Goal: Task Accomplishment & Management: Complete application form

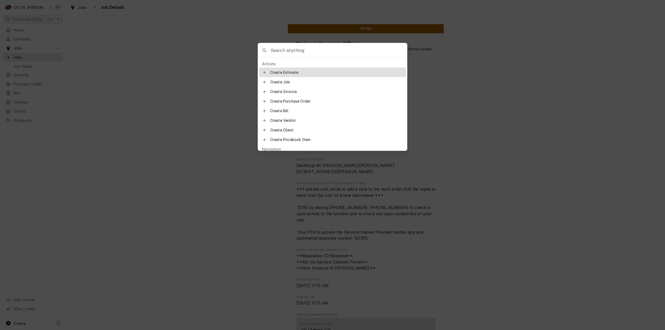
scroll to position [766, 0]
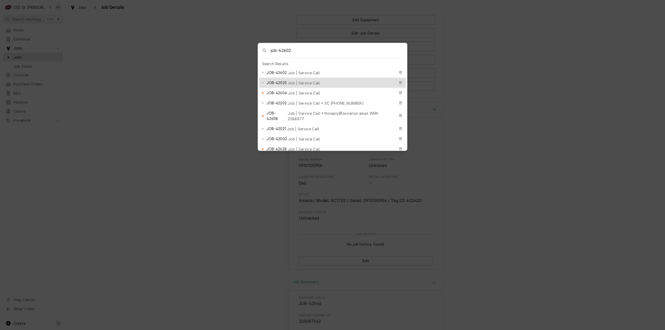
type input "job-42602"
click at [282, 70] on span "JOB-42602" at bounding box center [276, 72] width 20 height 5
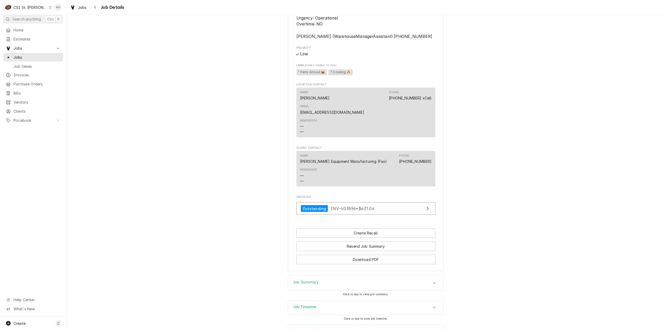
scroll to position [519, 0]
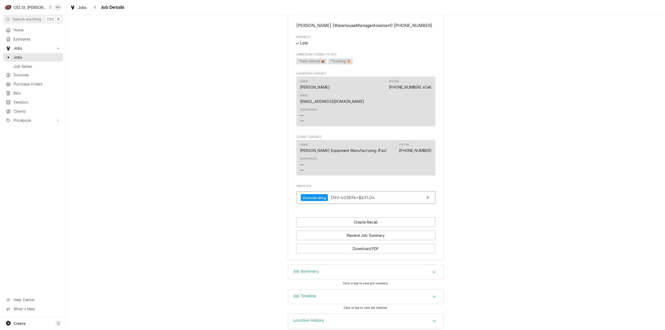
click at [298, 294] on div "Job Timeline" at bounding box center [365, 297] width 155 height 15
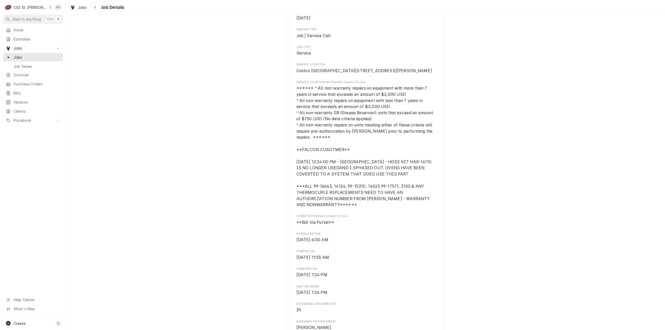
scroll to position [0, 0]
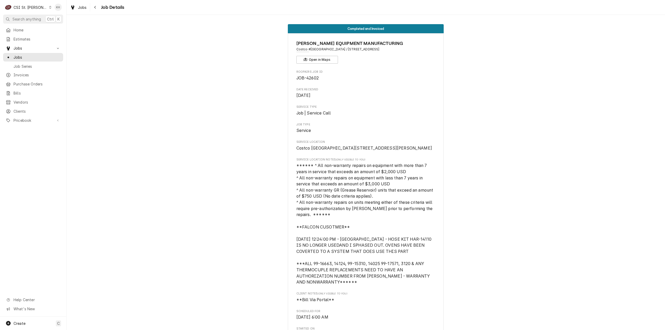
click at [24, 6] on div "CSI St. Louis" at bounding box center [31, 7] width 34 height 5
click at [52, 8] on div "CSI [US_STATE][GEOGRAPHIC_DATA]" at bounding box center [79, 10] width 69 height 5
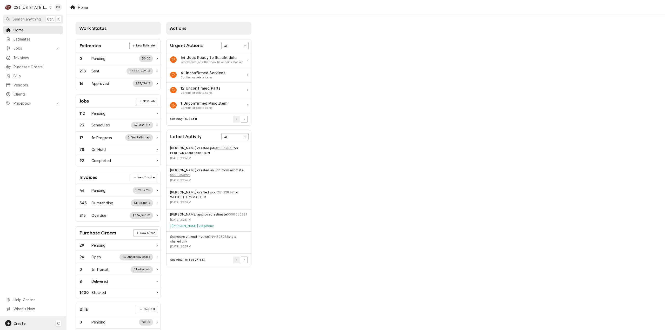
click at [22, 322] on span "Create" at bounding box center [20, 323] width 12 height 4
click at [96, 273] on link "Job" at bounding box center [93, 269] width 47 height 9
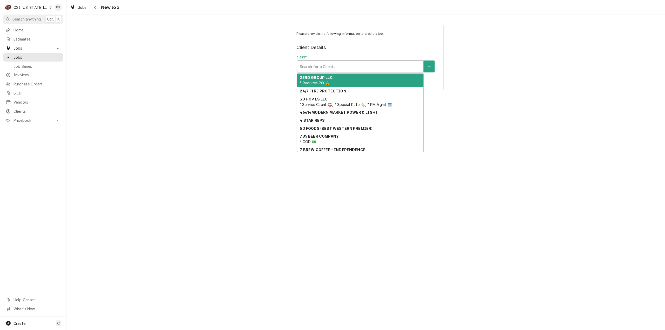
drag, startPoint x: 324, startPoint y: 64, endPoint x: 327, endPoint y: 63, distance: 3.0
click at [327, 63] on div "Client" at bounding box center [360, 66] width 121 height 9
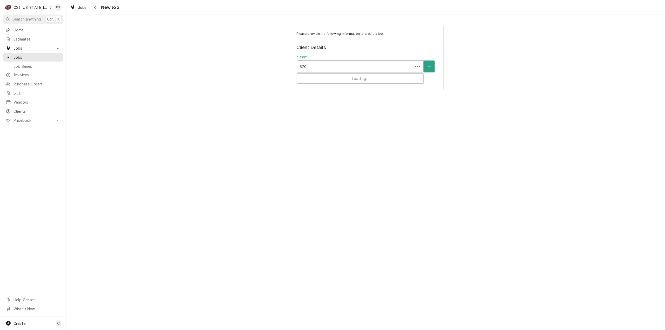
type input "5704"
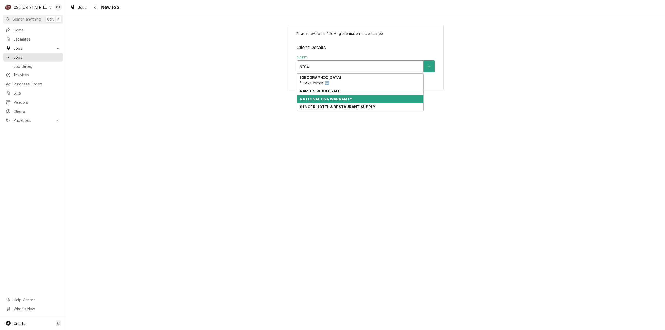
click at [333, 97] on strong "RATIONAL USA WARRANTY" at bounding box center [326, 99] width 52 height 4
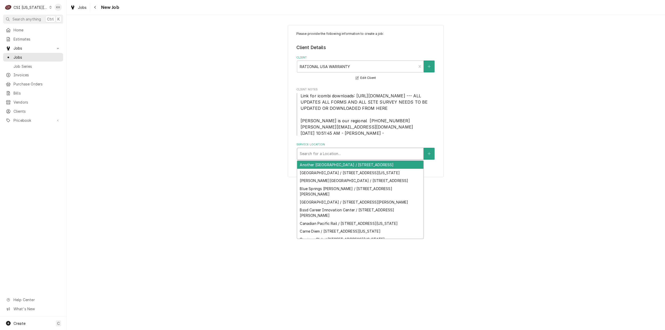
click at [372, 158] on div "Service Location" at bounding box center [360, 153] width 121 height 9
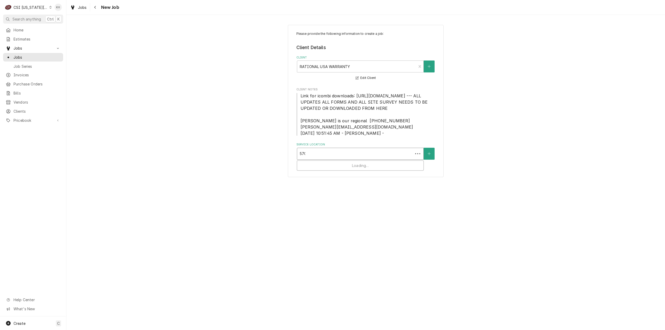
type input "5704"
click at [366, 169] on div "SOUTHEAST ELEMENTARY / [STREET_ADDRESS]" at bounding box center [360, 165] width 126 height 8
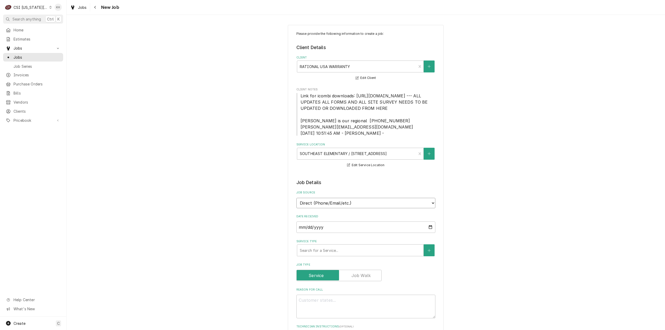
click at [343, 206] on select "Direct (Phone/Email/etc.) Service Channel Corrigo Ecotrak Other" at bounding box center [365, 203] width 139 height 10
select select "100"
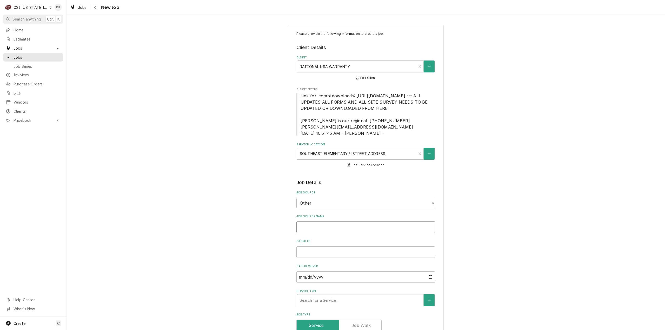
click at [329, 233] on input "Job Source Name" at bounding box center [365, 227] width 139 height 11
type textarea "x"
type input "R"
type textarea "x"
type input "Ra"
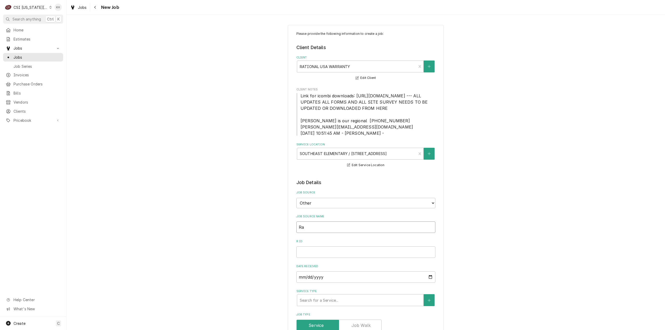
type textarea "x"
type input "Rat"
type textarea "x"
type input "Rati"
type textarea "x"
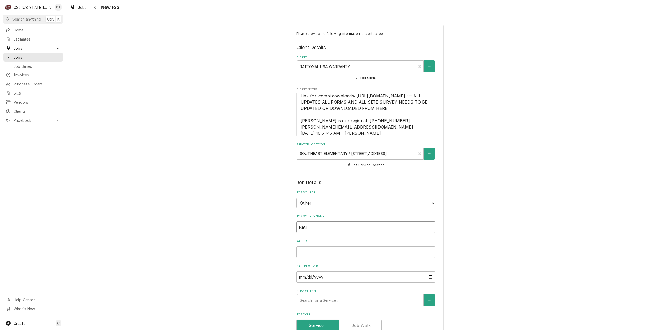
type input "Ratio"
type textarea "x"
type input "Ration"
type textarea "x"
type input "Rationa"
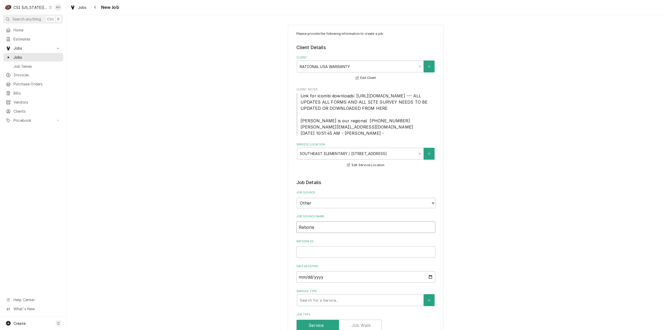
type textarea "x"
type input "Rational"
paste input "00578524"
type textarea "x"
type input "00578524"
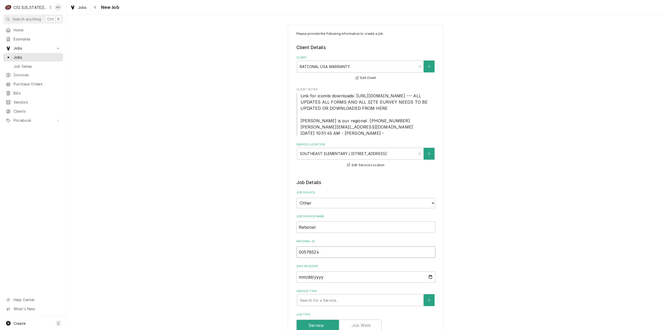
type textarea "x"
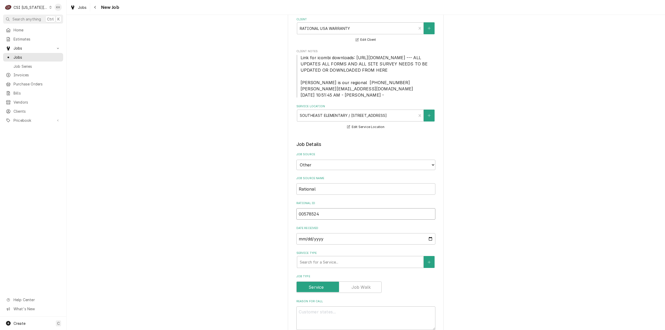
scroll to position [104, 0]
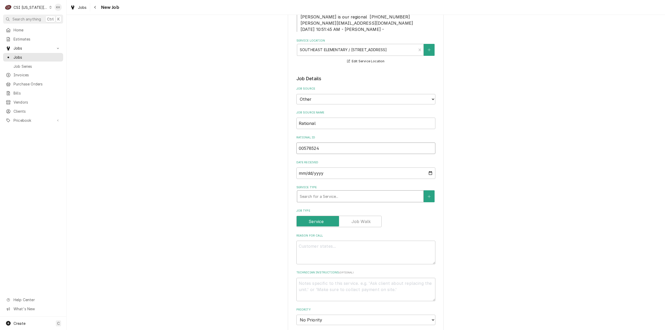
type input "00578524"
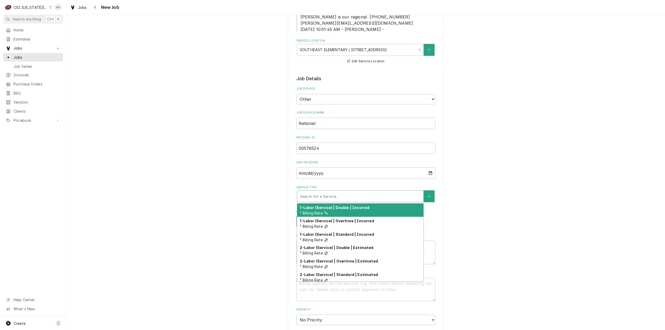
drag, startPoint x: 335, startPoint y: 206, endPoint x: 247, endPoint y: 207, distance: 87.8
click at [331, 201] on div "Service Type" at bounding box center [360, 196] width 121 height 9
click at [348, 199] on div "Service Type" at bounding box center [360, 196] width 121 height 9
type textarea "x"
type input "s"
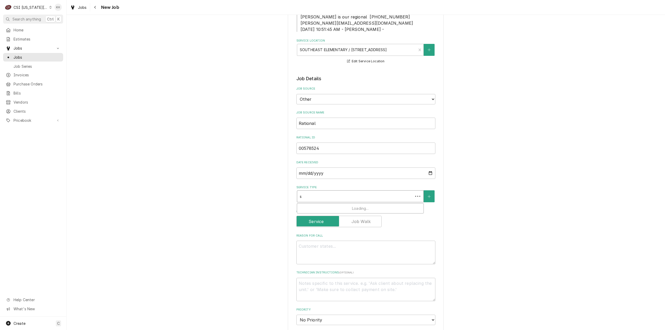
type textarea "x"
type input "st"
type textarea "x"
type input "sta"
type textarea "x"
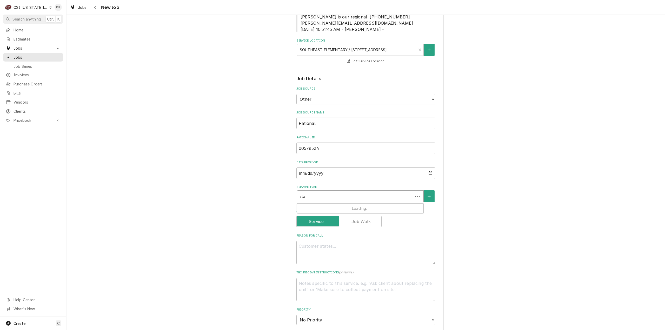
type input "star"
type textarea "x"
type input "start"
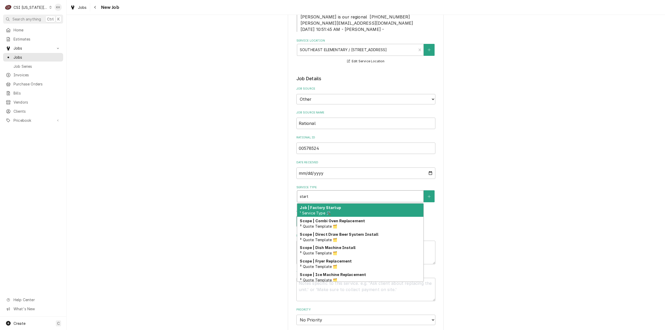
drag, startPoint x: 341, startPoint y: 213, endPoint x: 334, endPoint y: 216, distance: 7.1
click at [340, 213] on div "Job | Factory Startup ¹ Service Type 🛠️" at bounding box center [360, 211] width 126 height 14
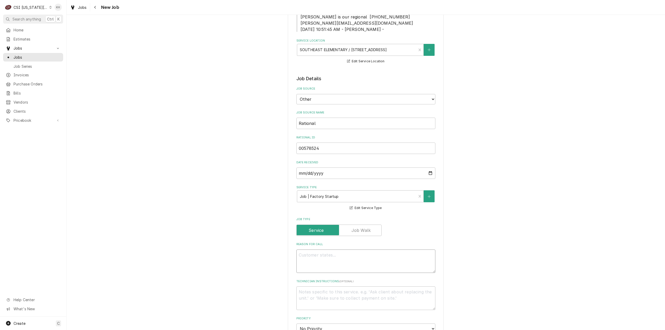
click at [340, 269] on textarea "Reason For Call" at bounding box center [365, 262] width 139 height 24
type textarea "x"
type textarea "C"
type textarea "x"
type textarea "Co"
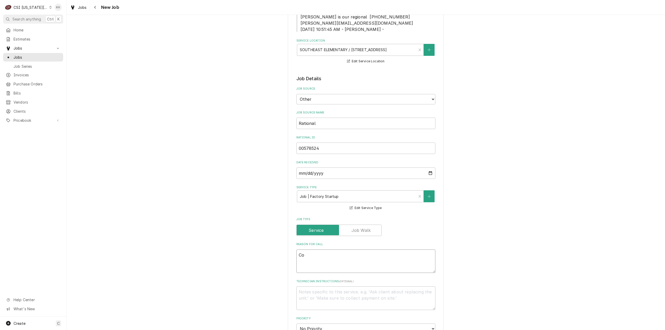
type textarea "x"
type textarea "Com"
type textarea "x"
type textarea "Comm"
type textarea "x"
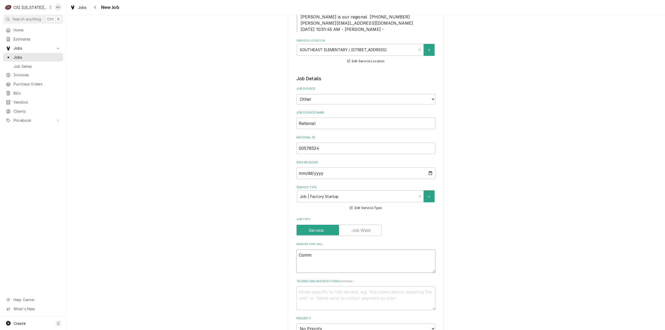
type textarea "Commi"
type textarea "x"
type textarea "Commis"
type textarea "x"
type textarea "Commiss"
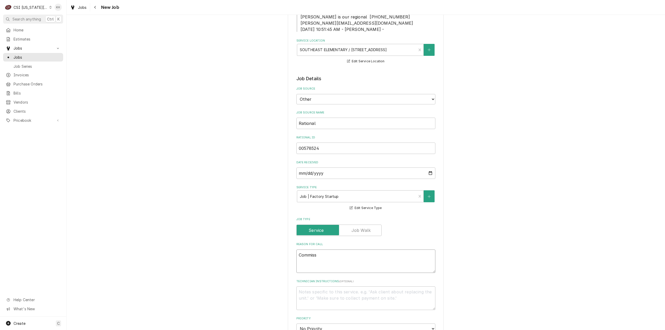
type textarea "x"
type textarea "Commissi"
type textarea "x"
type textarea "Commissio"
type textarea "x"
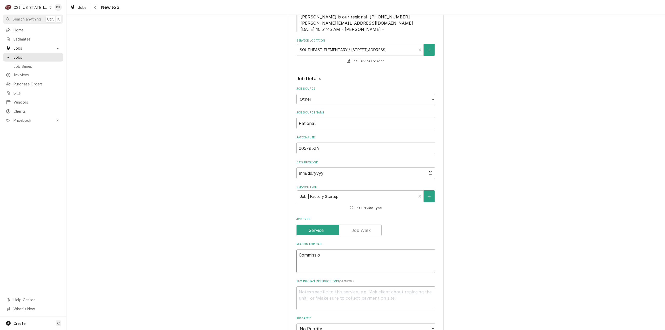
type textarea "Commission"
type textarea "x"
type textarea "Commission"
click at [324, 261] on textarea "Commission" at bounding box center [365, 262] width 139 height 24
type textarea "x"
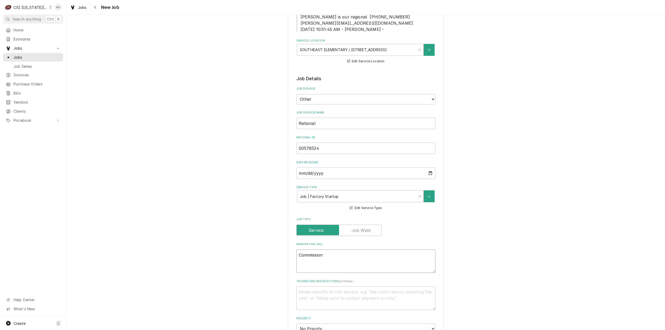
type textarea "Commission"
type textarea "x"
type textarea "Commissioni"
type textarea "x"
type textarea "Commissionin"
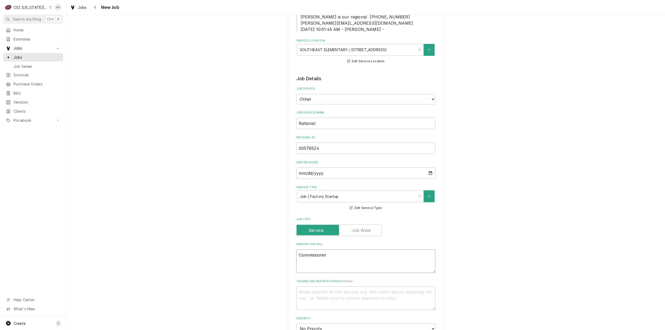
type textarea "x"
type textarea "Commissioning"
type textarea "x"
type textarea "Commissioning"
type textarea "x"
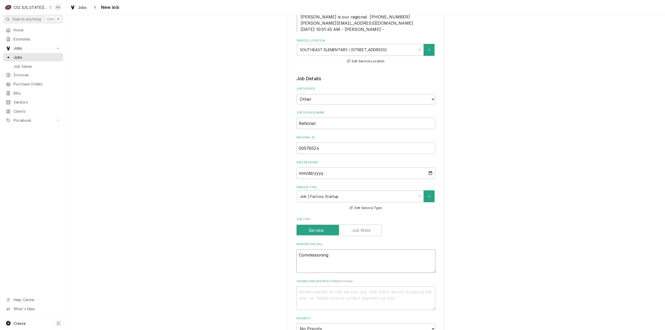
type textarea "Commissioning C"
type textarea "x"
type textarea "Commissioning Co"
type textarea "x"
type textarea "Commissioning Com"
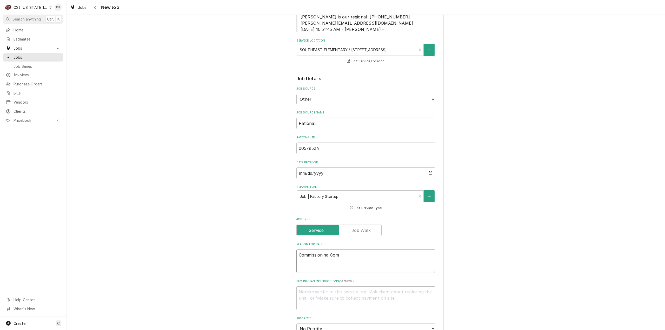
type textarea "x"
type textarea "Commissioning Comb"
type textarea "x"
type textarea "Commissioning Combi"
type textarea "x"
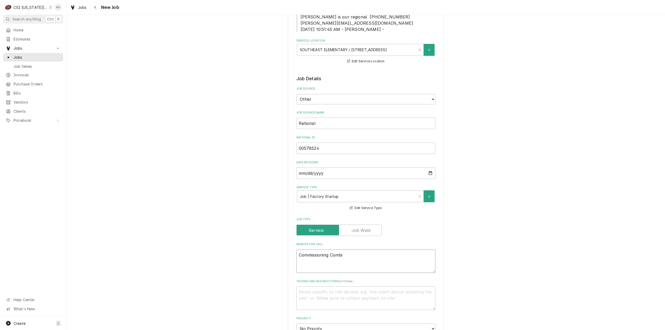
type textarea "Commissioning Combi"
type textarea "x"
type textarea "Commissioning Combi E"
type textarea "x"
type textarea "Commissioning Combi E"
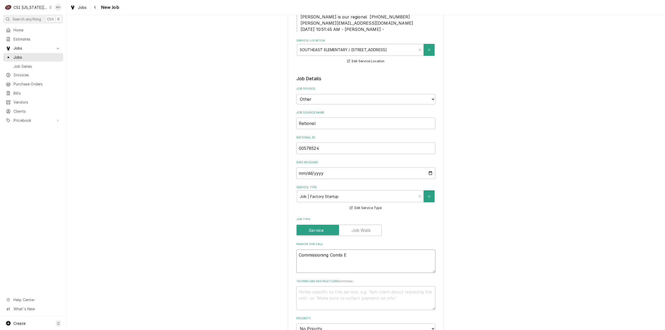
type textarea "x"
type textarea "Commissioning Combi E -"
type textarea "x"
type textarea "Commissioning Combi E -"
type textarea "x"
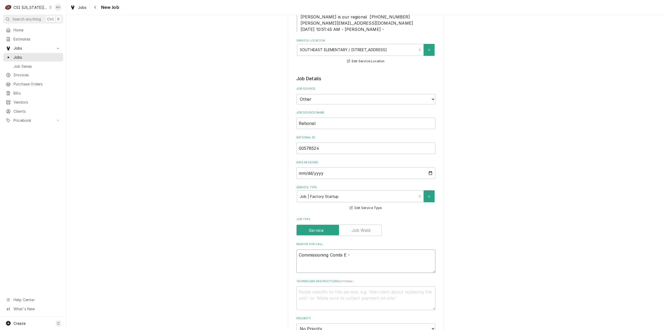
type textarea "Commissioning Combi E - Z"
type textarea "x"
type textarea "Commissioning Combi E - Zo"
type textarea "x"
type textarea "Commissioning Combi E - Zon"
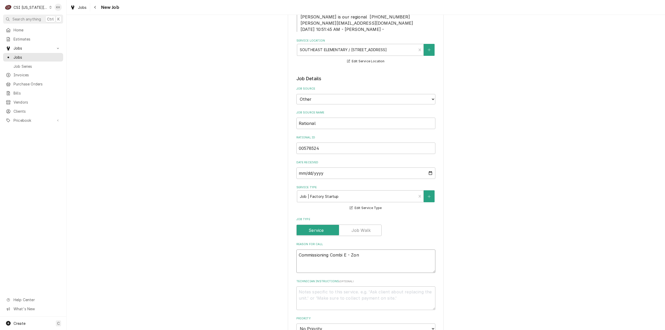
type textarea "x"
type textarea "Commissioning Combi E - Zone"
type textarea "x"
type textarea "Commissioning Combi E - Zone"
type textarea "x"
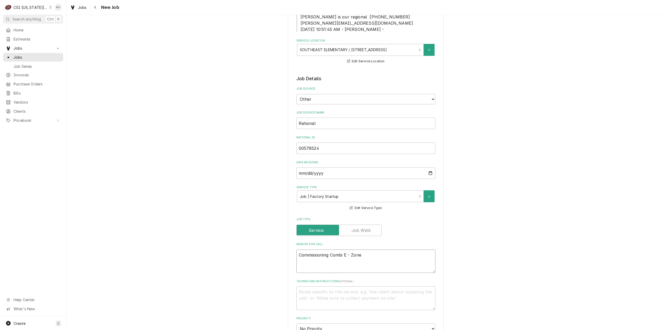
type textarea "Commissioning Combi E - Zone D"
type textarea "x"
type textarea "Commissioning Combi E - Zone D"
click at [342, 306] on textarea "Technician Instructions ( optional )" at bounding box center [365, 298] width 139 height 24
paste textarea "- See Document links 1/2 below for checklist and software loader - IF all of th…"
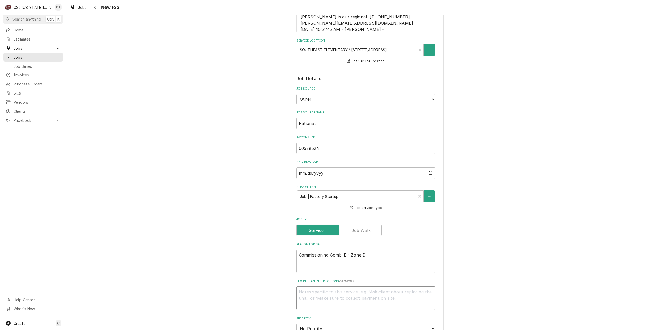
type textarea "x"
type textarea "- See Document links 1/2 below for checklist and software loader - IF all of th…"
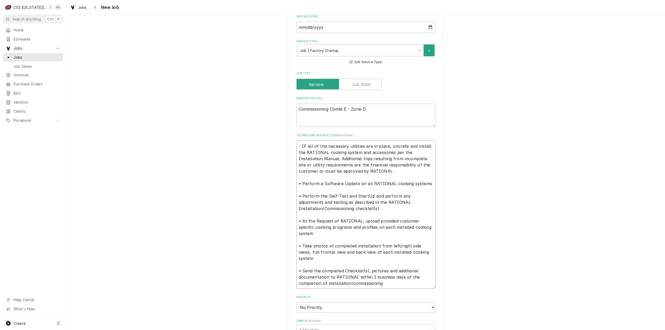
scroll to position [292, 0]
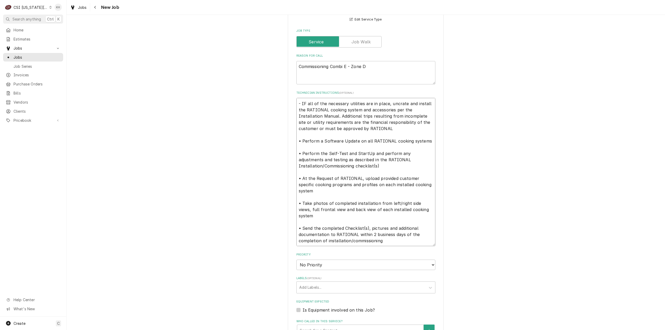
click at [307, 232] on textarea "- See Document links 1/2 below for checklist and software loader - IF all of th…" at bounding box center [365, 172] width 139 height 148
click at [304, 228] on textarea "- See Document links 1/2 below for checklist and software loader - IF all of th…" at bounding box center [365, 172] width 139 height 148
type textarea "x"
type textarea "- See Document links 1/2 below for checklist and software loader - IF all of th…"
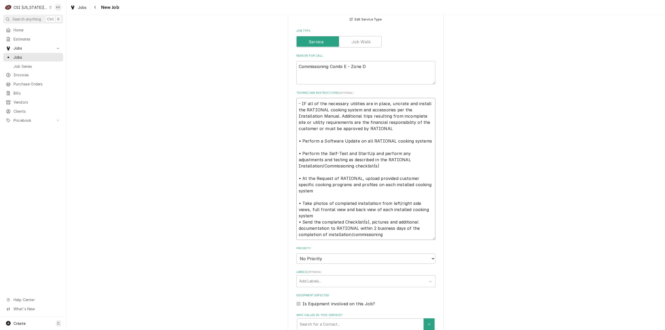
scroll to position [12, 0]
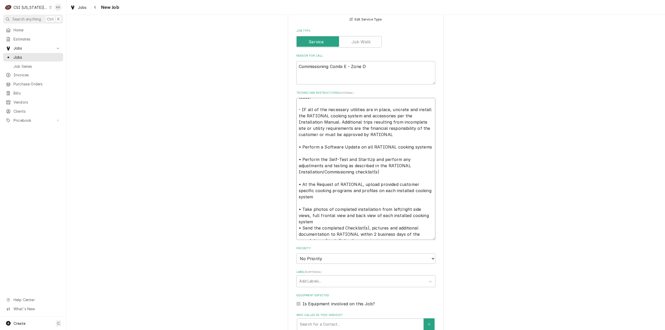
type textarea "x"
type textarea "- See Document links 1/2 below for checklist and software loader - IF all of th…"
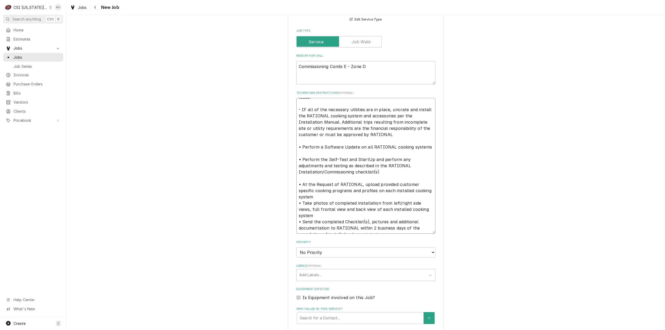
click at [304, 188] on textarea "- See Document links 1/2 below for checklist and software loader - IF all of th…" at bounding box center [365, 166] width 139 height 136
type textarea "x"
type textarea "- See Document links 1/2 below for checklist and software loader - IF all of th…"
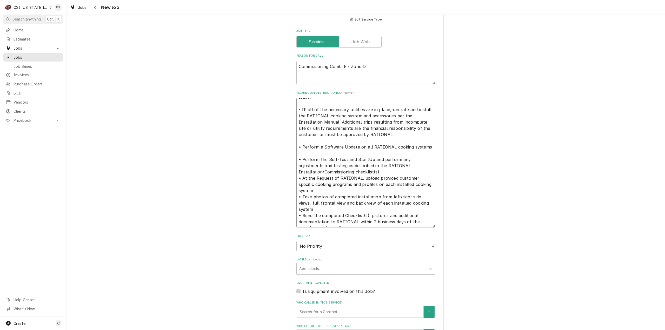
click at [307, 158] on textarea "- See Document links 1/2 below for checklist and software loader - IF all of th…" at bounding box center [365, 163] width 139 height 130
type textarea "x"
type textarea "- See Document links 1/2 below for checklist and software loader - IF all of th…"
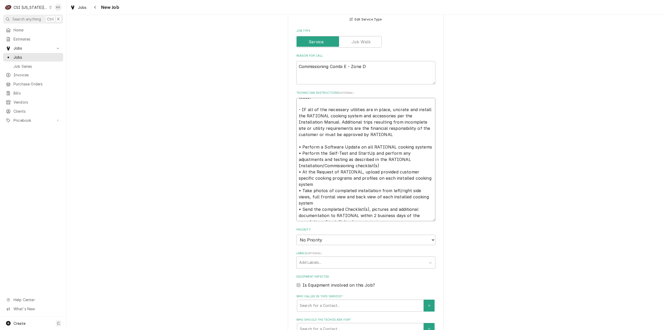
click at [306, 144] on textarea "- See Document links 1/2 below for checklist and software loader - IF all of th…" at bounding box center [365, 159] width 139 height 123
type textarea "x"
type textarea "- See Document links 1/2 below for checklist and software loader - IF all of th…"
type textarea "x"
type textarea "- See Document links 1/2 below for checklist and software loader - IF all of th…"
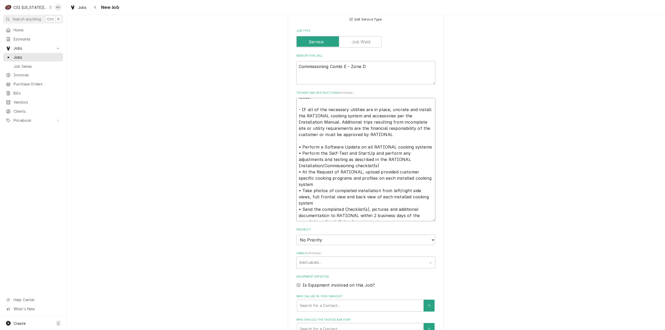
click at [307, 149] on textarea "- See Document links 1/2 below for checklist and software loader - IF all of th…" at bounding box center [365, 159] width 139 height 123
type textarea "x"
type textarea "- See Document links 1/2 below for checklist and software loader - IF all of th…"
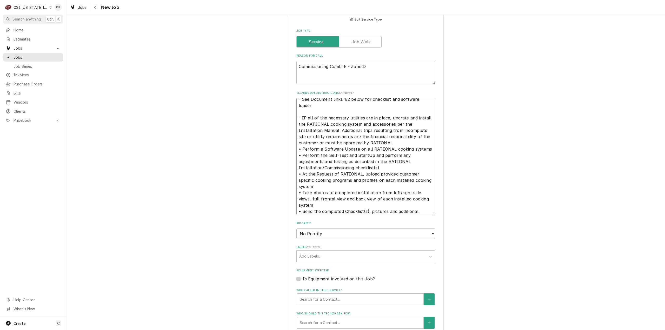
scroll to position [0, 0]
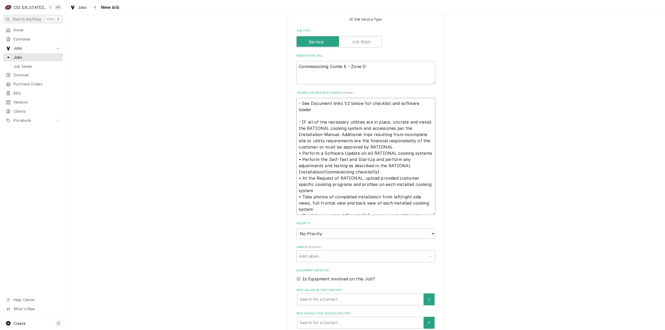
click at [314, 123] on textarea "- See Document links 1/2 below for checklist and software loader - IF all of th…" at bounding box center [365, 156] width 139 height 117
type textarea "x"
type textarea "- See Document links 1/2 below for checklist and software loader - IF all of th…"
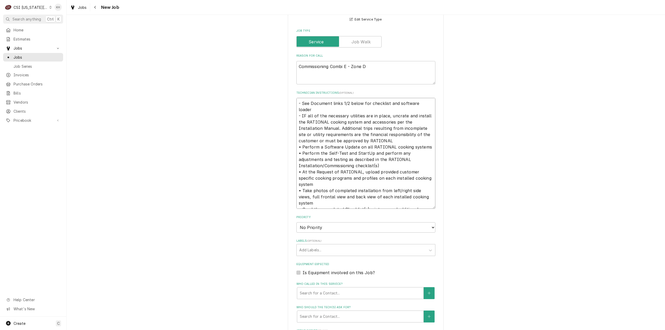
drag, startPoint x: 311, startPoint y: 117, endPoint x: 288, endPoint y: 105, distance: 25.4
click at [288, 105] on div "Please provide the following information to create a job: Client Details Client…" at bounding box center [366, 96] width 156 height 727
type textarea "x"
type textarea "- IF all of the necessary utilities are in place, uncrate and install the RATIO…"
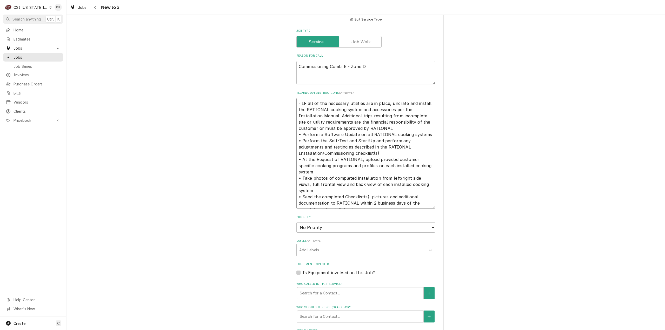
click at [296, 116] on textarea "- IF all of the necessary utilities are in place, uncrate and install the RATIO…" at bounding box center [365, 153] width 139 height 111
type textarea "x"
type textarea "- IF all of the necessary utilities are in place, uncrate and install the RATIO…"
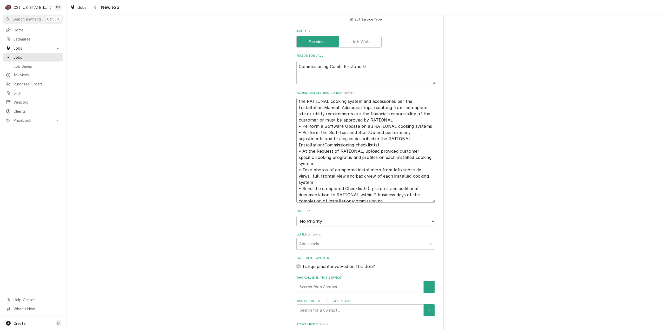
scroll to position [12, 0]
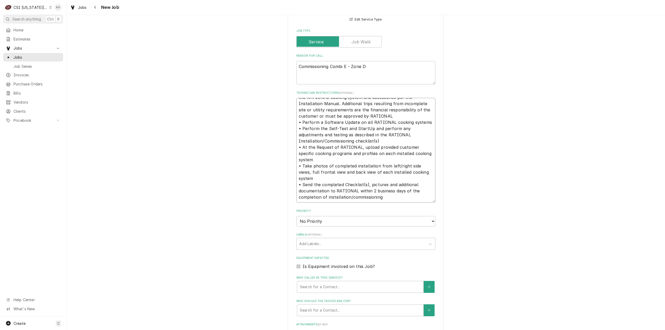
click at [394, 203] on textarea "- IF all of the necessary utilities are in place, uncrate and install the RATIO…" at bounding box center [365, 150] width 139 height 105
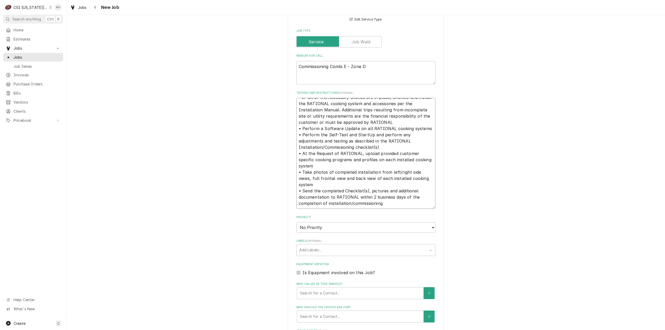
type textarea "x"
type textarea "- IF all of the necessary utilities are in place, uncrate and install the RATIO…"
type textarea "x"
type textarea "- IF all of the necessary utilities are in place, uncrate and install the RATIO…"
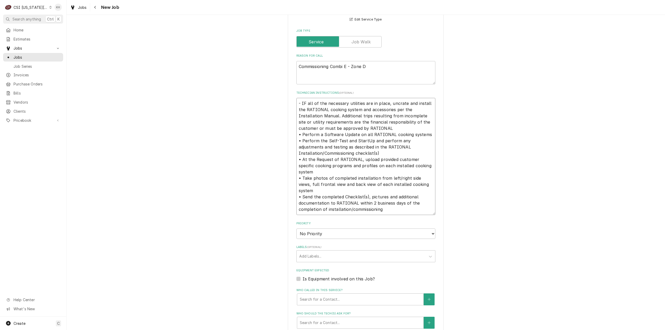
type textarea "x"
type textarea "- IF all of the necessary utilities are in place, uncrate and install the RATIO…"
click at [313, 215] on textarea "- IF all of the necessary utilities are in place, uncrate and install the RATIO…" at bounding box center [365, 156] width 139 height 117
paste textarea "//Service Provider: //Site Contact: Cory Brown 816-359-4360 cbrown@universalcon…"
type textarea "x"
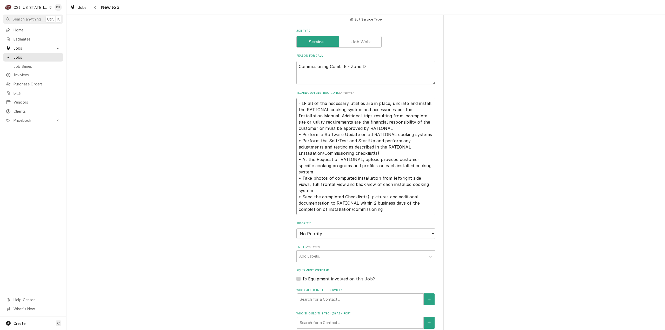
type textarea "- IF all of the necessary utilities are in place, uncrate and install the RATIO…"
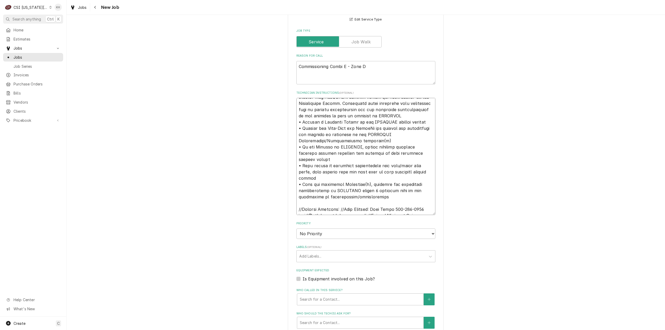
scroll to position [16, 0]
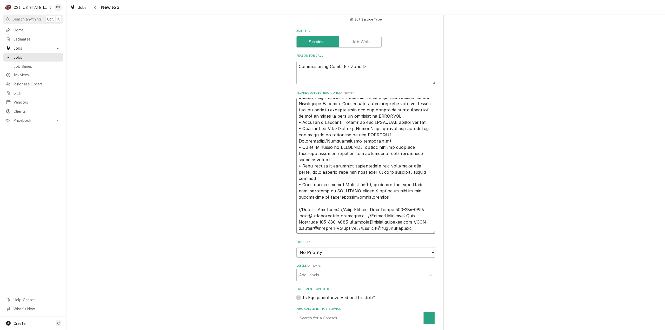
drag, startPoint x: 299, startPoint y: 212, endPoint x: 290, endPoint y: 212, distance: 8.3
click at [290, 212] on div "Please provide the following information to create a job: Client Details Client…" at bounding box center [366, 109] width 156 height 752
type textarea "x"
type textarea "- IF all of the necessary utilities are in place, uncrate and install the RATIO…"
type textarea "x"
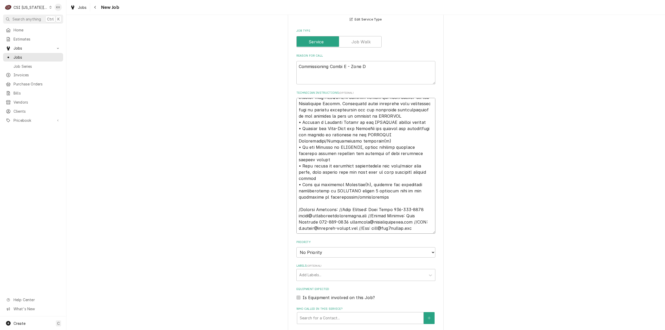
type textarea "- IF all of the necessary utilities are in place, uncrate and install the RATIO…"
type textarea "x"
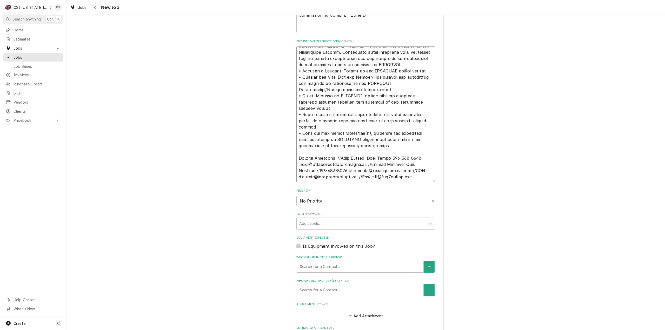
scroll to position [344, 0]
type textarea "- IF all of the necessary utilities are in place, uncrate and install the RATIO…"
click at [411, 203] on select "No Priority Urgent High Medium Low" at bounding box center [365, 200] width 139 height 10
select select "4"
click at [296, 202] on select "No Priority Urgent High Medium Low" at bounding box center [365, 200] width 139 height 10
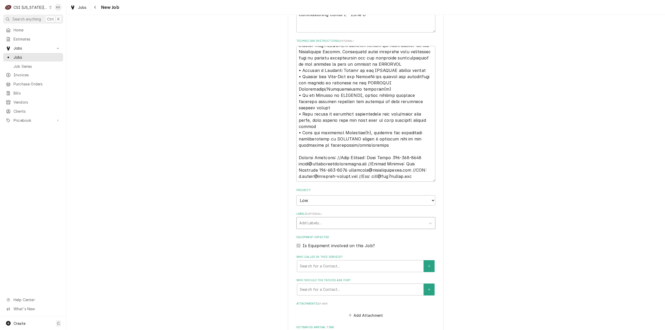
click at [329, 228] on div "Labels" at bounding box center [361, 222] width 124 height 9
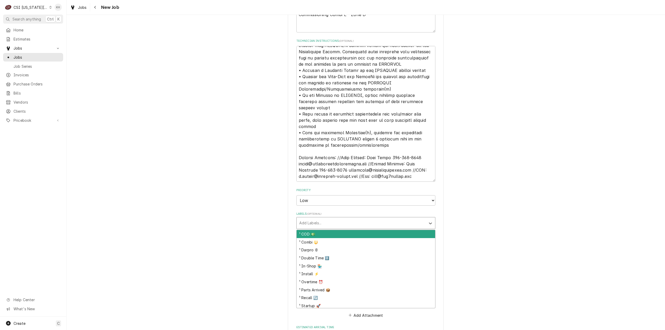
type textarea "x"
type input "start"
type textarea "x"
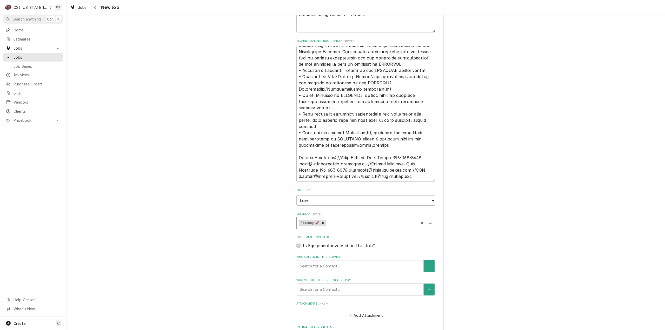
type textarea "x"
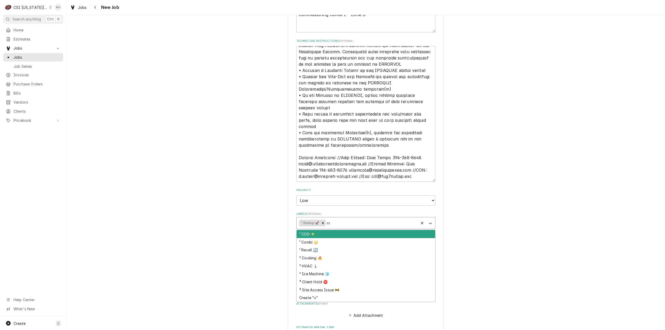
type input "com"
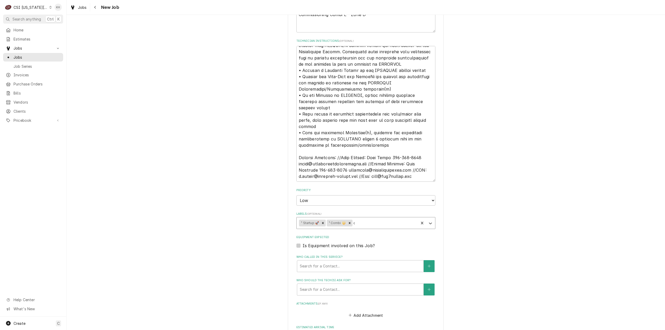
type textarea "x"
drag, startPoint x: 296, startPoint y: 253, endPoint x: 300, endPoint y: 254, distance: 3.9
click at [303, 249] on label "Is Equipment involved on this Job?" at bounding box center [339, 246] width 72 height 6
click at [303, 254] on input "Equipment Expected" at bounding box center [372, 248] width 139 height 11
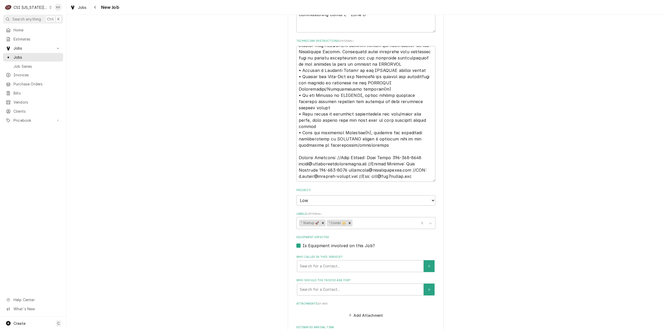
checkbox input "true"
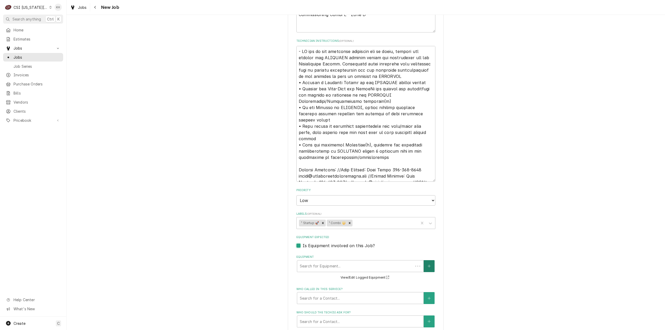
type textarea "x"
click at [427, 267] on icon "Create New Equipment" at bounding box center [428, 266] width 3 height 3
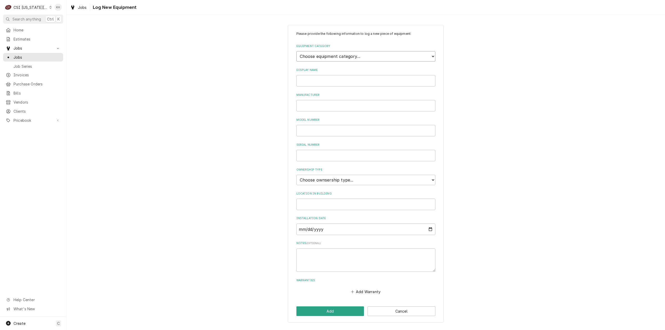
click at [349, 53] on select "Choose equipment category... Cooking Equipment Fryers Ice Machines Ovens and Ra…" at bounding box center [365, 56] width 139 height 10
select select "4"
click at [296, 51] on select "Choose equipment category... Cooking Equipment Fryers Ice Machines Ovens and Ra…" at bounding box center [365, 56] width 139 height 10
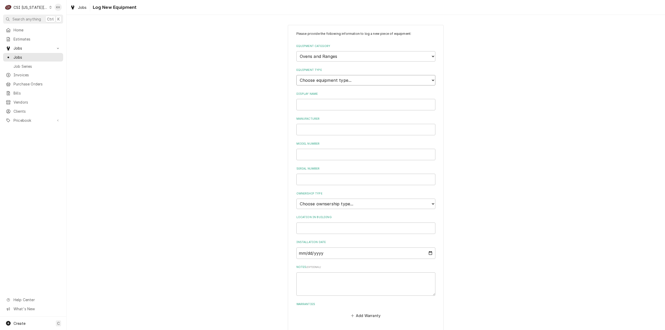
click at [327, 81] on select "Choose equipment type... Combi Oven Convection Oven Countertop Electric Range C…" at bounding box center [365, 80] width 139 height 10
select select "20"
click at [296, 75] on select "Choose equipment type... Combi Oven Convection Oven Countertop Electric Range C…" at bounding box center [365, 80] width 139 height 10
click at [326, 103] on input "Display Name" at bounding box center [365, 104] width 139 height 11
type input "Combi"
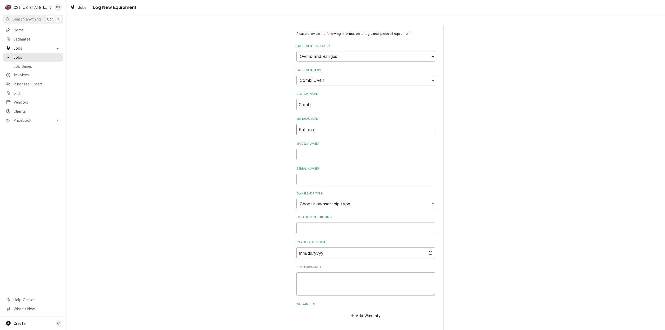
type input "Rational"
type input "Combi"
click at [326, 177] on input "Serial Number" at bounding box center [365, 179] width 139 height 11
paste input "E12SJ25063234450"
type input "E12SJ25063234450"
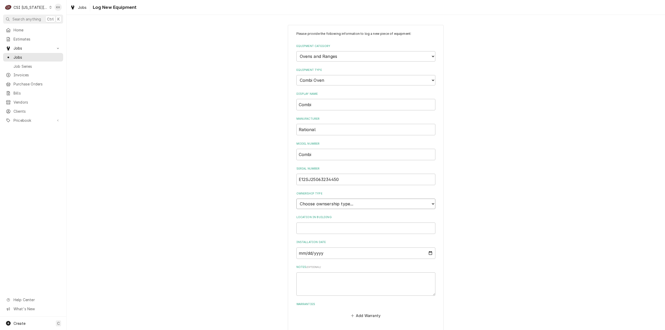
click at [309, 204] on select "Choose ownsership type... Unknown Owned Leased Rented" at bounding box center [365, 204] width 139 height 10
select select "1"
click at [296, 199] on select "Choose ownsership type... Unknown Owned Leased Rented" at bounding box center [365, 204] width 139 height 10
drag, startPoint x: 315, startPoint y: 156, endPoint x: 245, endPoint y: 149, distance: 70.2
click at [245, 149] on div "Please provide the following information to log a new piece of equipment: Equip…" at bounding box center [365, 185] width 598 height 331
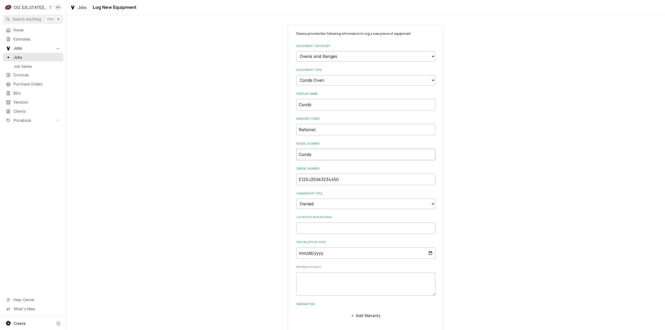
paste input "iCombiPro 102 E"
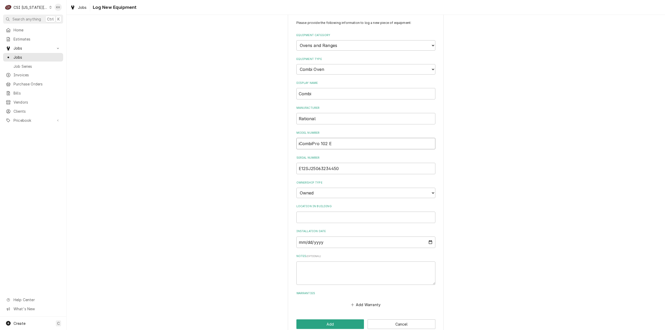
scroll to position [20, 0]
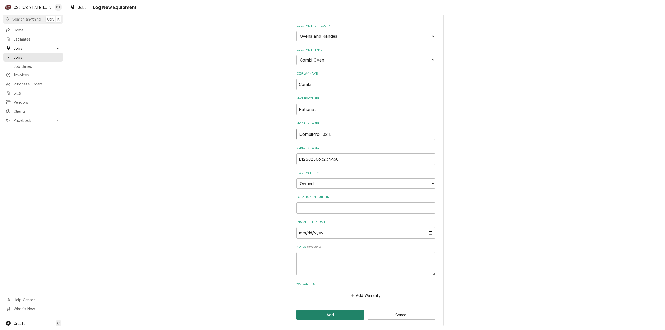
type input "iCombiPro 102 E"
click at [324, 315] on button "Add" at bounding box center [330, 315] width 68 height 10
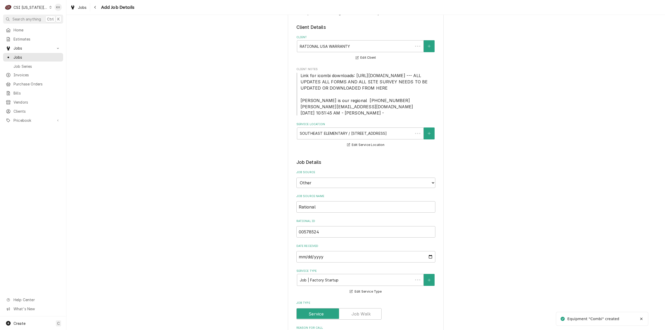
scroll to position [344, 0]
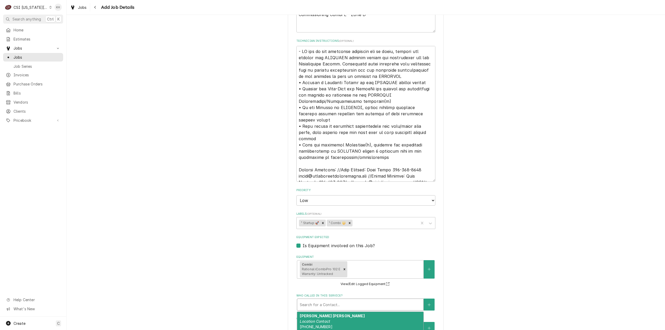
click at [324, 309] on div "Who called in this service?" at bounding box center [360, 304] width 121 height 9
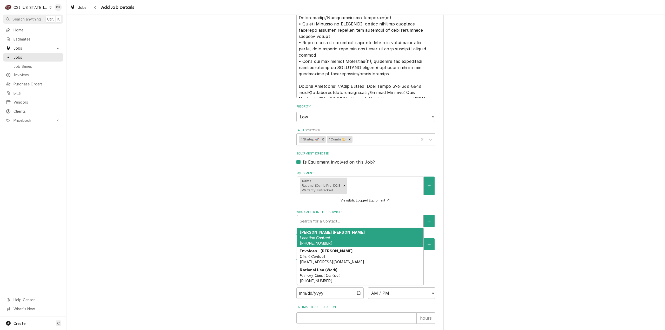
scroll to position [448, 0]
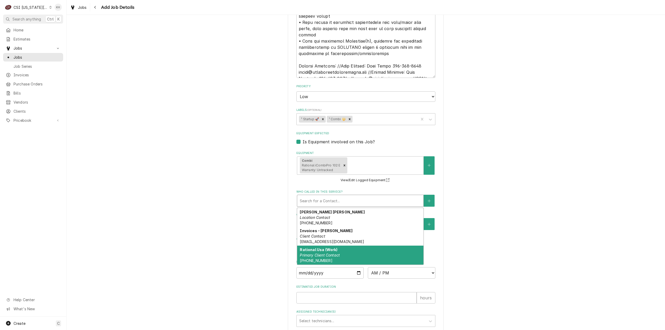
click at [332, 257] on em "Primary Client Contact" at bounding box center [320, 255] width 40 height 4
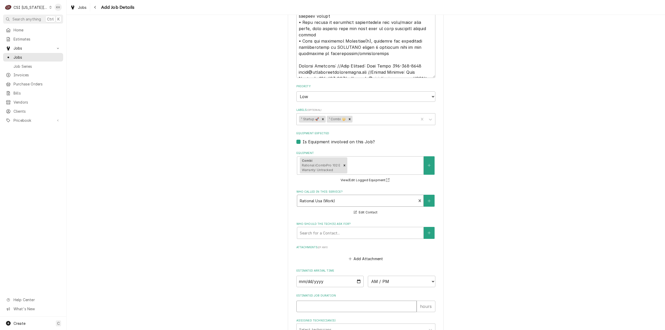
click at [373, 312] on input "Estimated Job Duration" at bounding box center [356, 306] width 120 height 11
type textarea "x"
type input "2"
type textarea "x"
type input "2"
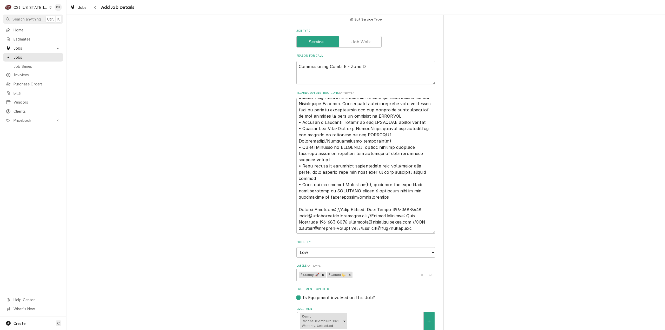
scroll to position [318, 0]
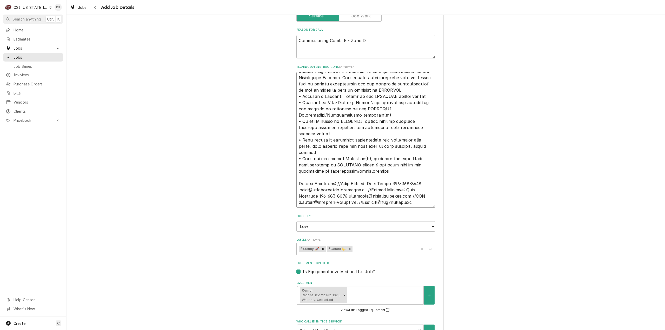
click at [347, 208] on textarea "Technician Instructions ( optional )" at bounding box center [365, 140] width 139 height 136
type textarea "x"
type textarea "- IF all of the necessary utilities are in place, uncrate and install the RATIO…"
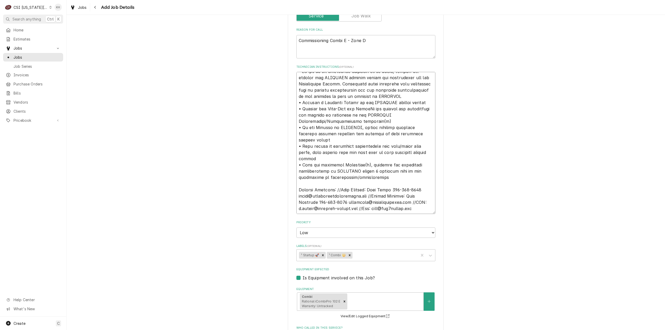
type textarea "x"
type textarea "- IF all of the necessary utilities are in place, uncrate and install the RATIO…"
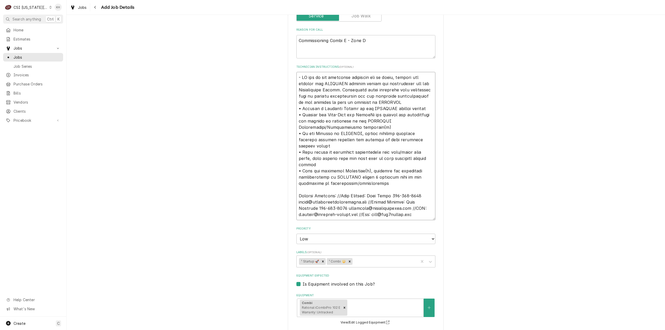
type textarea "x"
type textarea "- IF all of the necessary utilities are in place, uncrate and install the RATIO…"
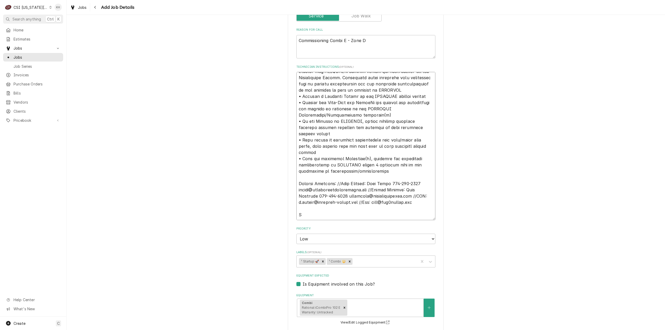
type textarea "x"
type textarea "- IF all of the necessary utilities are in place, uncrate and install the RATIO…"
type textarea "x"
type textarea "- IF all of the necessary utilities are in place, uncrate and install the RATIO…"
type textarea "x"
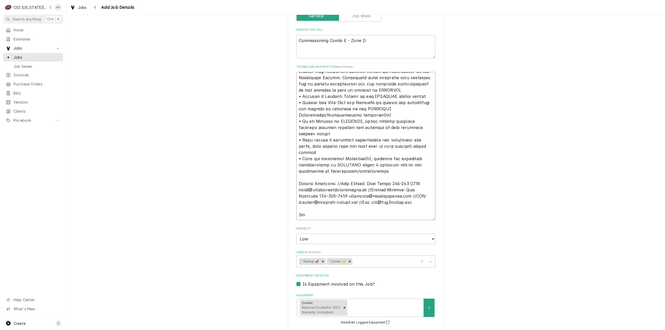
type textarea "- IF all of the necessary utilities are in place, uncrate and install the RATIO…"
type textarea "x"
type textarea "- IF all of the necessary utilities are in place, uncrate and install the RATIO…"
type textarea "x"
type textarea "- IF all of the necessary utilities are in place, uncrate and install the RATIO…"
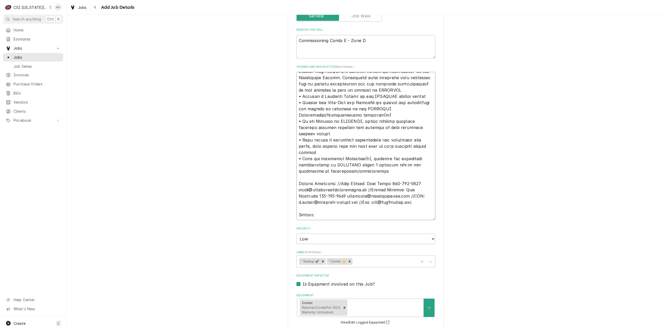
type textarea "x"
type textarea "- IF all of the necessary utilities are in place, uncrate and install the RATIO…"
type textarea "x"
type textarea "- IF all of the necessary utilities are in place, uncrate and install the RATIO…"
type textarea "x"
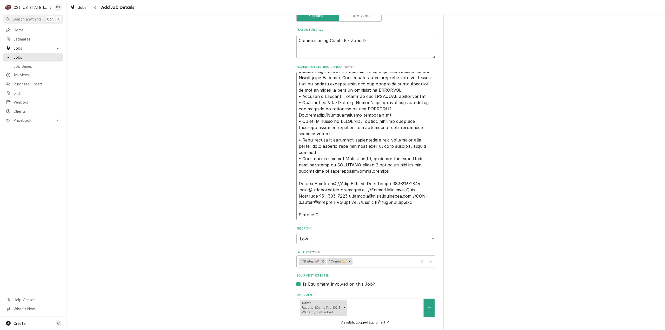
type textarea "- IF all of the necessary utilities are in place, uncrate and install the RATIO…"
type textarea "x"
type textarea "- IF all of the necessary utilities are in place, uncrate and install the RATIO…"
type textarea "x"
type textarea "- IF all of the necessary utilities are in place, uncrate and install the RATIO…"
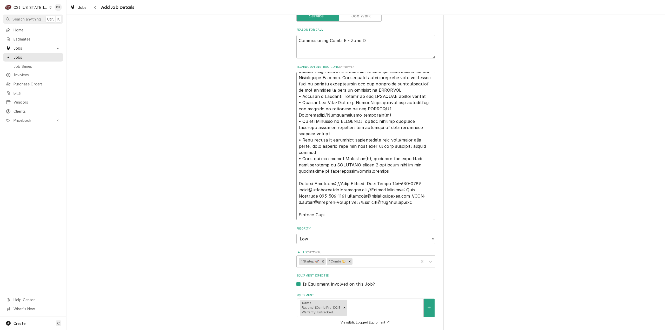
type textarea "x"
type textarea "- IF all of the necessary utilities are in place, uncrate and install the RATIO…"
type textarea "x"
type textarea "- IF all of the necessary utilities are in place, uncrate and install the RATIO…"
type textarea "x"
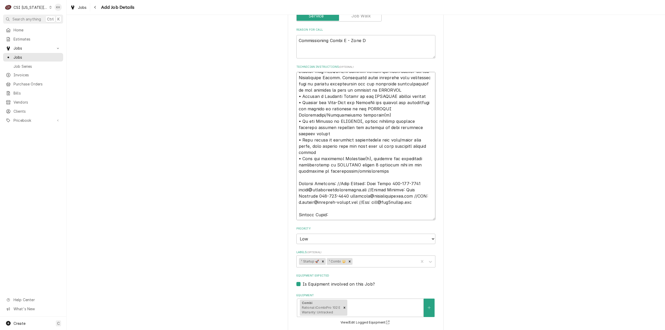
type textarea "- IF all of the necessary utilities are in place, uncrate and install the RATIO…"
type textarea "x"
type textarea "- IF all of the necessary utilities are in place, uncrate and install the RATIO…"
click at [375, 220] on textarea "Technician Instructions ( optional )" at bounding box center [365, 146] width 139 height 148
paste textarea "onsite daily from 6:30 to 3:00. The sooner the better."
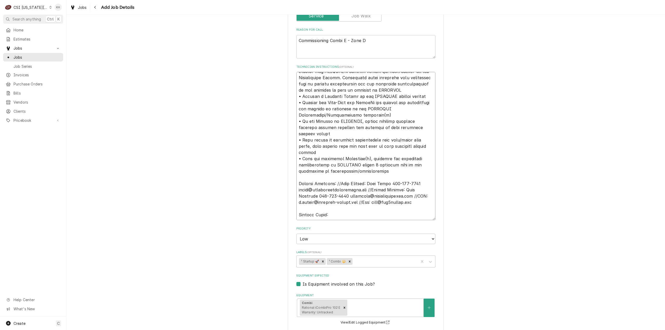
type textarea "x"
type textarea "- IF all of the necessary utilities are in place, uncrate and install the RATIO…"
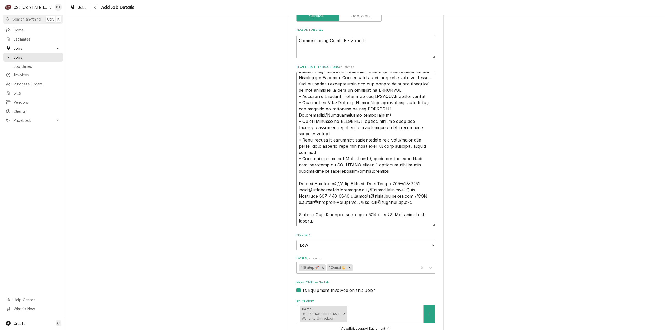
click at [330, 223] on textarea "Technician Instructions ( optional )" at bounding box center [365, 149] width 139 height 155
type textarea "x"
type textarea "- IF all of the necessary utilities are in place, uncrate and install the RATIO…"
click at [325, 226] on textarea "Technician Instructions ( optional )" at bounding box center [365, 149] width 139 height 155
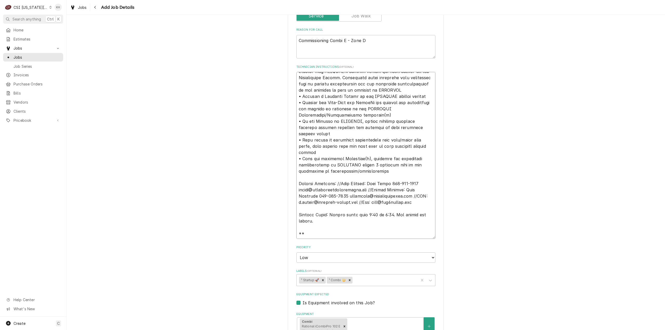
click at [328, 239] on textarea "Technician Instructions ( optional )" at bounding box center [365, 155] width 139 height 167
click at [370, 239] on textarea "Technician Instructions ( optional )" at bounding box center [365, 155] width 139 height 167
paste textarea "@cbrown@universalconstruction.net, @Paul Brockman, & @servicekc@csi1.com – Plea…"
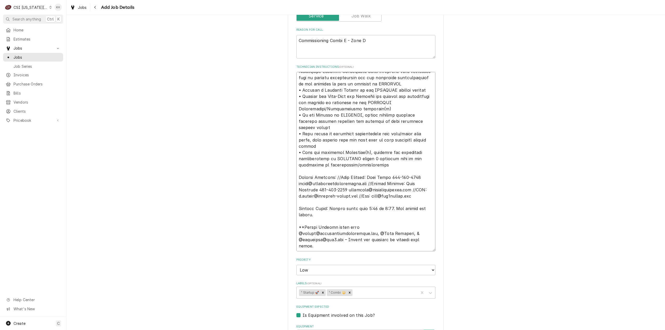
drag, startPoint x: 427, startPoint y: 252, endPoint x: 409, endPoint y: 245, distance: 19.2
click at [409, 245] on textarea "Technician Instructions ( optional )" at bounding box center [365, 161] width 139 height 179
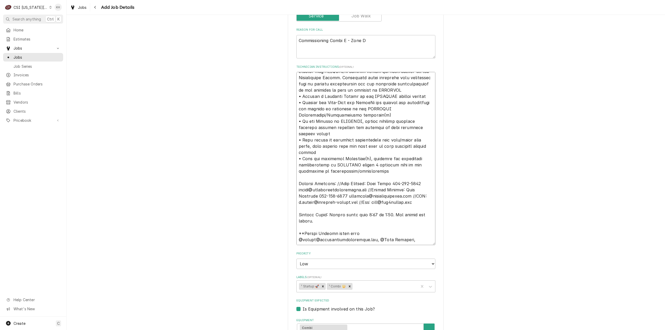
scroll to position [16, 0]
click at [370, 245] on textarea "Technician Instructions ( optional )" at bounding box center [365, 158] width 139 height 173
drag, startPoint x: 309, startPoint y: 229, endPoint x: 290, endPoint y: 223, distance: 19.8
click at [290, 223] on div "Please provide the following information to create a job: Client Details Client…" at bounding box center [366, 125] width 156 height 837
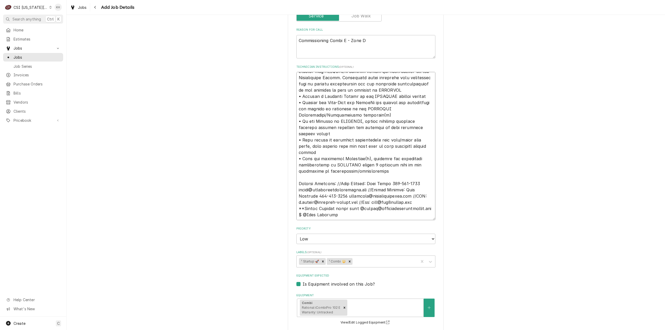
scroll to position [19, 0]
click at [349, 220] on textarea "Technician Instructions ( optional )" at bounding box center [365, 146] width 139 height 148
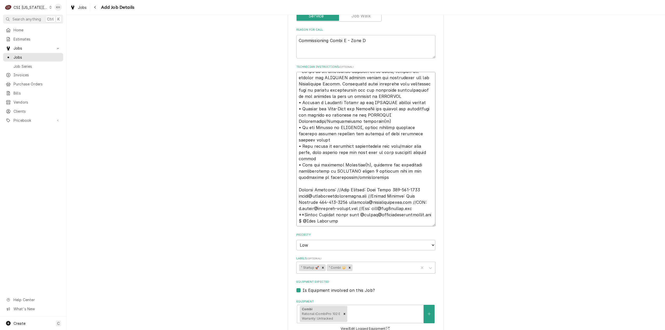
paste textarea "Service Hours: Onsite daily from 6:30 to 3:00. The sooner the better."
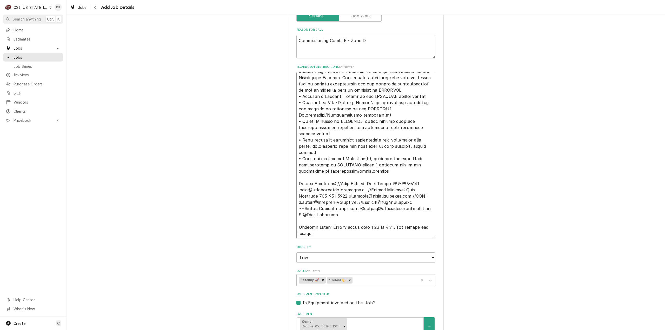
click at [298, 223] on textarea "Technician Instructions ( optional )" at bounding box center [365, 155] width 139 height 167
click at [357, 215] on textarea "Technician Instructions ( optional )" at bounding box center [365, 155] width 139 height 167
click at [300, 221] on textarea "Technician Instructions ( optional )" at bounding box center [365, 155] width 139 height 167
click at [407, 188] on textarea "Technician Instructions ( optional )" at bounding box center [365, 155] width 139 height 167
drag, startPoint x: 422, startPoint y: 215, endPoint x: 356, endPoint y: 216, distance: 66.2
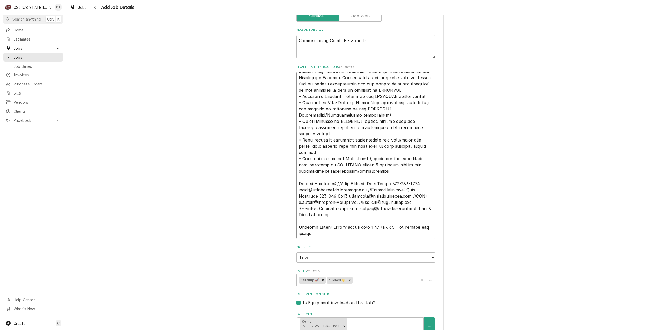
click at [356, 216] on textarea "Technician Instructions ( optional )" at bounding box center [365, 155] width 139 height 167
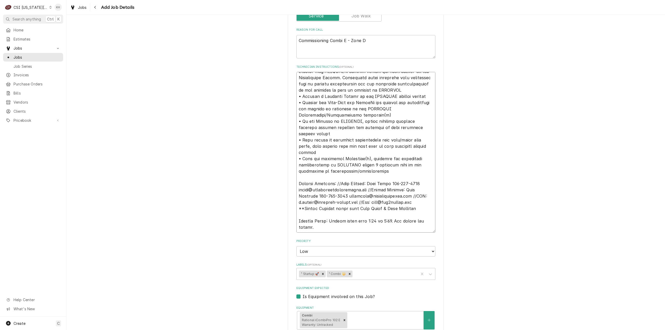
click at [353, 207] on textarea "Technician Instructions ( optional )" at bounding box center [365, 152] width 139 height 161
drag, startPoint x: 312, startPoint y: 235, endPoint x: 296, endPoint y: 217, distance: 24.1
click at [296, 217] on textarea "Technician Instructions ( optional )" at bounding box center [365, 152] width 139 height 161
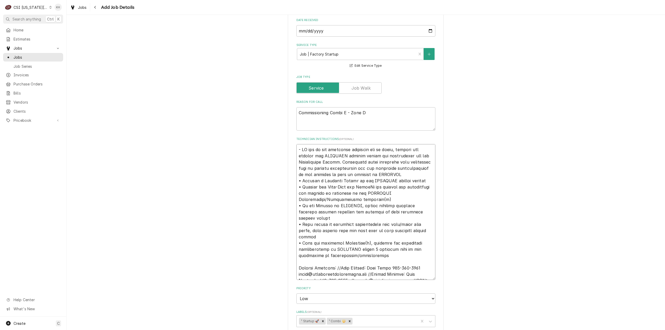
scroll to position [189, 0]
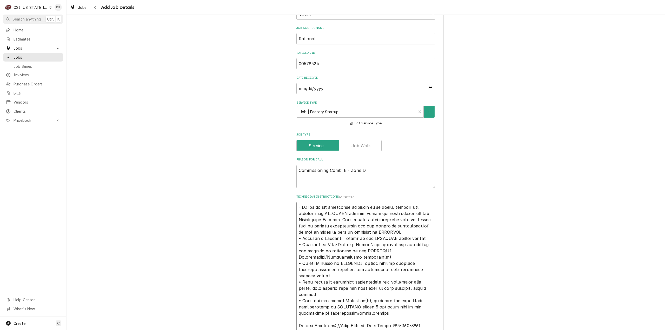
click at [296, 213] on textarea "Technician Instructions ( optional )" at bounding box center [365, 270] width 139 height 136
paste textarea "**Please Arrange visit with Cory Brown & Paul Brockman Service Hours: Onsite da…"
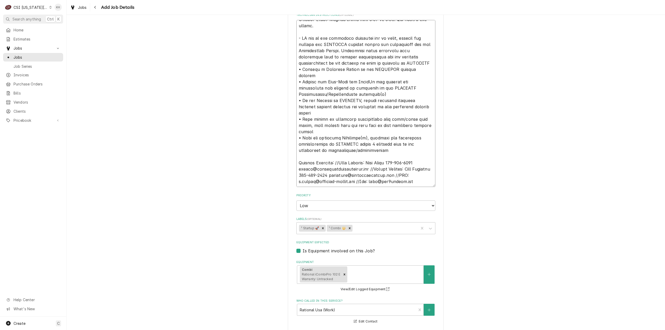
scroll to position [474, 0]
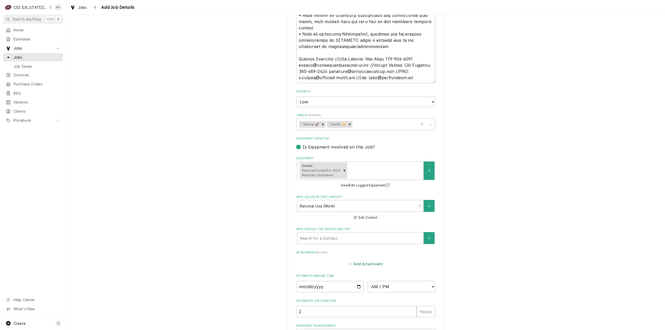
click at [362, 267] on button "Add Attachment" at bounding box center [365, 263] width 36 height 7
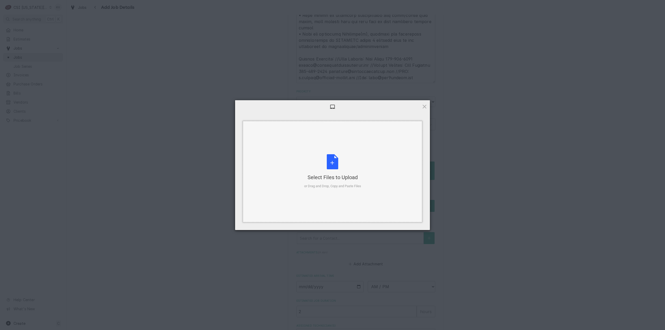
click at [339, 164] on div "Select Files to Upload or Drag and Drop, Copy and Paste Files" at bounding box center [332, 171] width 57 height 35
click at [416, 223] on span "Upload 1" at bounding box center [414, 223] width 10 height 4
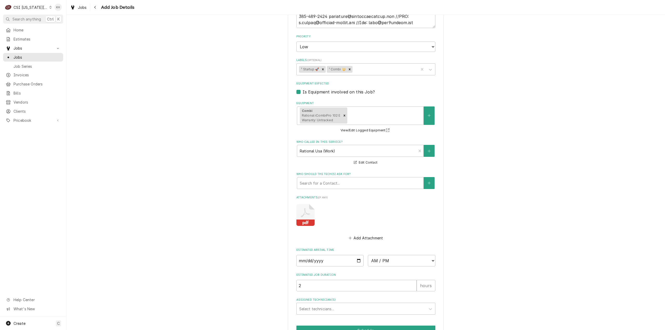
scroll to position [566, 0]
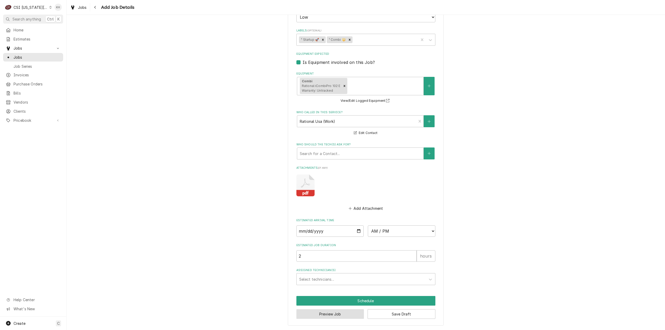
drag, startPoint x: 323, startPoint y: 314, endPoint x: 505, endPoint y: 280, distance: 185.4
click at [323, 314] on button "Preview Job" at bounding box center [330, 314] width 68 height 10
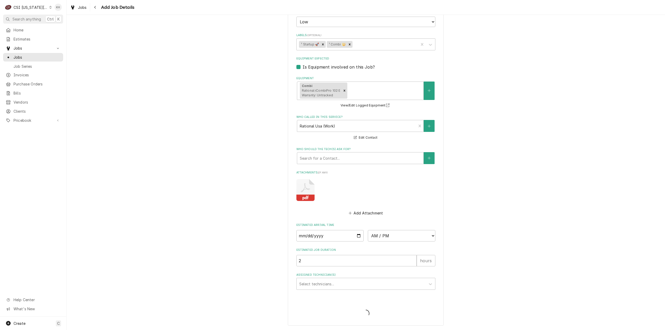
scroll to position [561, 0]
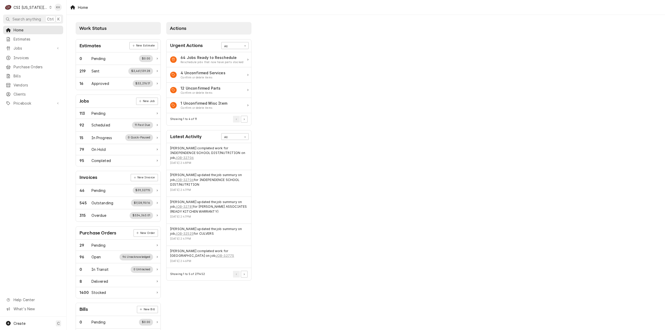
drag, startPoint x: 33, startPoint y: 18, endPoint x: 74, endPoint y: 22, distance: 41.8
click at [33, 18] on span "Search anything" at bounding box center [26, 18] width 29 height 5
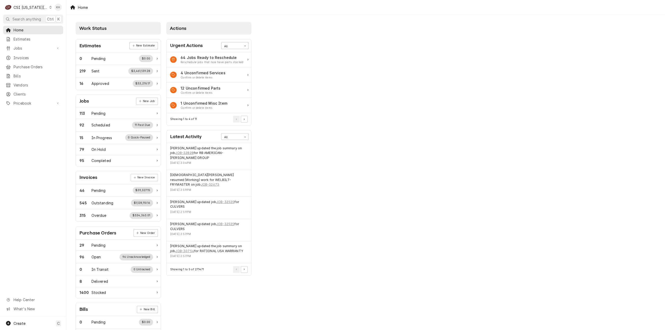
drag, startPoint x: 344, startPoint y: 23, endPoint x: 153, endPoint y: 6, distance: 192.3
click at [330, 20] on body "C CSI Kansas City KH Search anything Ctrl K Home Estimates Jobs Jobs Job Series…" at bounding box center [332, 165] width 665 height 330
click at [40, 8] on div "CSI Kansas City" at bounding box center [31, 7] width 34 height 5
click at [68, 24] on div "CSI St. [PERSON_NAME]" at bounding box center [89, 28] width 81 height 9
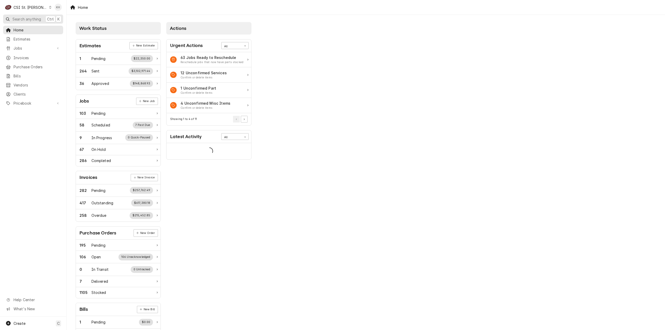
click at [35, 21] on span "Search anything" at bounding box center [26, 18] width 29 height 5
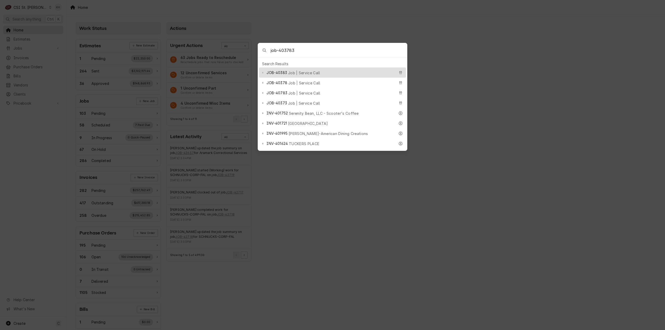
drag, startPoint x: 303, startPoint y: 51, endPoint x: 237, endPoint y: 44, distance: 65.8
click at [237, 44] on body "C CSI St. Louis KH Search anything Ctrl K Home Estimates Jobs Jobs Job Series I…" at bounding box center [332, 165] width 665 height 330
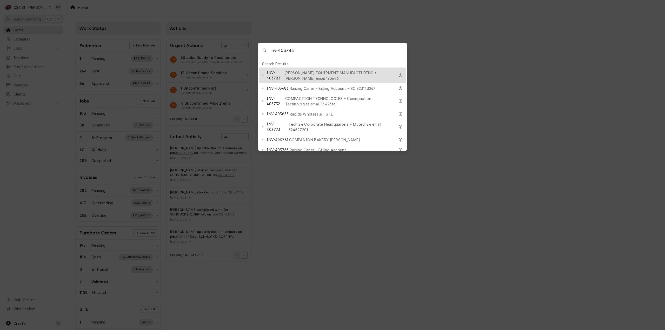
type input "inv-403783"
click at [302, 71] on span "[PERSON_NAME] EQUIPMENT MANUFACTURING • [PERSON_NAME] email 193646" at bounding box center [339, 75] width 111 height 11
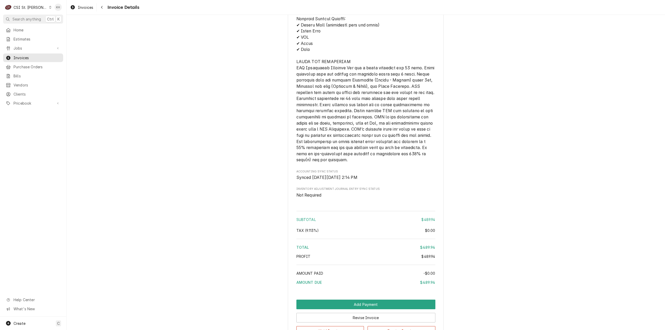
scroll to position [876, 0]
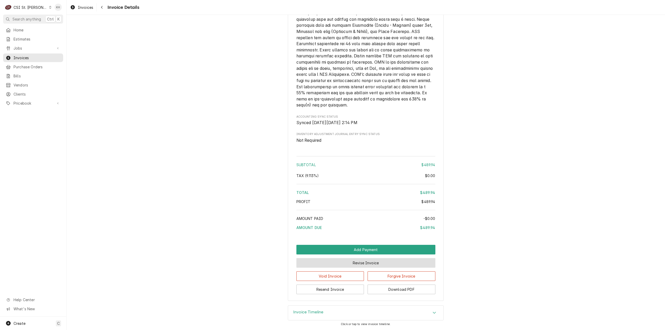
click at [371, 263] on button "Revise Invoice" at bounding box center [365, 263] width 139 height 10
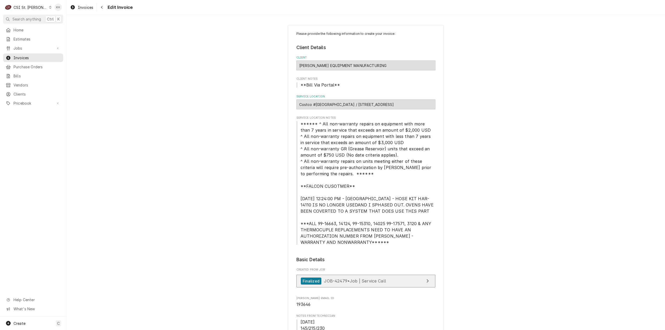
click at [407, 282] on link "Finalized JOB-42479 • Job | Service Call" at bounding box center [365, 281] width 139 height 13
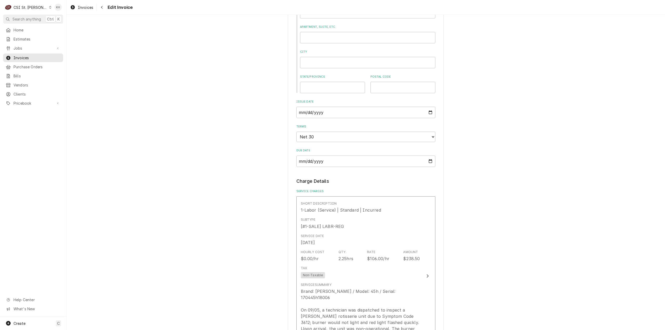
scroll to position [545, 0]
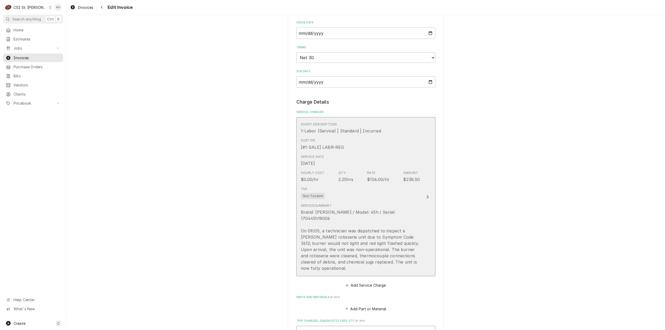
click at [424, 194] on div "Update Line Item" at bounding box center [427, 197] width 7 height 6
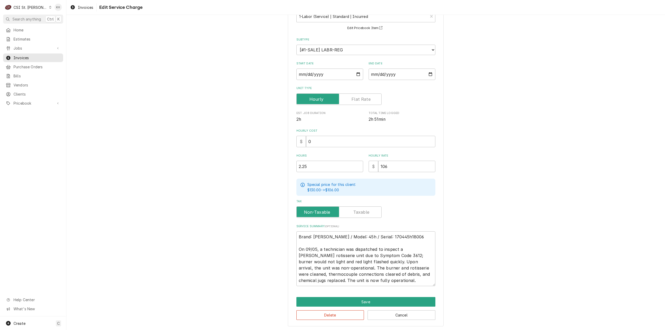
scroll to position [39, 0]
drag, startPoint x: 320, startPoint y: 265, endPoint x: 325, endPoint y: 270, distance: 6.8
click at [325, 270] on textarea "Brand: [PERSON_NAME] / Model: 45h / Serial: 170445h18006 On 09/05, a technician…" at bounding box center [365, 258] width 139 height 55
drag, startPoint x: 335, startPoint y: 165, endPoint x: 233, endPoint y: 166, distance: 101.5
click at [233, 166] on div "Use the fields below to edit this service charge Short Description 1-Labor (Ser…" at bounding box center [365, 156] width 598 height 350
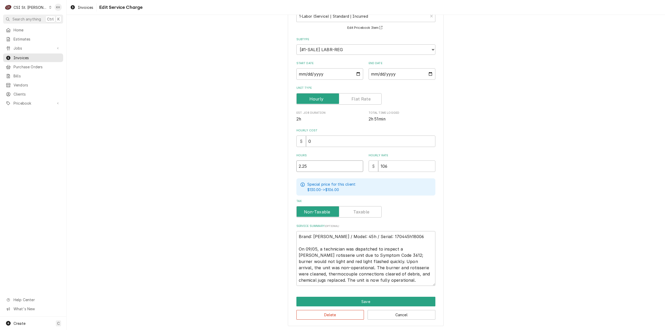
type textarea "x"
type input "2"
drag, startPoint x: 328, startPoint y: 168, endPoint x: 318, endPoint y: 168, distance: 10.1
click at [318, 168] on div "Hours 2 Hourly Rate $ 106" at bounding box center [365, 162] width 139 height 18
type textarea "x"
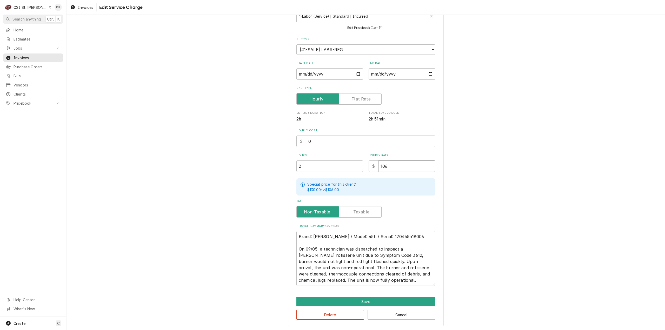
type input "1"
type textarea "x"
type input "11"
type textarea "x"
type input "110"
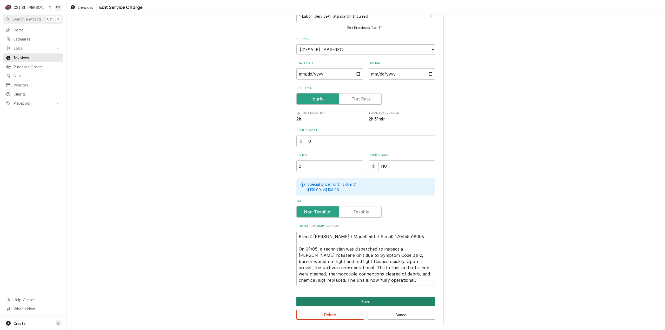
click at [364, 305] on button "Save" at bounding box center [365, 302] width 139 height 10
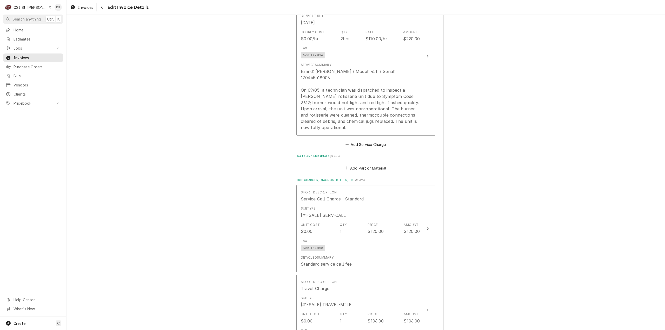
scroll to position [747, 0]
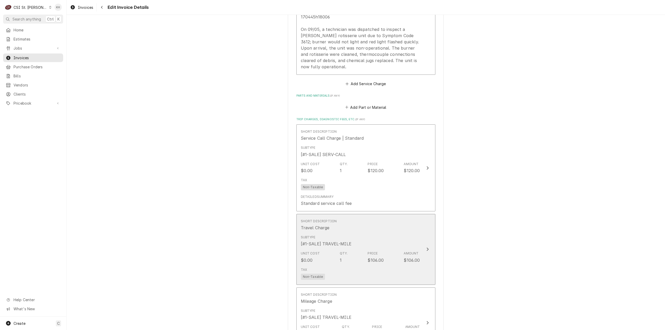
click at [383, 249] on div "Unit Cost $0.00 Qty. 1 Price $106.00 Amount $106.00" at bounding box center [360, 257] width 119 height 16
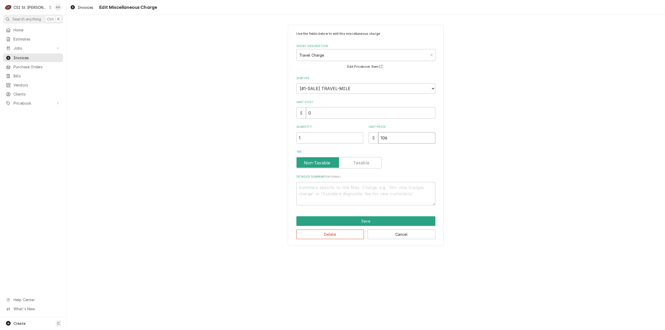
drag, startPoint x: 401, startPoint y: 140, endPoint x: 335, endPoint y: 135, distance: 65.9
click at [335, 135] on div "Quantity 1 Unit Price $ 106" at bounding box center [365, 134] width 139 height 18
type textarea "x"
type input "1"
type textarea "x"
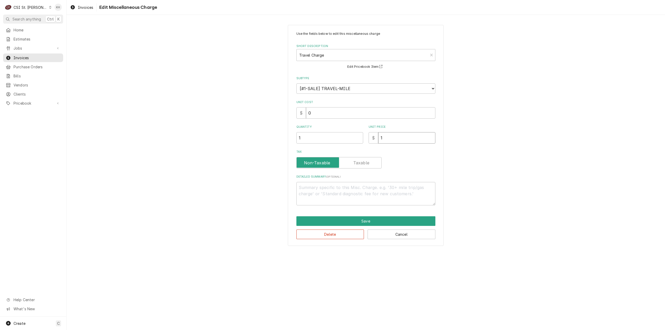
type input "11"
type textarea "x"
type input "110"
click at [371, 220] on button "Save" at bounding box center [365, 221] width 139 height 10
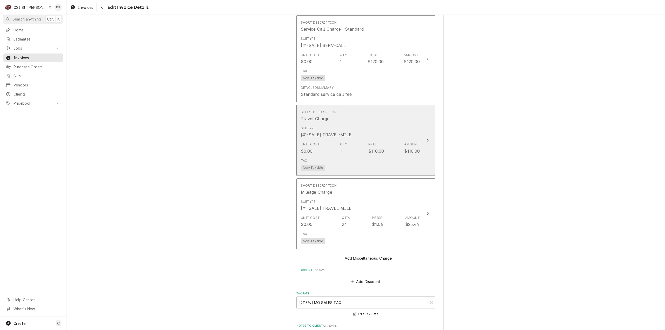
scroll to position [861, 0]
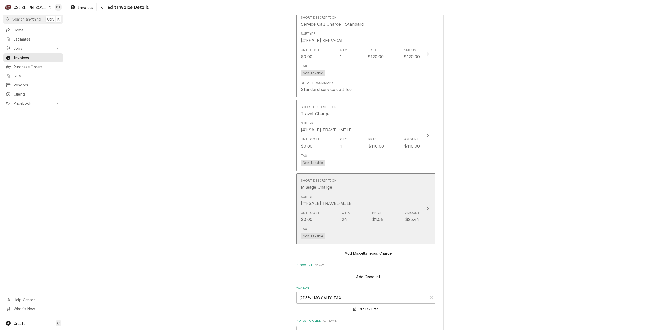
click at [405, 211] on div "Amount $25.44" at bounding box center [412, 217] width 15 height 12
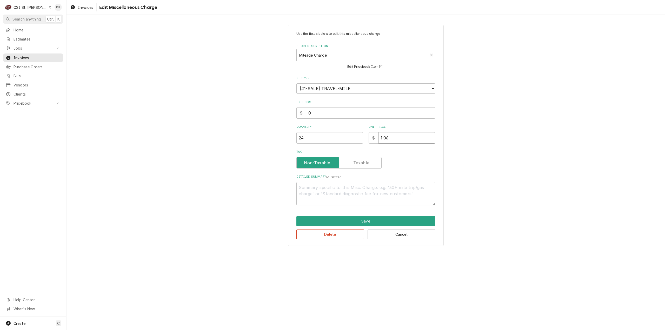
drag, startPoint x: 400, startPoint y: 141, endPoint x: 340, endPoint y: 140, distance: 60.3
click at [340, 140] on div "Quantity 24 Unit Price $ 1.06" at bounding box center [365, 134] width 139 height 18
type textarea "x"
type input "0"
type textarea "x"
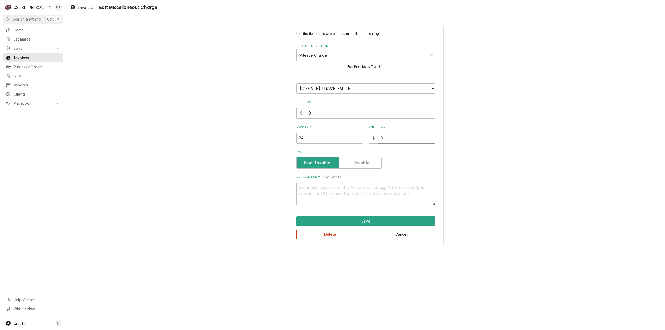
type input "0.9"
type textarea "x"
type input "0.99"
click at [375, 219] on button "Save" at bounding box center [365, 221] width 139 height 10
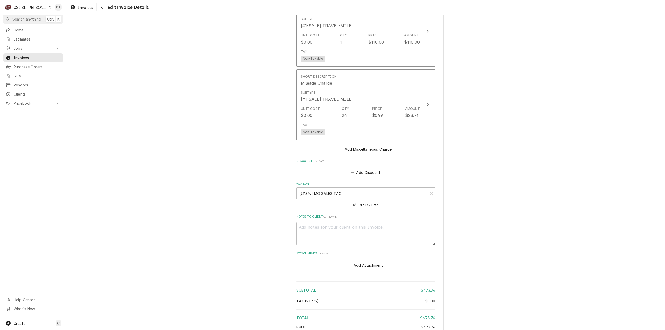
scroll to position [1012, 0]
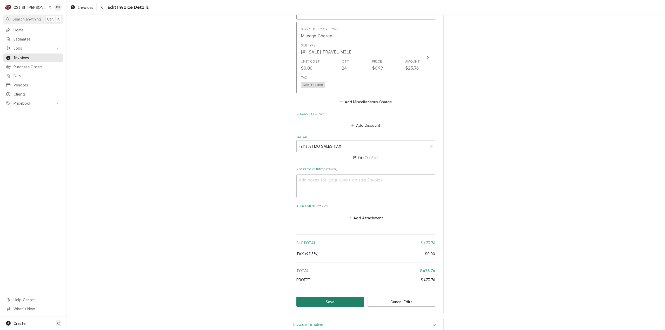
click at [328, 297] on button "Save" at bounding box center [330, 302] width 68 height 10
type textarea "x"
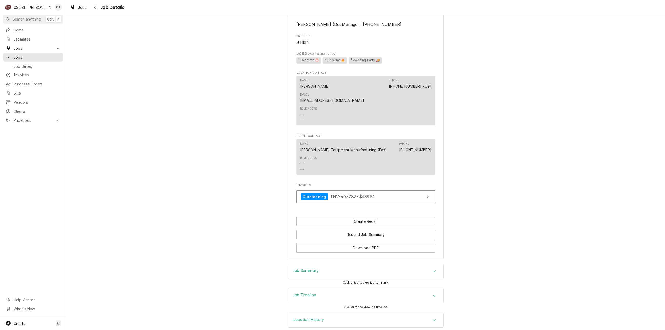
scroll to position [530, 0]
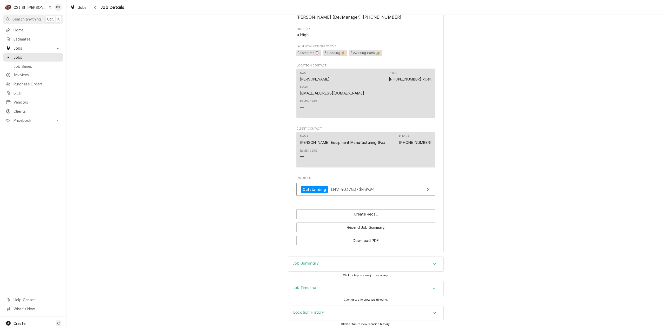
click at [332, 291] on div "Job Timeline" at bounding box center [365, 288] width 155 height 15
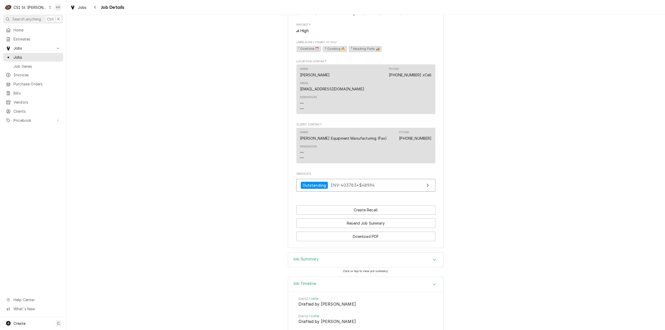
click at [334, 266] on div "Job Summary" at bounding box center [365, 260] width 155 height 15
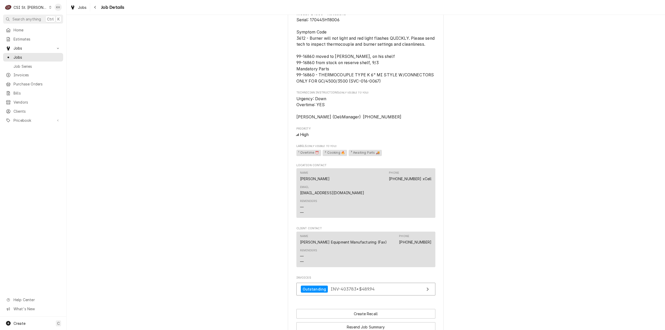
scroll to position [271, 0]
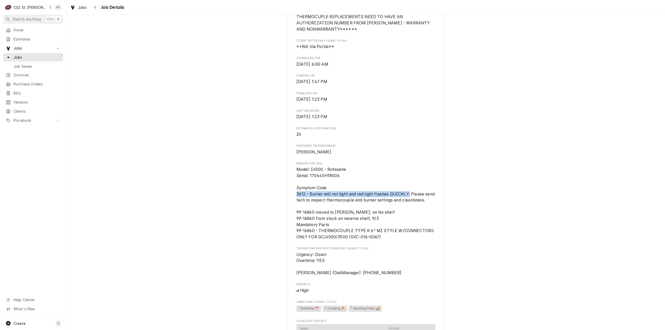
drag, startPoint x: 294, startPoint y: 204, endPoint x: 408, endPoint y: 207, distance: 114.3
click at [408, 207] on div "HARDT EQUIPMENT MANUFACTURING Costco #1060 Manchester / 301 Highlands Boulevard…" at bounding box center [366, 135] width 156 height 745
copy span "3612 - Burner will not light and red light flashes QUICKLY"
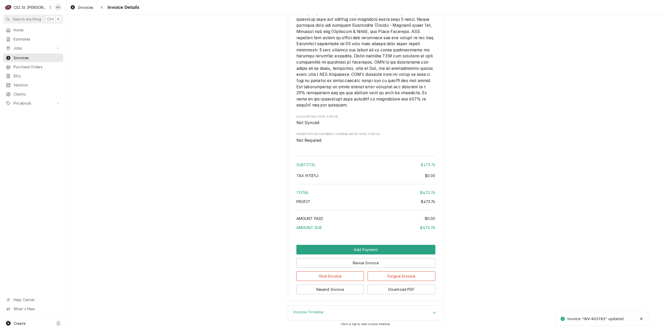
scroll to position [876, 0]
click at [383, 290] on button "Download PDF" at bounding box center [401, 290] width 68 height 10
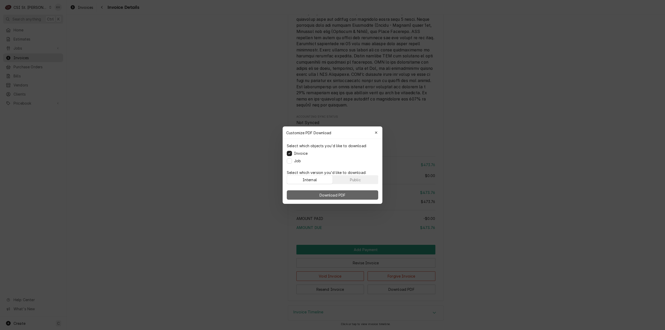
click at [340, 195] on span "Download PDF" at bounding box center [332, 194] width 28 height 5
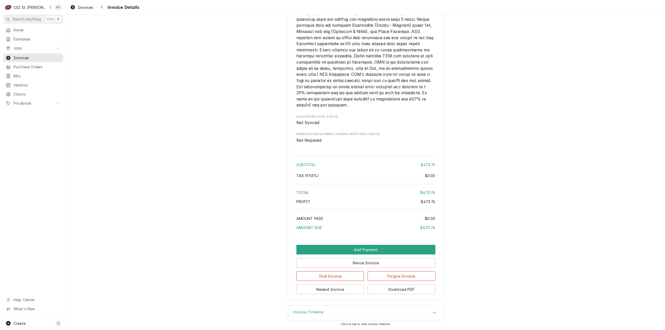
click at [26, 19] on span "Search anything" at bounding box center [26, 18] width 29 height 5
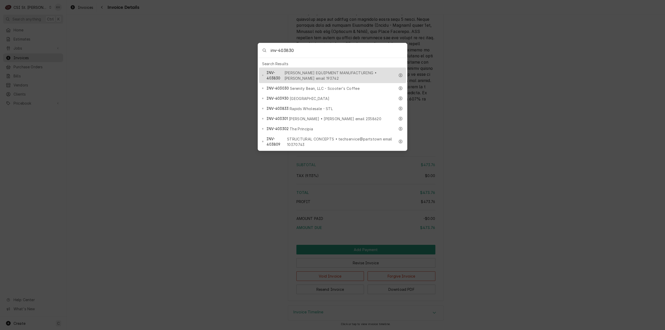
type input "inv-403830"
click at [295, 68] on div "INV-403830 HARDT EQUIPMENT MANUFACTURING • Hardt email 193742" at bounding box center [332, 76] width 147 height 16
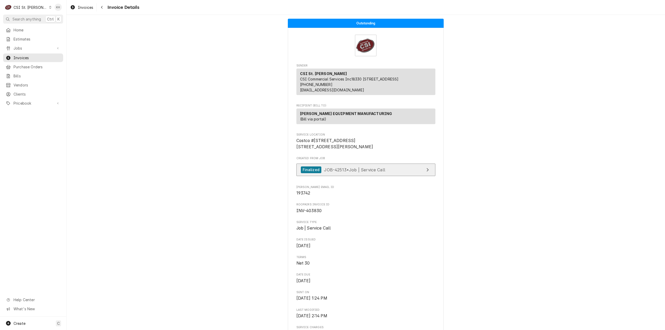
click at [387, 176] on link "Finalized JOB-42513 • Job | Service Call" at bounding box center [365, 170] width 139 height 13
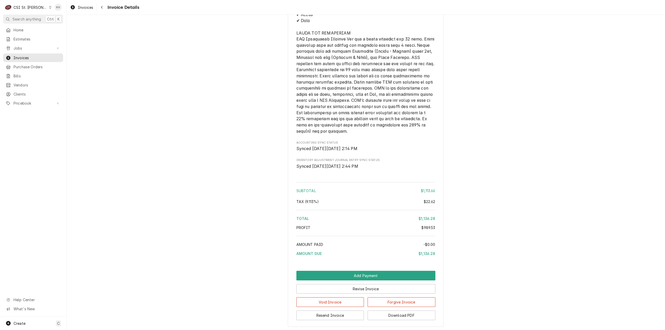
scroll to position [1032, 0]
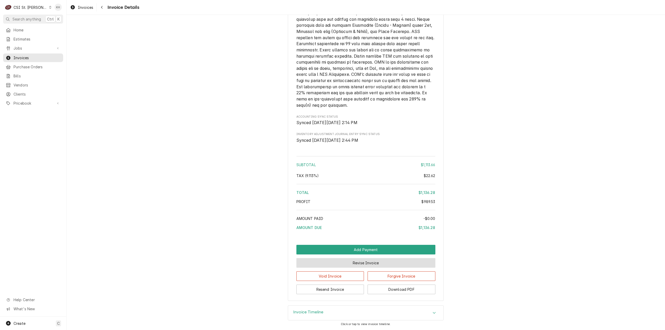
click at [372, 263] on button "Revise Invoice" at bounding box center [365, 263] width 139 height 10
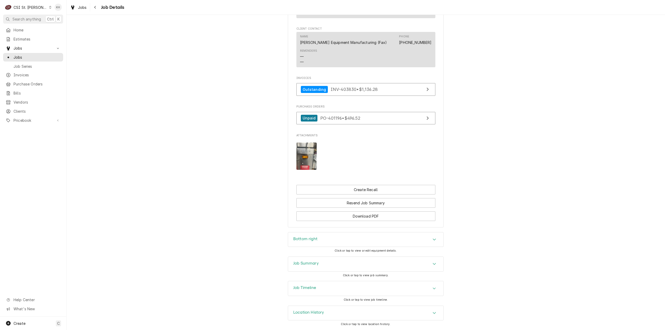
scroll to position [655, 0]
click at [326, 285] on div "Job Timeline" at bounding box center [365, 288] width 155 height 15
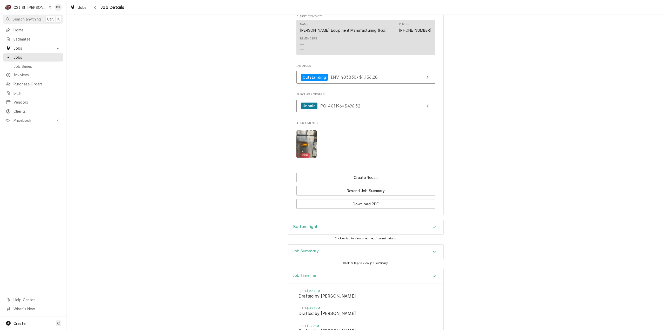
click at [329, 259] on div "Job Summary" at bounding box center [365, 252] width 155 height 15
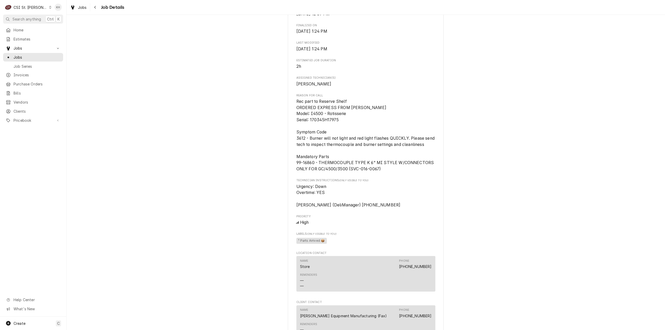
scroll to position [343, 0]
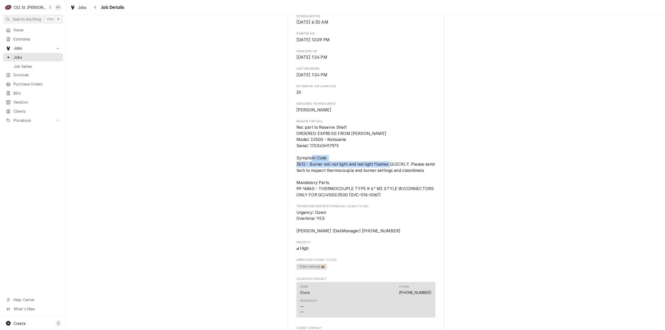
drag, startPoint x: 295, startPoint y: 169, endPoint x: 408, endPoint y: 169, distance: 113.5
click at [408, 169] on span "Rec part to Reserve Shelf ORDERED EXPRESS FROM HARDT Model: I4500 - Rotisserie …" at bounding box center [365, 161] width 139 height 72
copy span "3612 - Burner will not light and red light flashes QUICKLY"
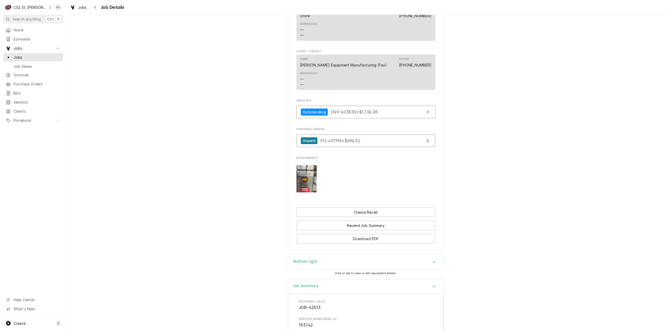
scroll to position [551, 0]
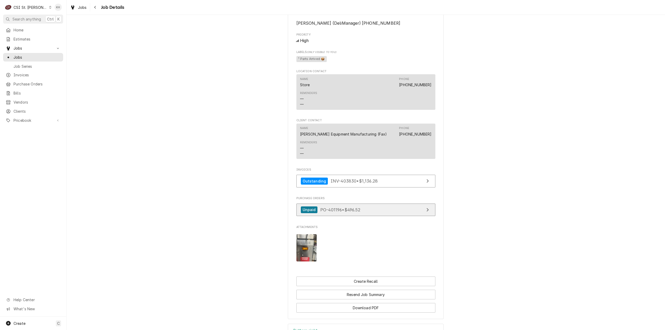
click at [368, 216] on link "Unpaid PO-401196 • $496.52" at bounding box center [365, 210] width 139 height 13
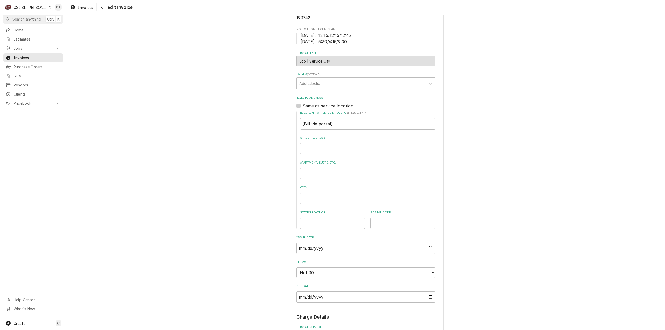
scroll to position [467, 0]
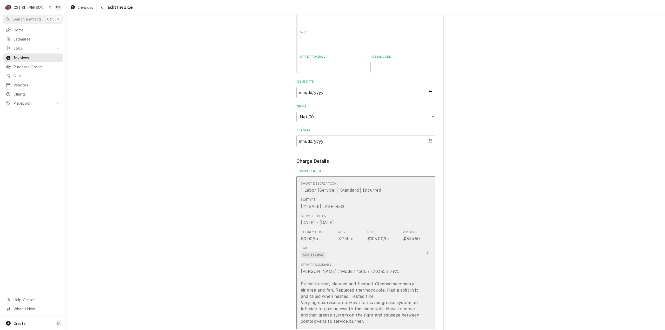
click at [421, 266] on button "Short Description 1-Labor (Service) | Standard | Incurred Subtype [#1-SALE] LAB…" at bounding box center [365, 252] width 139 height 153
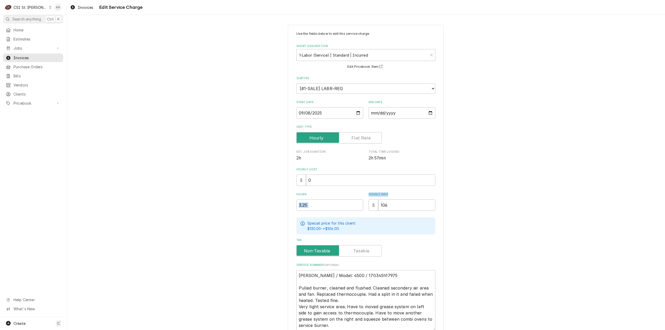
drag, startPoint x: 388, startPoint y: 199, endPoint x: 383, endPoint y: 208, distance: 10.3
click at [359, 203] on div "Hours 3.25 Hourly Rate $ 106" at bounding box center [365, 201] width 139 height 18
drag, startPoint x: 385, startPoint y: 207, endPoint x: 381, endPoint y: 208, distance: 4.2
click at [381, 207] on input "106" at bounding box center [406, 204] width 57 height 11
type textarea "x"
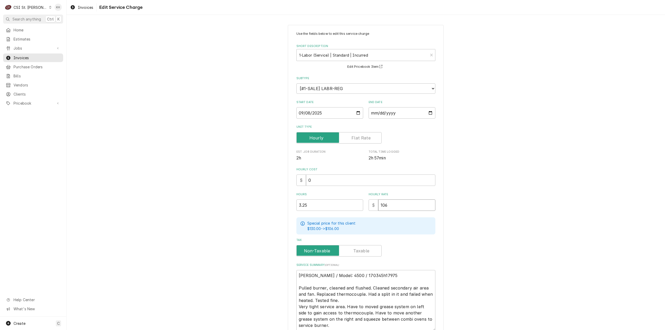
type input "1"
type textarea "x"
type input "11"
type textarea "x"
type input "110"
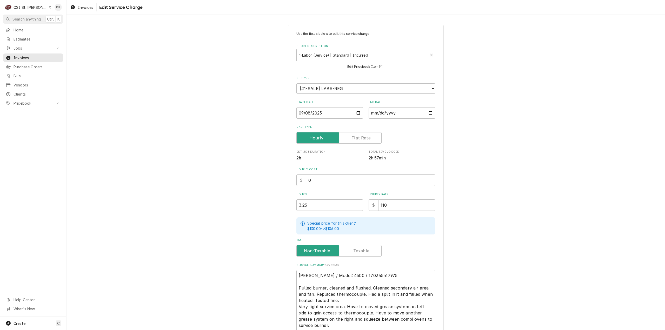
scroll to position [45, 0]
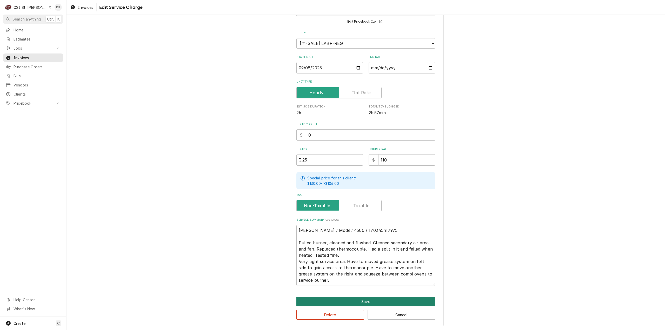
click at [369, 297] on button "Save" at bounding box center [365, 302] width 139 height 10
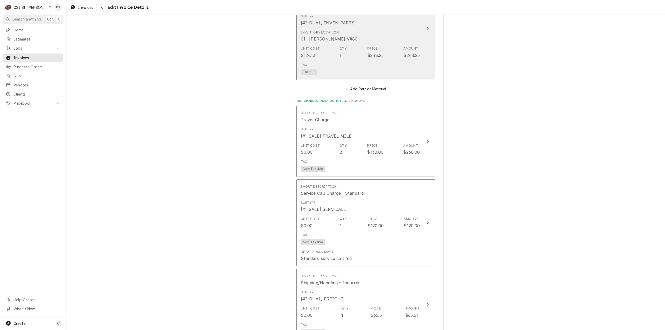
scroll to position [851, 0]
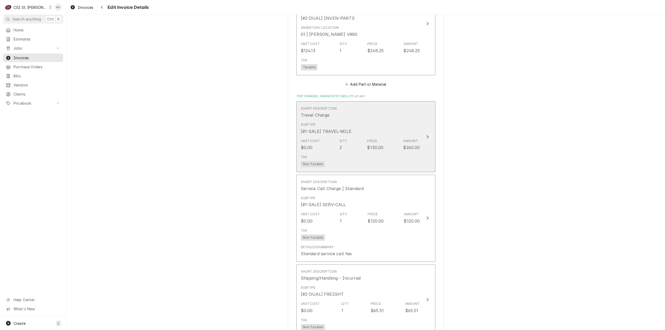
click at [417, 149] on div "$260.00" at bounding box center [411, 147] width 17 height 6
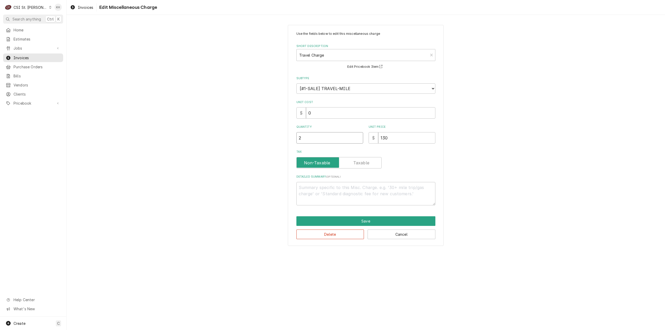
drag, startPoint x: 315, startPoint y: 136, endPoint x: 275, endPoint y: 138, distance: 40.3
click at [275, 138] on div "Use the fields below to edit this miscellaneous charge Short Description Travel…" at bounding box center [365, 135] width 598 height 230
type textarea "x"
type input "1"
drag, startPoint x: 396, startPoint y: 136, endPoint x: 358, endPoint y: 139, distance: 37.8
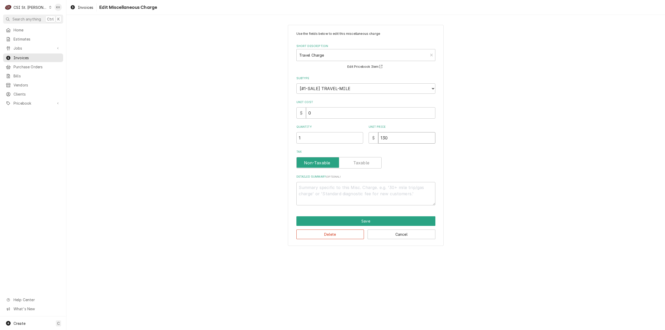
click at [358, 139] on div "Quantity 1 Unit Price $ 130" at bounding box center [365, 134] width 139 height 18
type textarea "x"
type input "1"
type textarea "x"
type input "11"
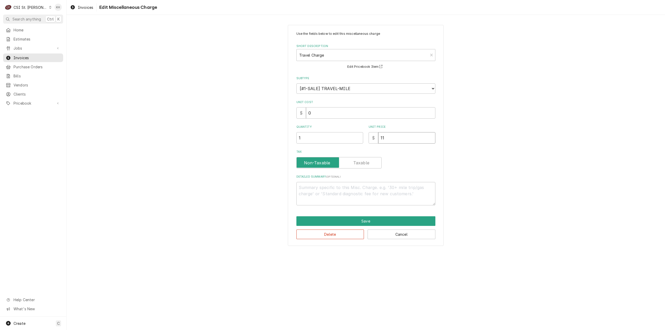
type textarea "x"
type input "110"
click at [372, 222] on button "Save" at bounding box center [365, 221] width 139 height 10
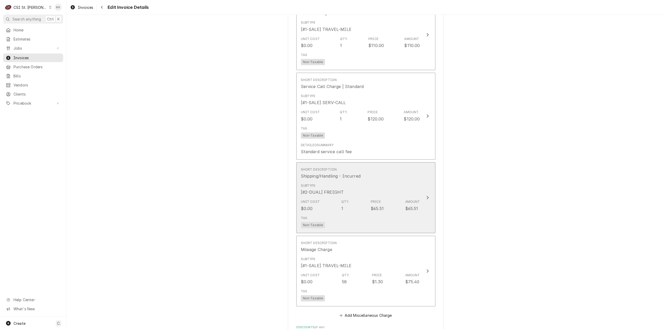
scroll to position [955, 0]
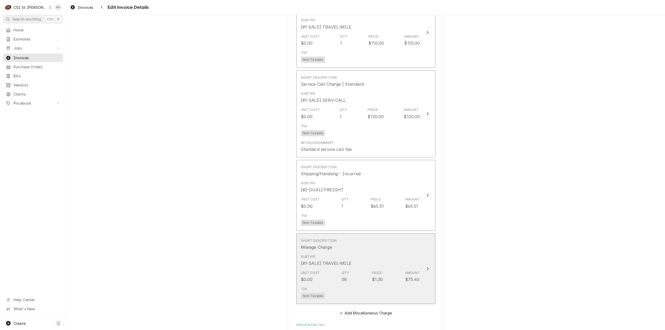
click at [414, 254] on div "Subtype [#1-SALE] TRAVEL-MILE" at bounding box center [360, 260] width 119 height 16
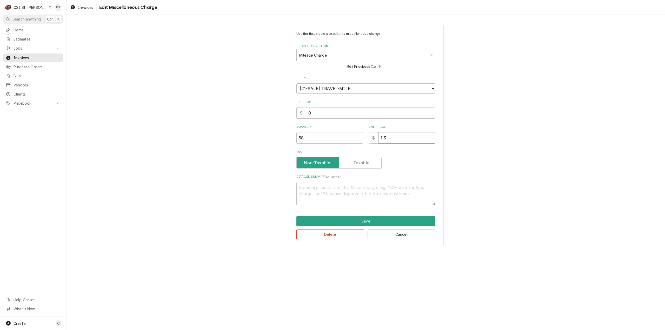
drag, startPoint x: 401, startPoint y: 138, endPoint x: 353, endPoint y: 139, distance: 48.3
click at [353, 139] on div "Quantity 58 Unit Price $ 1.3" at bounding box center [365, 134] width 139 height 18
type textarea "x"
type input "0"
type textarea "x"
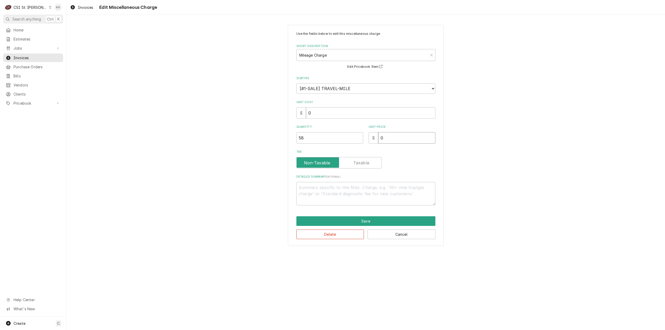
type input "0.9"
type textarea "x"
type input "0.99"
click at [366, 223] on button "Save" at bounding box center [365, 221] width 139 height 10
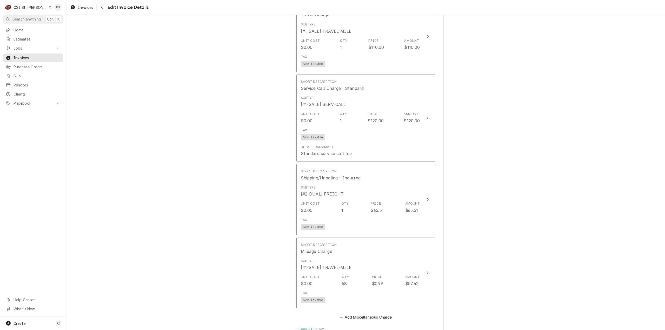
scroll to position [894, 0]
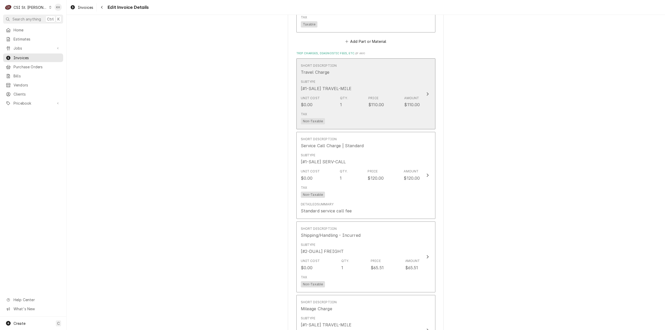
click at [397, 85] on div "Subtype [#1-SALE] TRAVEL-MILE" at bounding box center [360, 85] width 119 height 16
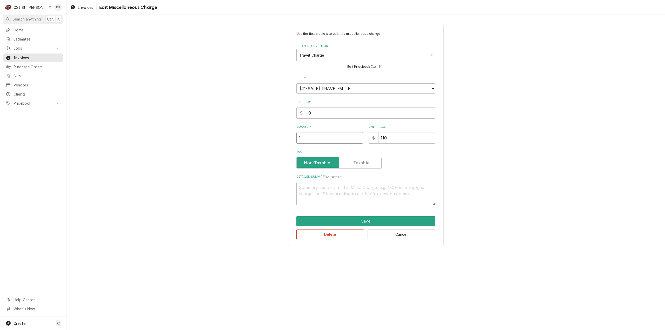
drag, startPoint x: 318, startPoint y: 138, endPoint x: 251, endPoint y: 145, distance: 67.8
click at [251, 145] on div "Use the fields below to edit this miscellaneous charge Short Description Travel…" at bounding box center [365, 135] width 598 height 230
type textarea "x"
type input "2"
drag, startPoint x: 347, startPoint y: 136, endPoint x: 291, endPoint y: 137, distance: 56.4
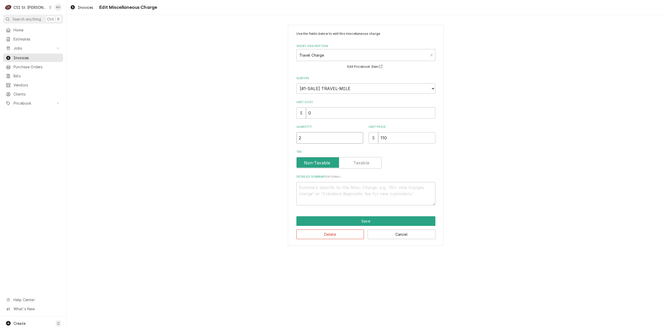
click at [291, 137] on div "Use the fields below to edit this miscellaneous charge Short Description Travel…" at bounding box center [366, 135] width 156 height 221
type textarea "x"
type input "1"
click at [379, 217] on button "Save" at bounding box center [365, 221] width 139 height 10
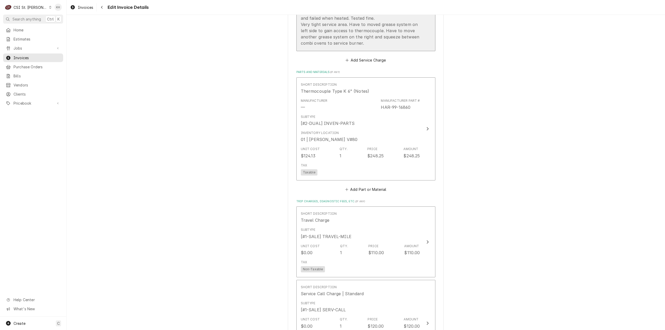
scroll to position [790, 0]
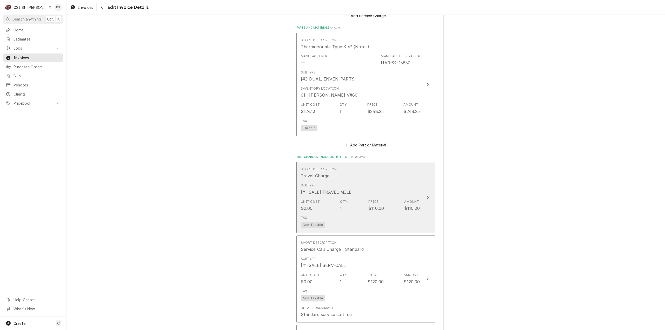
click at [397, 203] on div "Unit Cost $0.00 Qty. 1 Price $110.00 Amount $110.00" at bounding box center [360, 205] width 119 height 16
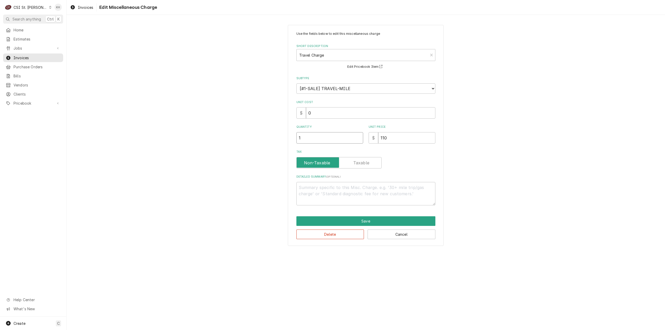
drag, startPoint x: 309, startPoint y: 139, endPoint x: 248, endPoint y: 141, distance: 60.8
click at [248, 141] on div "Use the fields below to edit this miscellaneous charge Short Description Travel…" at bounding box center [365, 135] width 598 height 230
type textarea "x"
type input "2"
click at [366, 219] on button "Save" at bounding box center [365, 221] width 139 height 10
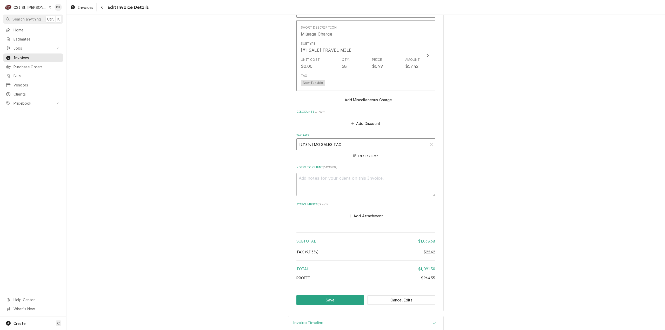
scroll to position [1179, 0]
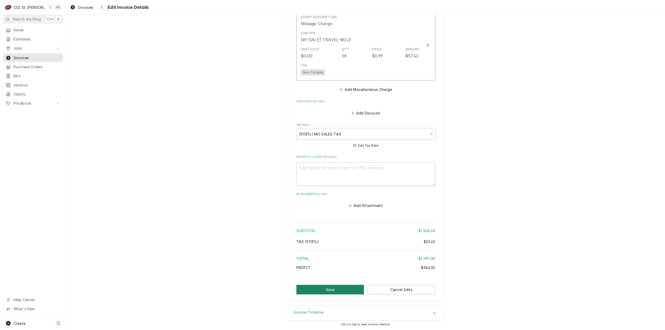
click at [335, 289] on button "Save" at bounding box center [330, 290] width 68 height 10
type textarea "x"
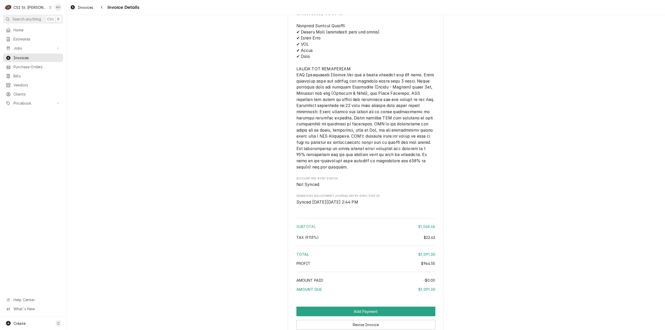
scroll to position [1032, 0]
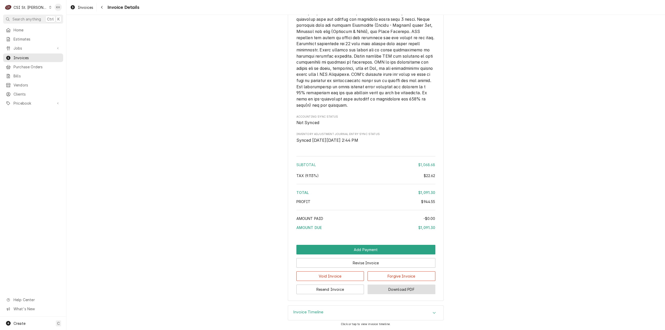
click at [404, 289] on button "Download PDF" at bounding box center [401, 290] width 68 height 10
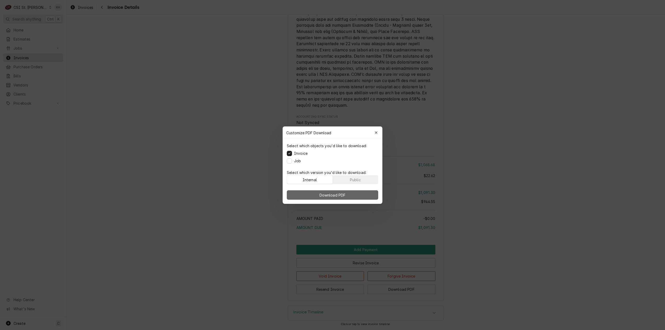
click at [349, 196] on button "Download PDF" at bounding box center [332, 194] width 91 height 9
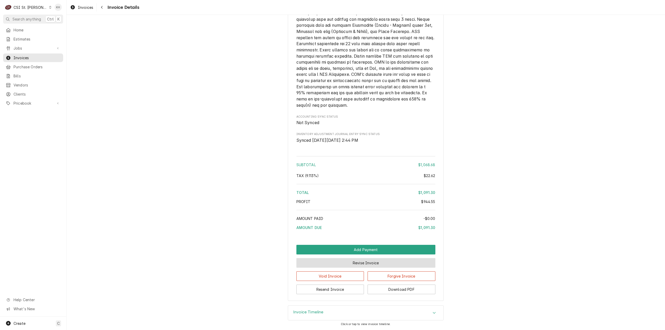
click at [360, 263] on button "Revise Invoice" at bounding box center [365, 263] width 139 height 10
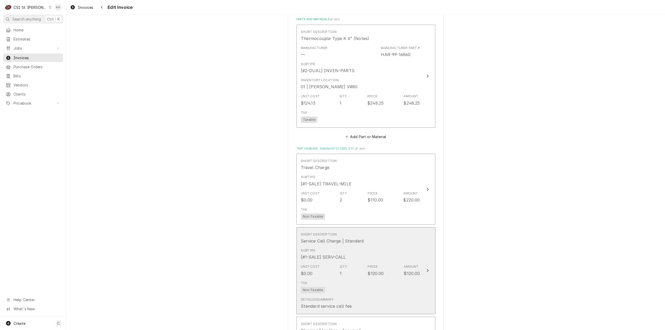
scroll to position [831, 0]
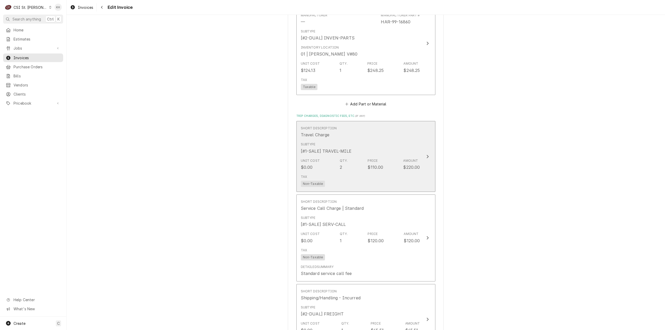
click at [389, 166] on div "Unit Cost $0.00 Qty. 2 Price $110.00 Amount $220.00" at bounding box center [360, 164] width 119 height 16
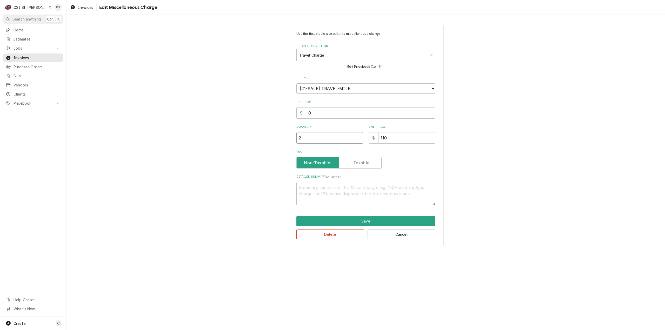
drag, startPoint x: 317, startPoint y: 143, endPoint x: 273, endPoint y: 143, distance: 44.2
click at [273, 143] on div "Use the fields below to edit this miscellaneous charge Short Description Travel…" at bounding box center [365, 135] width 598 height 230
type textarea "x"
type input "1"
click at [382, 225] on button "Save" at bounding box center [365, 221] width 139 height 10
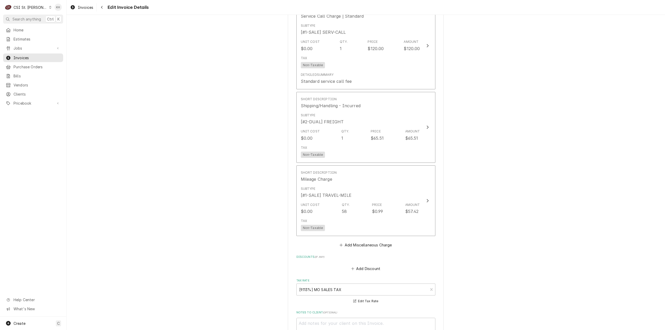
scroll to position [1179, 0]
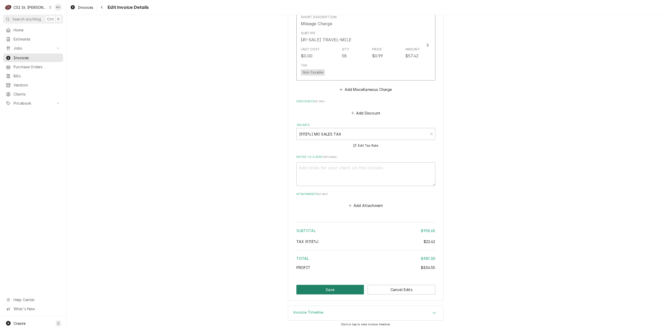
click at [326, 290] on button "Save" at bounding box center [330, 290] width 68 height 10
type textarea "x"
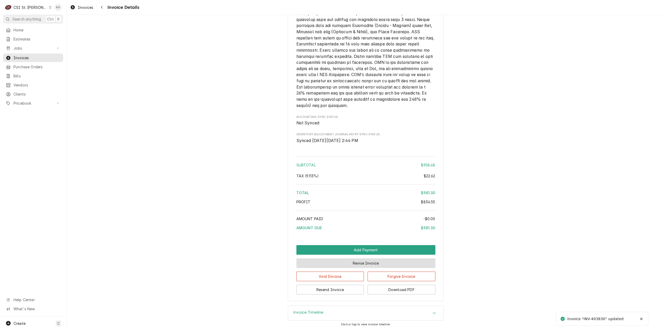
scroll to position [1032, 0]
click at [415, 286] on button "Download PDF" at bounding box center [401, 290] width 68 height 10
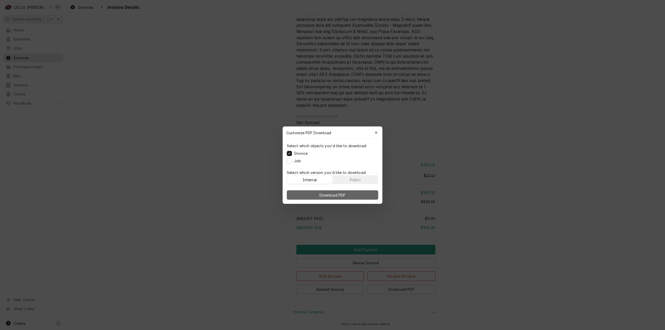
click at [327, 195] on span "Download PDF" at bounding box center [332, 194] width 28 height 5
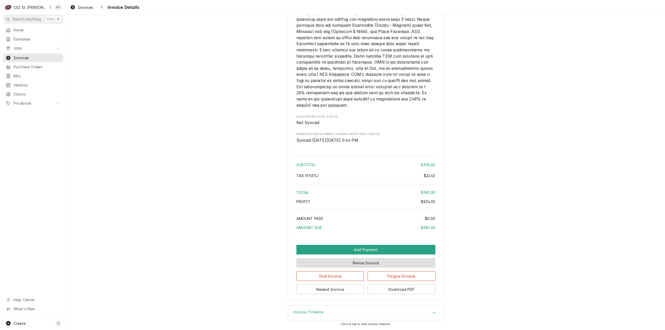
click at [385, 265] on button "Revise Invoice" at bounding box center [365, 263] width 139 height 10
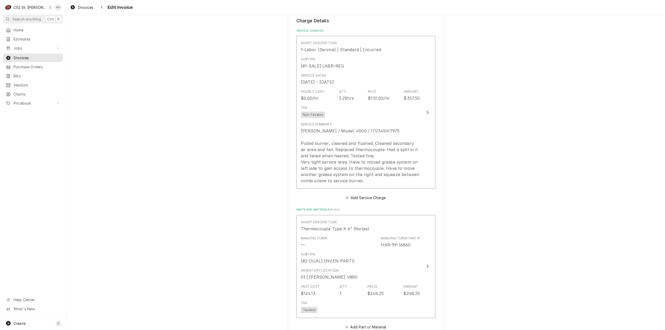
scroll to position [675, 0]
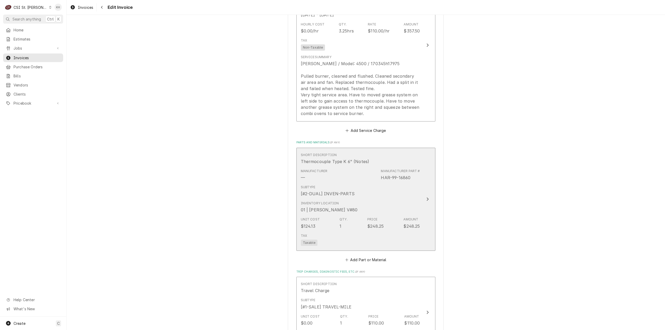
click at [411, 205] on div "Inventory Location 01 | [PERSON_NAME] V#80" at bounding box center [360, 207] width 119 height 16
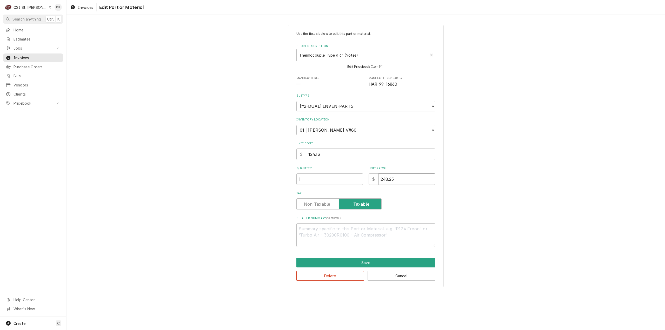
drag, startPoint x: 408, startPoint y: 180, endPoint x: 363, endPoint y: 181, distance: 46.0
click at [363, 181] on div "Quantity 1 Unit Price $ 248.25" at bounding box center [365, 175] width 139 height 18
paste input "186.19"
type textarea "x"
type input "186.19"
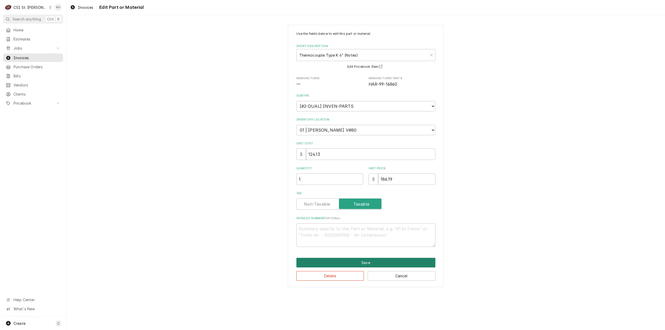
click at [363, 263] on button "Save" at bounding box center [365, 263] width 139 height 10
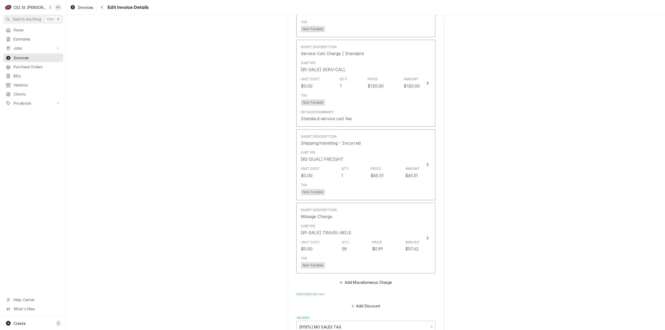
scroll to position [971, 0]
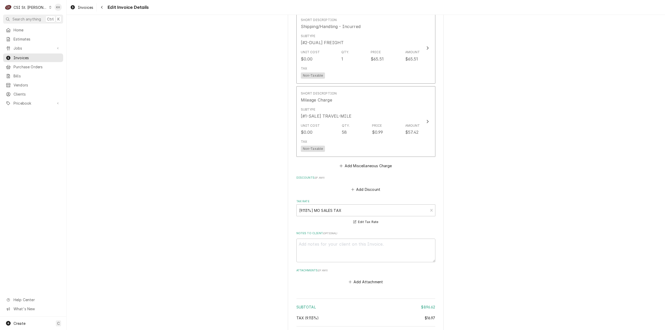
scroll to position [1179, 0]
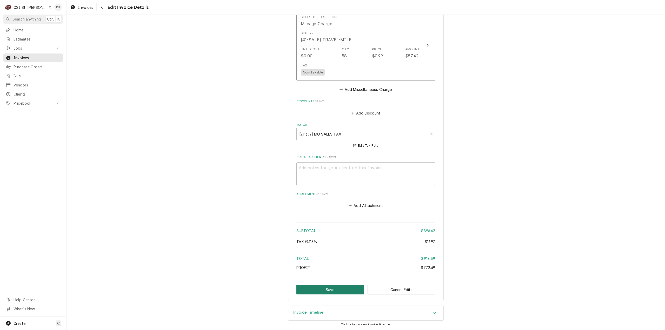
click at [326, 288] on button "Save" at bounding box center [330, 290] width 68 height 10
type textarea "x"
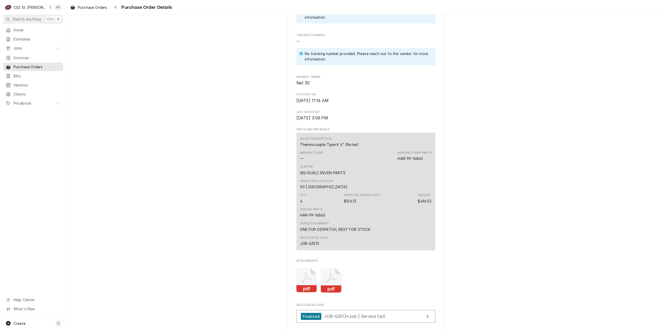
scroll to position [312, 0]
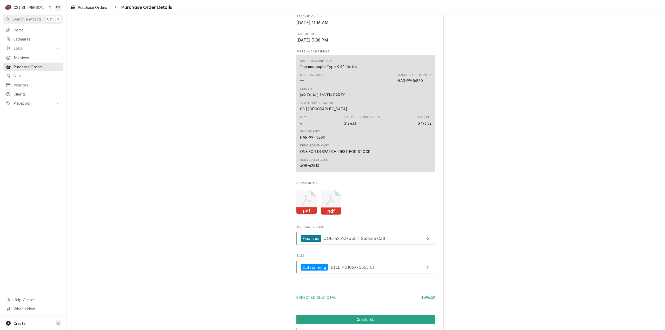
click at [324, 215] on rect "Attachments" at bounding box center [331, 210] width 21 height 7
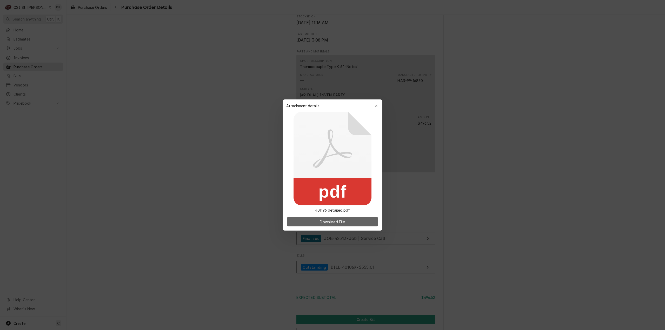
click at [331, 221] on span "Download File" at bounding box center [332, 221] width 27 height 5
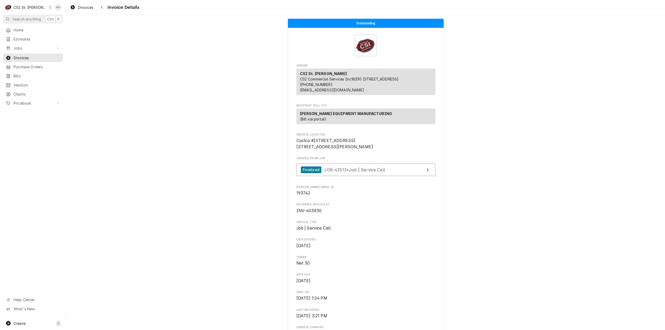
click at [23, 20] on span "Search anything" at bounding box center [26, 18] width 29 height 5
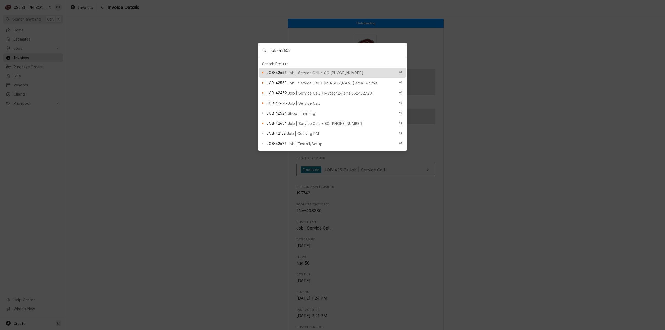
type input "job-42652"
click at [299, 70] on div "JOB-42652 Job | Service Call • SC 325790924" at bounding box center [330, 73] width 128 height 6
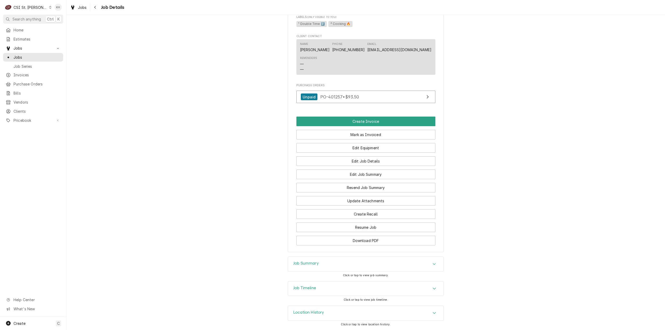
click at [316, 288] on div "Job Timeline" at bounding box center [365, 289] width 155 height 15
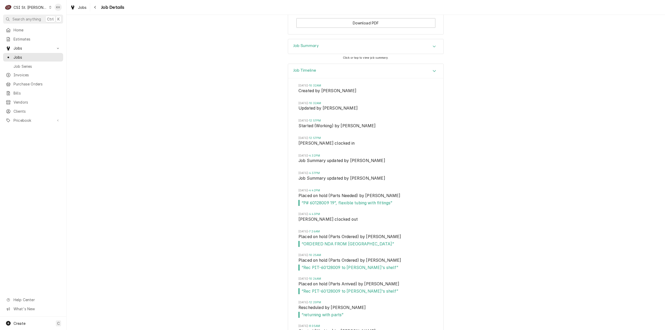
scroll to position [618, 0]
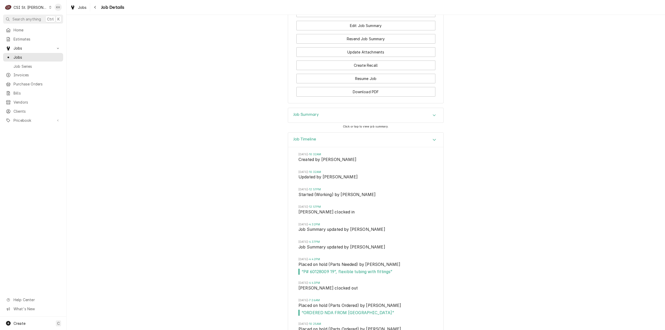
click at [308, 117] on h3 "Job Summary" at bounding box center [305, 114] width 25 height 5
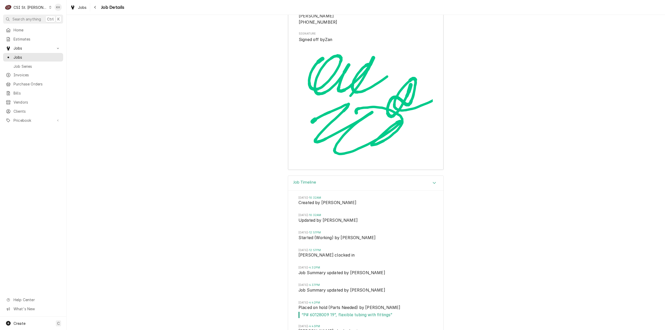
scroll to position [1580, 0]
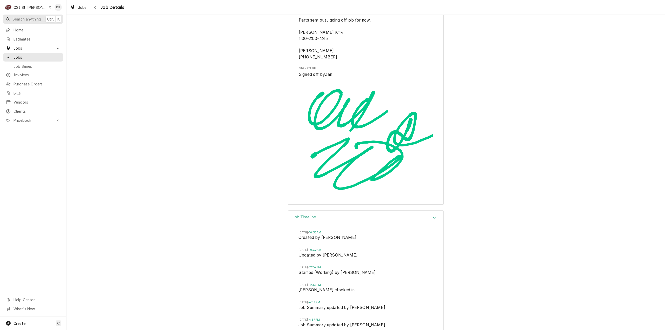
click at [28, 19] on span "Search anything" at bounding box center [26, 18] width 29 height 5
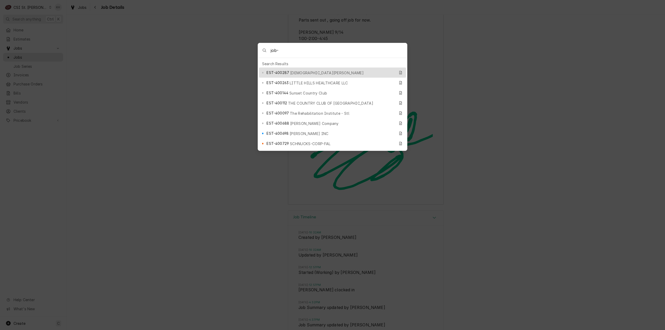
click at [283, 50] on input "job-" at bounding box center [339, 50] width 136 height 15
type input "job-42602"
drag, startPoint x: 298, startPoint y: 68, endPoint x: 307, endPoint y: 76, distance: 12.5
click at [298, 68] on div "JOB-42602 Job | Service Call" at bounding box center [332, 73] width 147 height 10
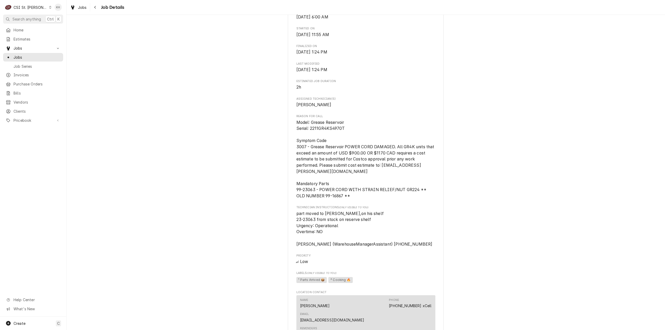
scroll to position [364, 0]
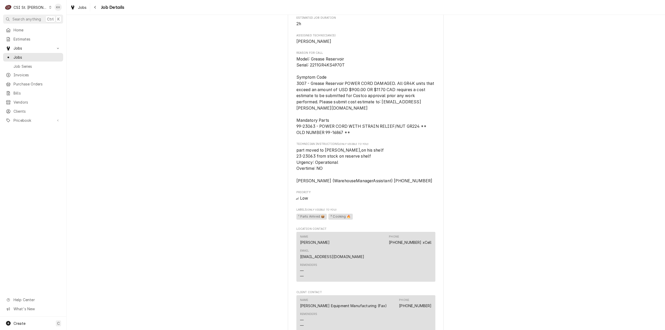
click at [328, 77] on span "Model: Grease Reservoir Serial: 2211GR4KS4970T Symptom Code 3007 - Grease Reser…" at bounding box center [365, 96] width 139 height 79
click at [329, 77] on span "Model: Grease Reservoir Serial: 2211GR4KS4970T Symptom Code 3007 - Grease Reser…" at bounding box center [365, 96] width 139 height 79
copy span "2211GR4KS4970T"
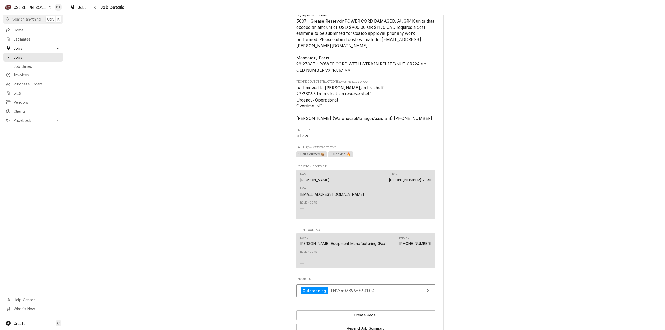
scroll to position [519, 0]
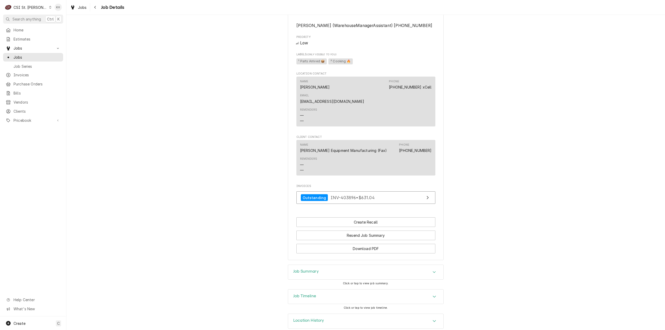
click at [320, 291] on div "Job Timeline" at bounding box center [365, 297] width 155 height 15
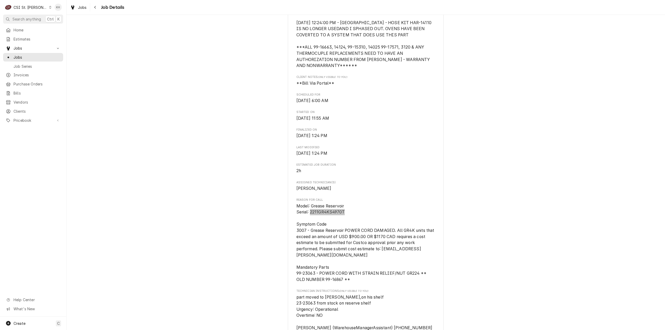
scroll to position [260, 0]
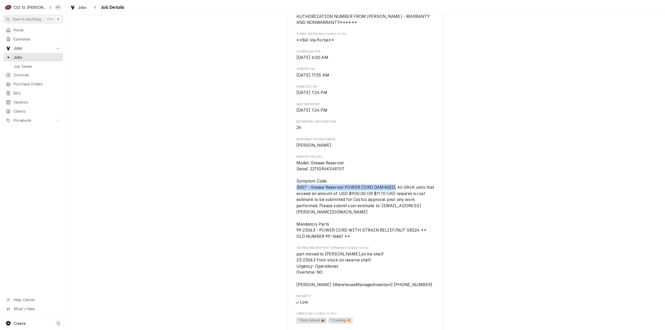
drag, startPoint x: 294, startPoint y: 199, endPoint x: 394, endPoint y: 199, distance: 100.5
click at [394, 199] on span "Model: Grease Reservoir Serial: 2211GR4KS4970T Symptom Code 3007 - Grease Reser…" at bounding box center [365, 199] width 139 height 79
copy span "3007 - Grease Reservoir POWER CORD DAMAGED."
click at [21, 18] on span "Search anything" at bounding box center [26, 18] width 29 height 5
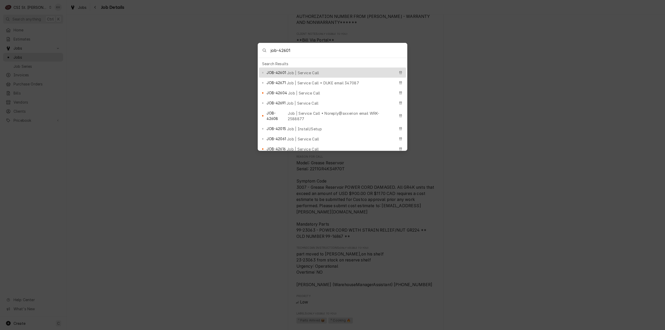
type input "job-42601"
click at [291, 70] on span "Job | Service Call" at bounding box center [303, 72] width 32 height 5
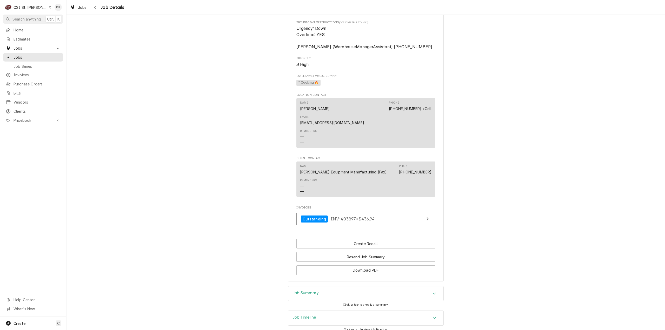
scroll to position [513, 0]
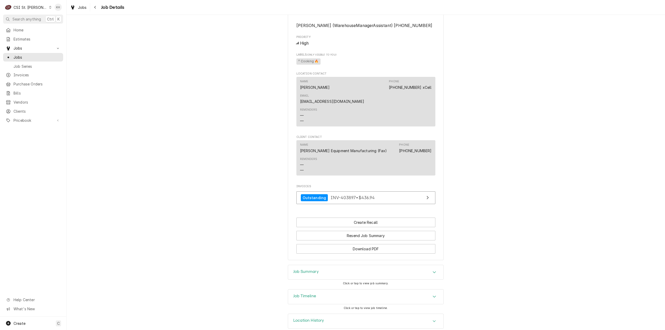
click at [314, 294] on h3 "Job Timeline" at bounding box center [304, 296] width 23 height 5
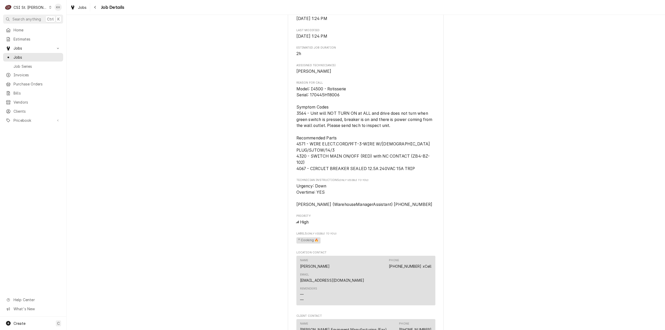
scroll to position [305, 0]
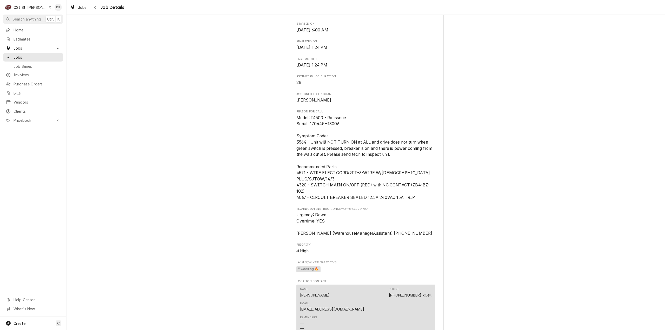
click at [332, 134] on span "Model: I4500 - Rotisserie Serial: 170445H18006 Symptom Codes 3564 - Unit will N…" at bounding box center [364, 157] width 137 height 85
copy span "170445H18006"
drag, startPoint x: 219, startPoint y: 138, endPoint x: 273, endPoint y: 164, distance: 59.1
click at [232, 145] on div "Completed and Invoiced HARDT EQUIPMENT MANUFACTURING Costco #1060 Manchester / …" at bounding box center [365, 93] width 598 height 757
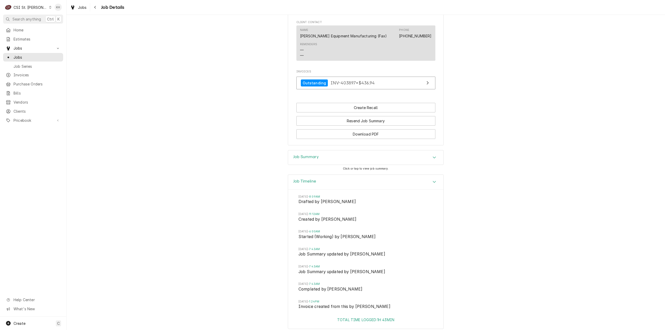
scroll to position [648, 0]
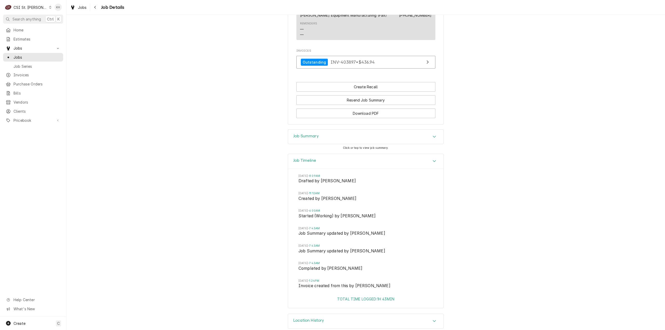
click at [324, 130] on div "Job Summary" at bounding box center [365, 137] width 155 height 15
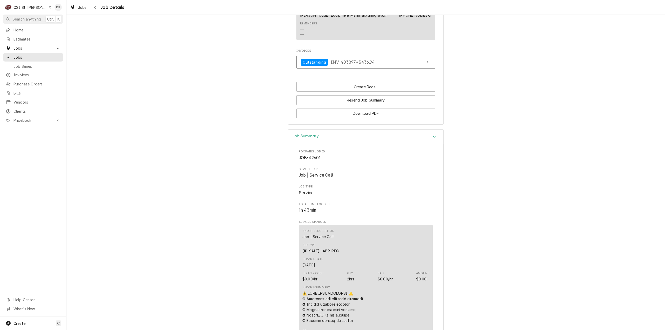
click at [311, 134] on h3 "Job Summary" at bounding box center [305, 136] width 25 height 5
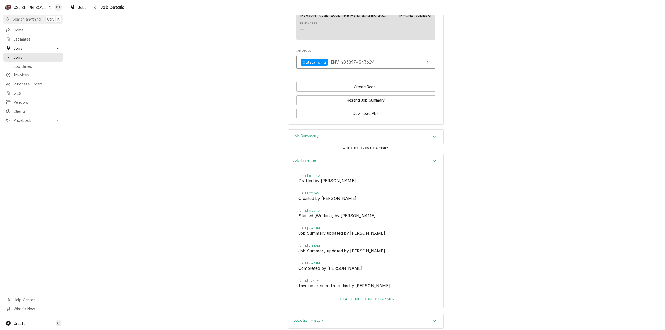
click at [31, 5] on div "CSI St. [PERSON_NAME]" at bounding box center [31, 7] width 34 height 5
click at [57, 17] on div "CSI Kentucky" at bounding box center [79, 19] width 69 height 5
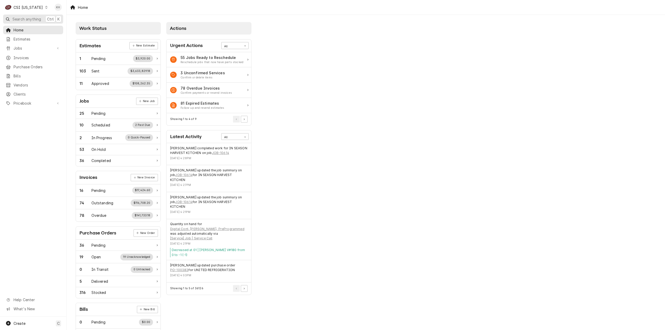
click at [28, 22] on button "Search anything Ctrl K" at bounding box center [33, 19] width 60 height 9
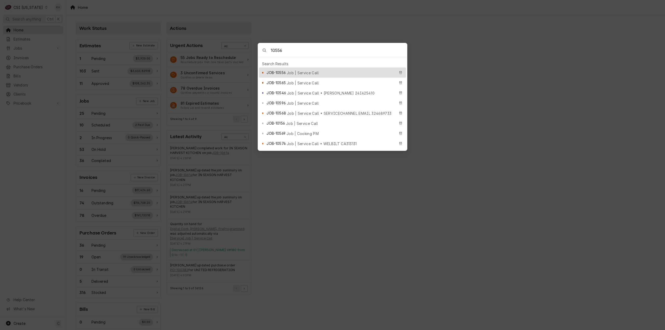
type input "10556"
click at [306, 70] on span "Job | Service Call" at bounding box center [303, 72] width 32 height 5
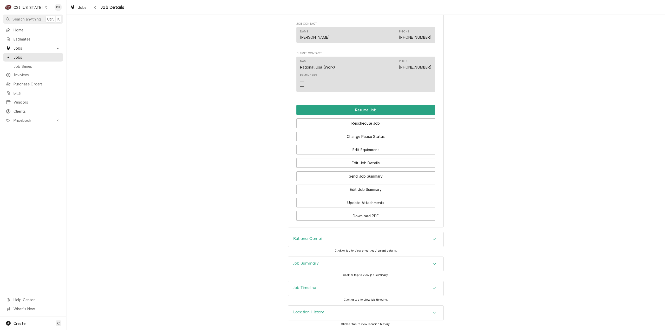
click at [312, 289] on h3 "Job Timeline" at bounding box center [304, 287] width 23 height 5
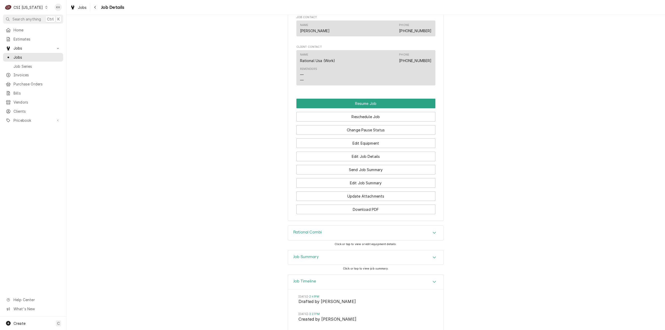
scroll to position [556, 0]
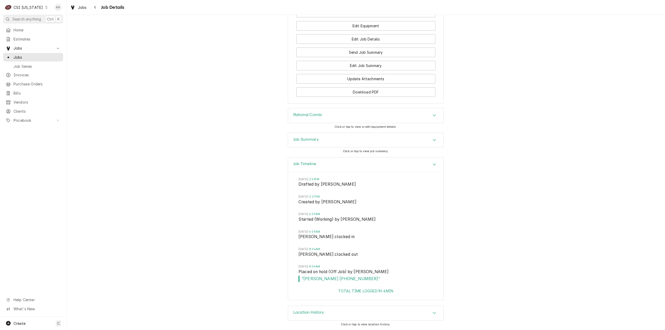
click at [29, 5] on div "CSI [US_STATE]" at bounding box center [28, 7] width 29 height 5
click at [62, 28] on div "CSI St. Louis" at bounding box center [81, 28] width 69 height 5
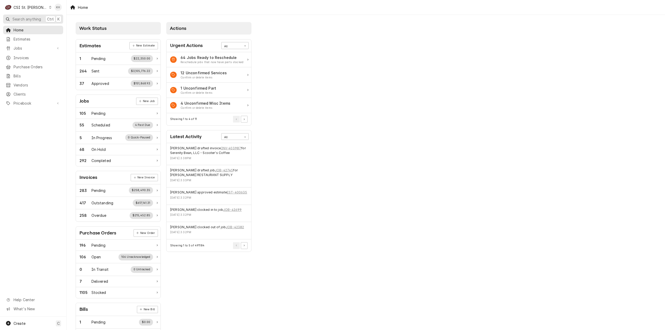
click at [25, 18] on span "Search anything" at bounding box center [26, 18] width 29 height 5
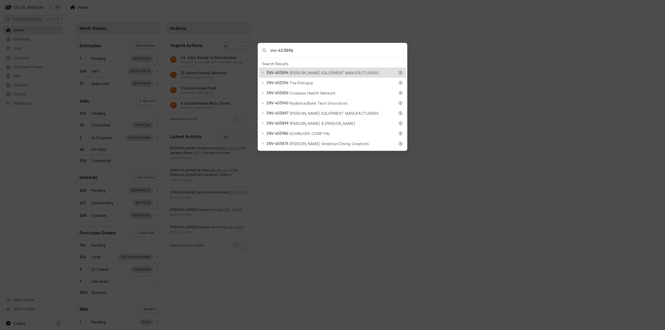
type input "inv-403896"
click at [290, 70] on div "INV-403896 HARDT EQUIPMENT MANUFACTURING" at bounding box center [330, 73] width 128 height 6
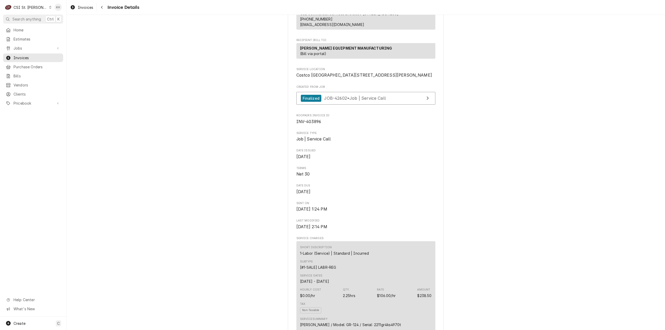
scroll to position [26, 0]
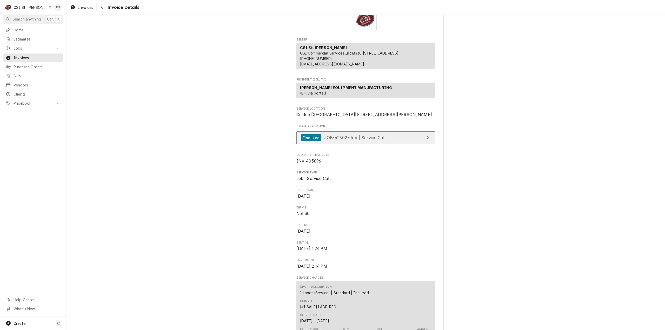
click at [319, 141] on div "Finalized JOB-42602 • Job | Service Call" at bounding box center [343, 137] width 85 height 7
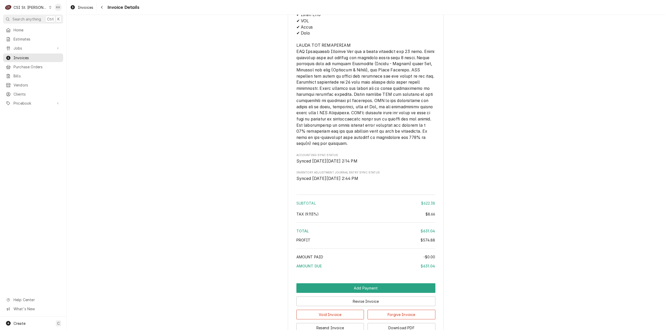
scroll to position [1009, 0]
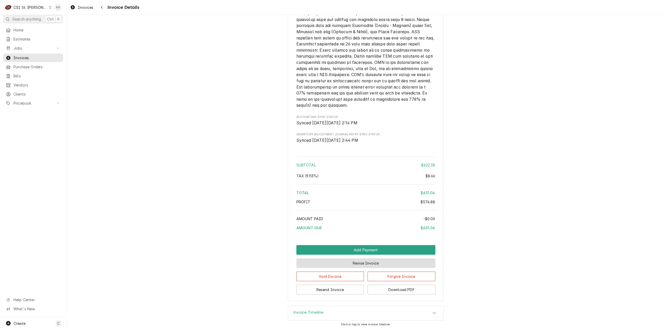
click at [367, 260] on button "Revise Invoice" at bounding box center [365, 263] width 139 height 10
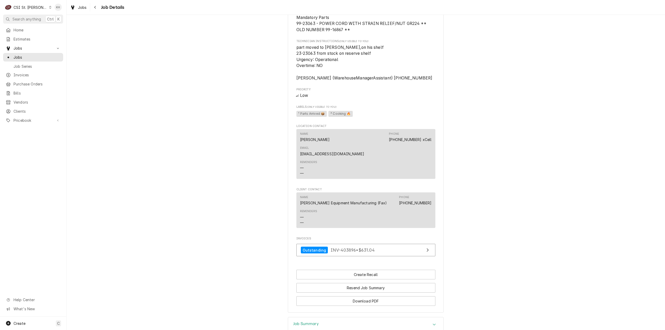
scroll to position [519, 0]
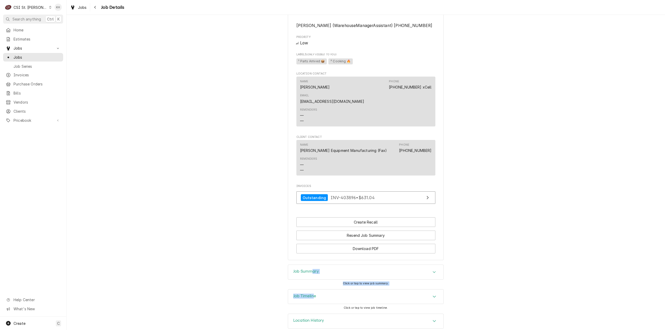
click at [312, 281] on div "Completed and Invoiced [PERSON_NAME] EQUIPMENT MANUFACTURING Costco #[GEOGRAPHI…" at bounding box center [365, 172] width 598 height 315
drag, startPoint x: 317, startPoint y: 287, endPoint x: 320, endPoint y: 271, distance: 17.0
click at [317, 290] on div "Job Timeline" at bounding box center [365, 297] width 155 height 15
click at [320, 266] on div "Job Summary" at bounding box center [365, 272] width 155 height 15
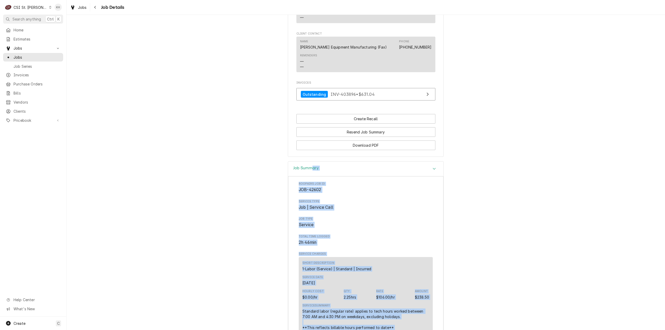
scroll to position [701, 0]
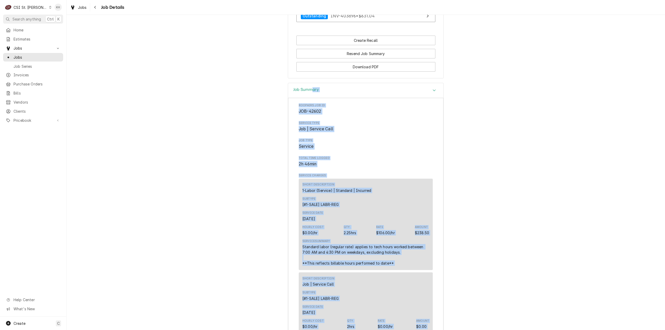
click at [354, 239] on div "Service Summary Standard labor (regular rate) applies to tech hours worked betw…" at bounding box center [365, 252] width 127 height 27
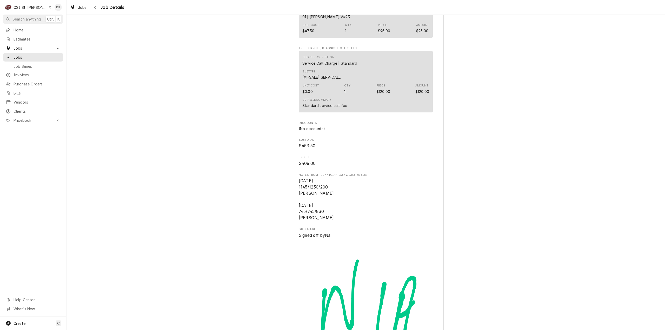
scroll to position [1428, 0]
drag, startPoint x: 323, startPoint y: 179, endPoint x: 292, endPoint y: 177, distance: 30.8
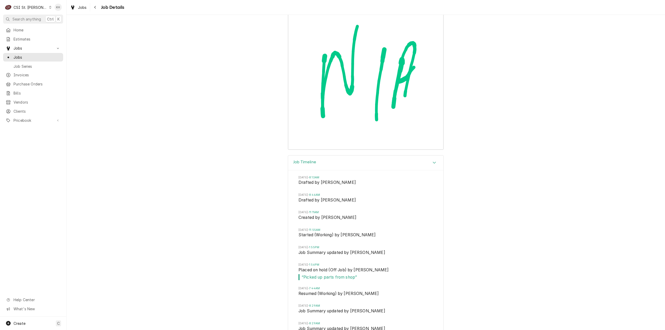
scroll to position [1774, 0]
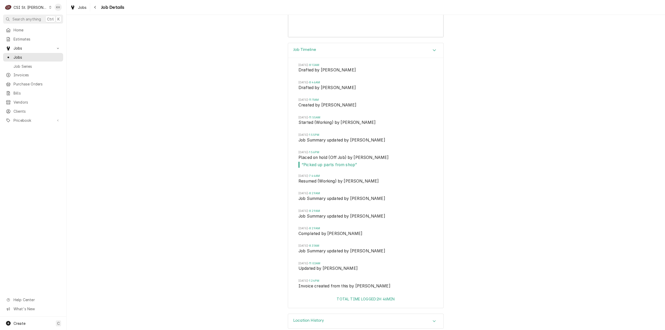
drag, startPoint x: 337, startPoint y: 168, endPoint x: 315, endPoint y: 170, distance: 21.9
click at [315, 174] on span "Thu, Sep 11, 2025 - 7:44AM" at bounding box center [365, 176] width 135 height 4
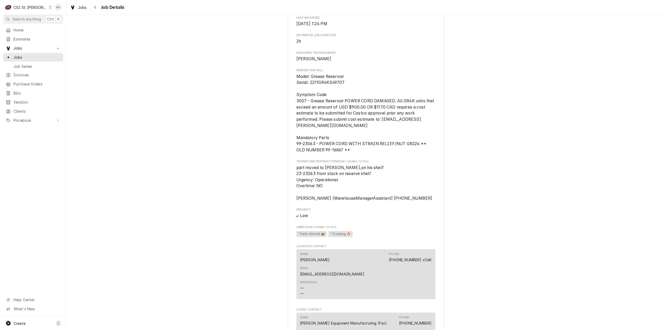
scroll to position [346, 0]
drag, startPoint x: 294, startPoint y: 113, endPoint x: 395, endPoint y: 114, distance: 100.8
click at [395, 114] on span "Model: Grease Reservoir Serial: 2211GR4KS4970T Symptom Code 3007 - Grease Reser…" at bounding box center [365, 114] width 139 height 79
copy span "3007 - Grease Reservoir POWER CORD DAMAGED."
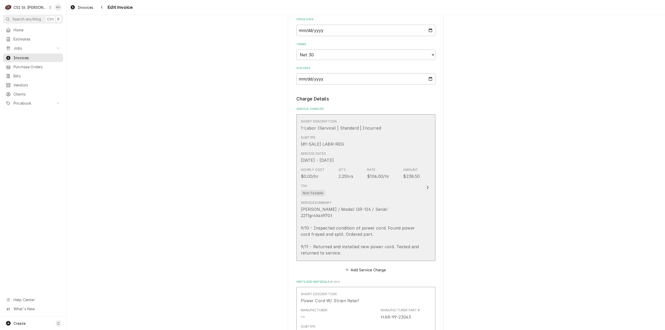
scroll to position [571, 0]
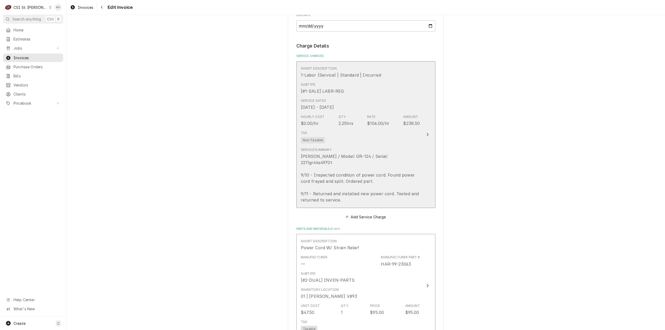
click at [410, 140] on div "Tax Non-Taxable" at bounding box center [360, 137] width 119 height 17
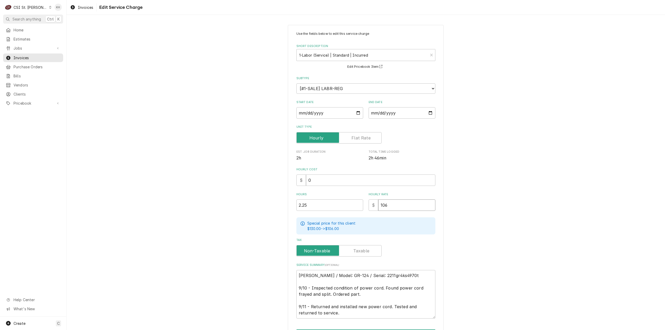
drag, startPoint x: 400, startPoint y: 206, endPoint x: 360, endPoint y: 212, distance: 40.1
click at [360, 212] on div "Use the fields below to edit this service charge Short Description 1-Labor (Ser…" at bounding box center [365, 174] width 139 height 287
type textarea "x"
type input "1"
type textarea "x"
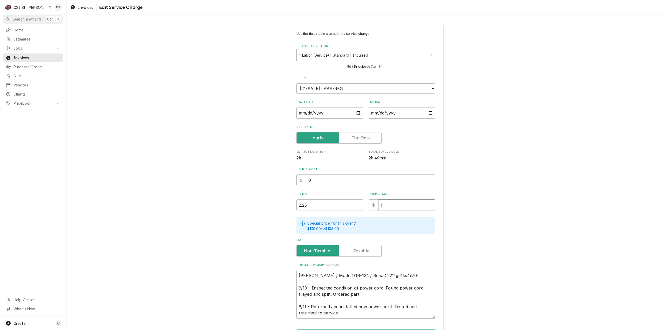
type input "11"
type textarea "x"
type input "110"
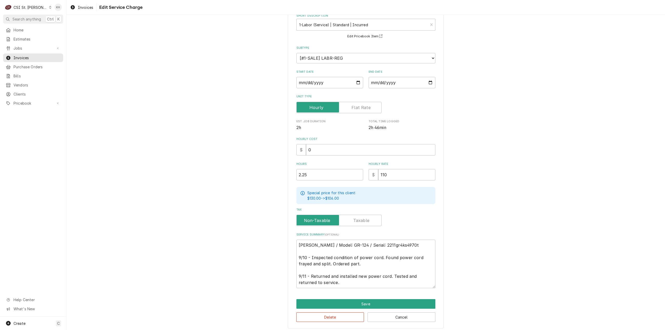
scroll to position [33, 0]
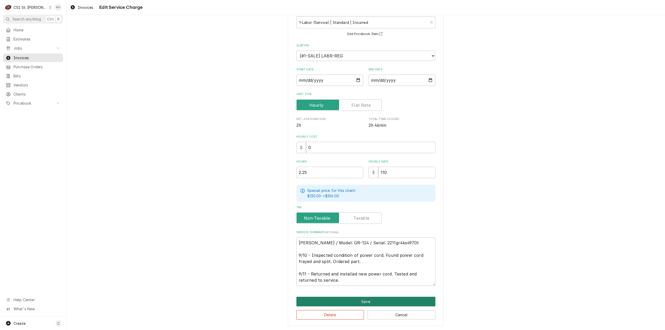
click at [363, 301] on button "Save" at bounding box center [365, 302] width 139 height 10
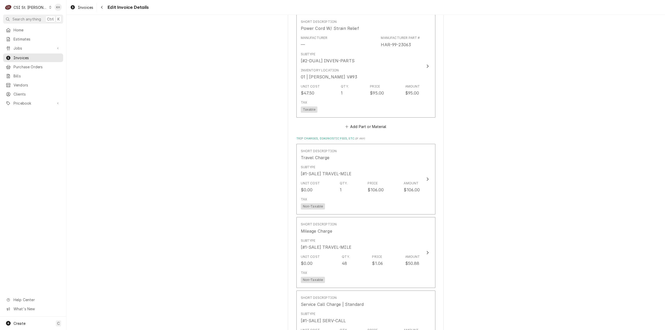
scroll to position [799, 0]
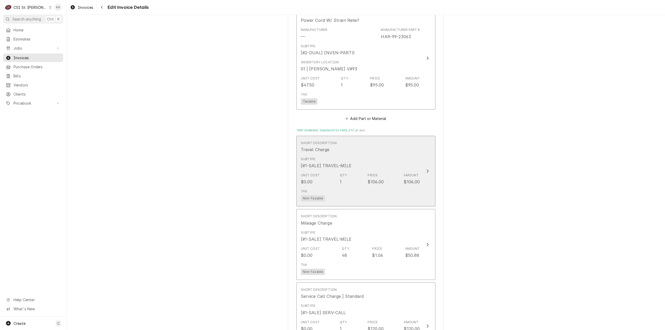
click at [415, 179] on div "$106.00" at bounding box center [412, 182] width 16 height 6
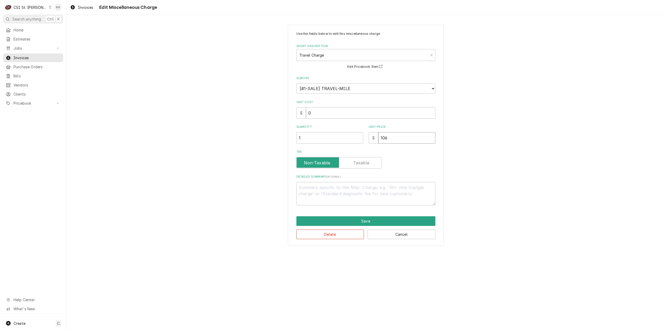
drag, startPoint x: 360, startPoint y: 136, endPoint x: 337, endPoint y: 135, distance: 22.6
click at [337, 135] on div "Quantity 1 Unit Price $ 106" at bounding box center [365, 134] width 139 height 18
type textarea "x"
type input "1"
type textarea "x"
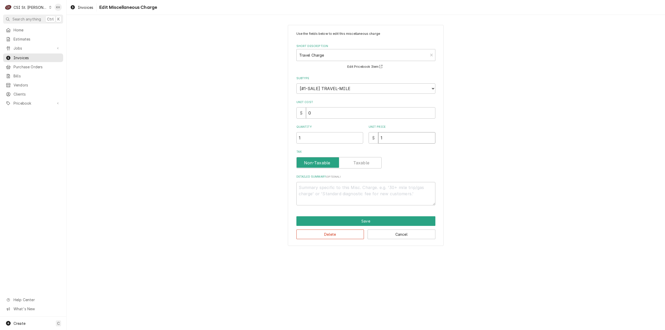
type input "11"
type textarea "x"
type input "110"
click at [370, 224] on button "Save" at bounding box center [365, 221] width 139 height 10
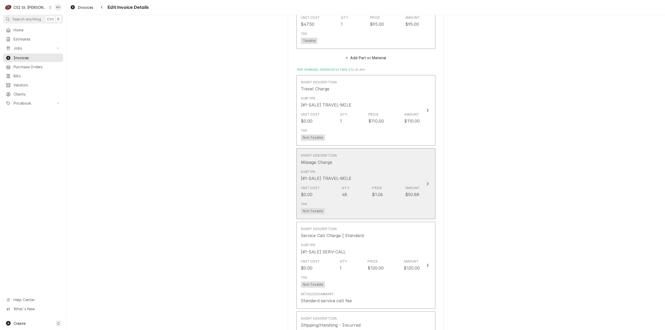
scroll to position [861, 0]
click at [414, 184] on div "Amount" at bounding box center [412, 186] width 15 height 5
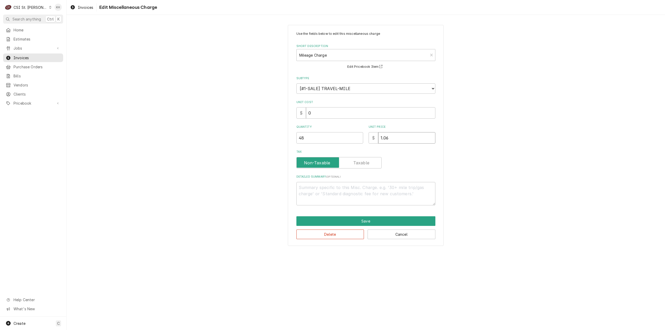
drag, startPoint x: 401, startPoint y: 140, endPoint x: 332, endPoint y: 135, distance: 69.0
click at [332, 135] on div "Quantity 48 Unit Price $ 1.06" at bounding box center [365, 134] width 139 height 18
type textarea "x"
type input "0"
type textarea "x"
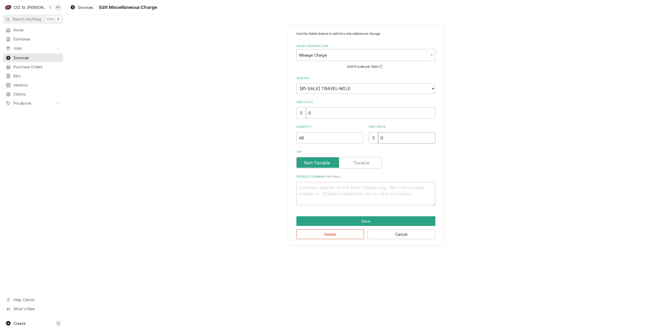
type input "0.9"
type textarea "x"
type input "0.99"
click at [388, 222] on button "Save" at bounding box center [365, 221] width 139 height 10
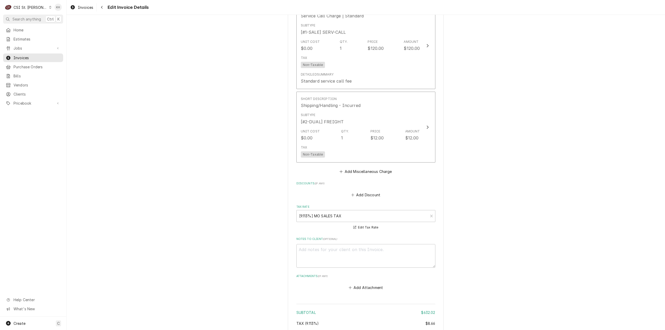
scroll to position [1155, 0]
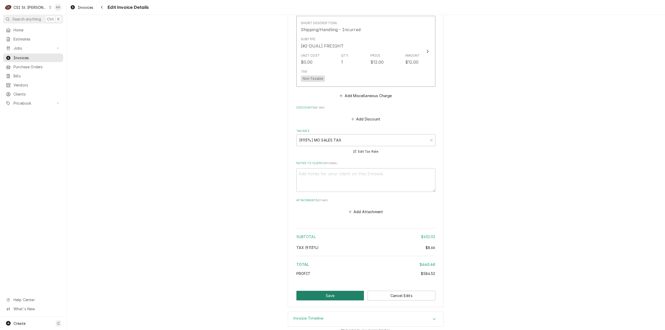
click at [349, 291] on button "Save" at bounding box center [330, 296] width 68 height 10
type textarea "x"
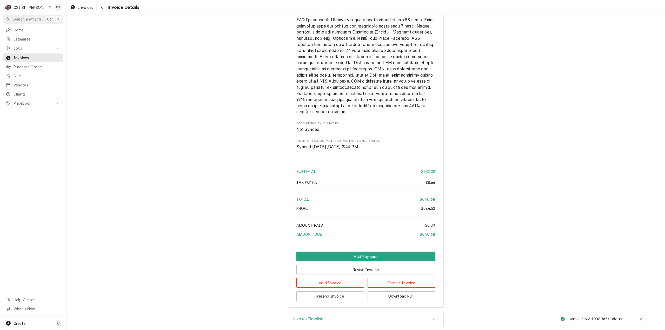
scroll to position [1009, 0]
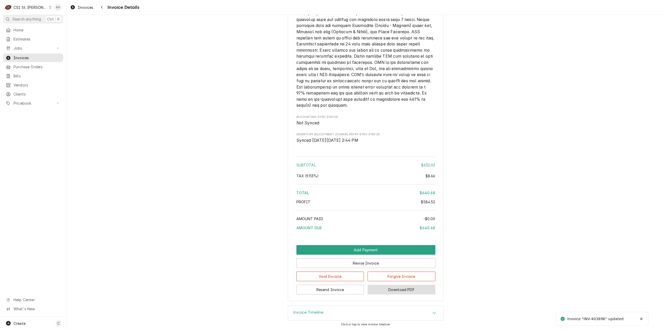
click at [411, 289] on button "Download PDF" at bounding box center [401, 290] width 68 height 10
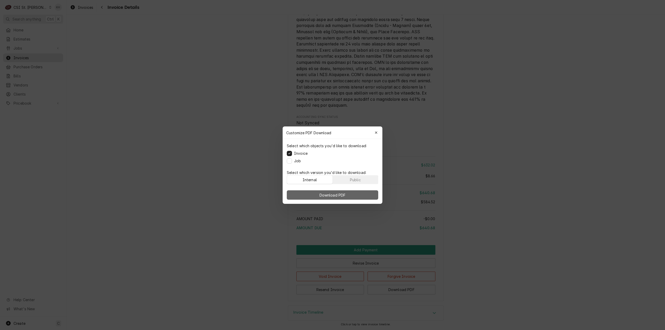
click at [347, 196] on button "Download PDF" at bounding box center [332, 194] width 91 height 9
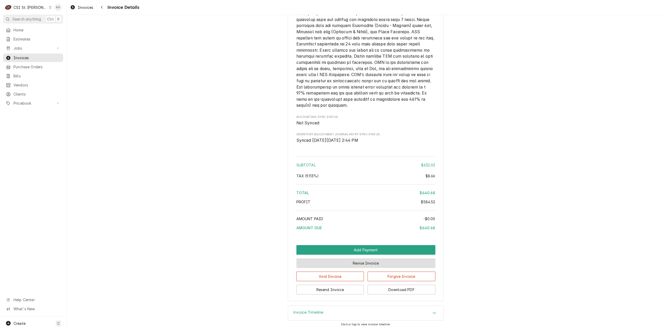
click at [370, 265] on button "Revise Invoice" at bounding box center [365, 263] width 139 height 10
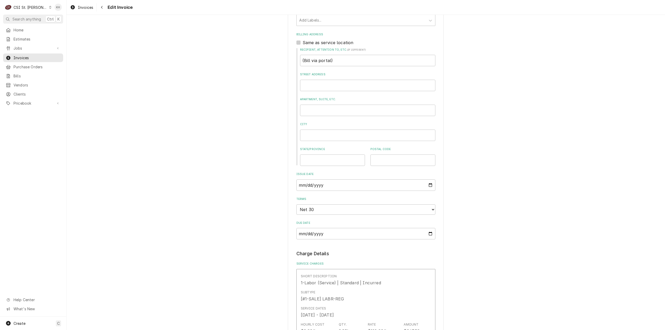
scroll to position [571, 0]
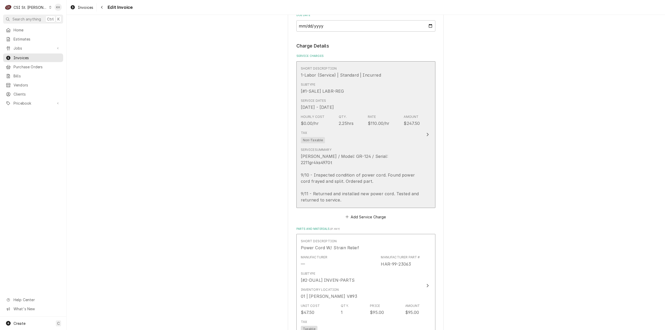
click at [399, 153] on div "Service Summary Hardt / Model: GR-124 / Serial: 2211gr4ks4970t 9/10 - Inspected…" at bounding box center [360, 176] width 119 height 56
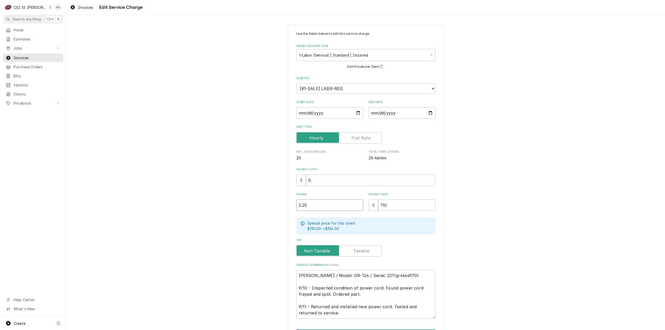
drag, startPoint x: 256, startPoint y: 211, endPoint x: 236, endPoint y: 208, distance: 19.9
click at [236, 208] on div "Use the fields below to edit this service charge Short Description 1-Labor (Ser…" at bounding box center [365, 191] width 598 height 343
type textarea "x"
type input "2"
click at [492, 225] on div "Use the fields below to edit this service charge Short Description 1-Labor (Ser…" at bounding box center [365, 191] width 598 height 343
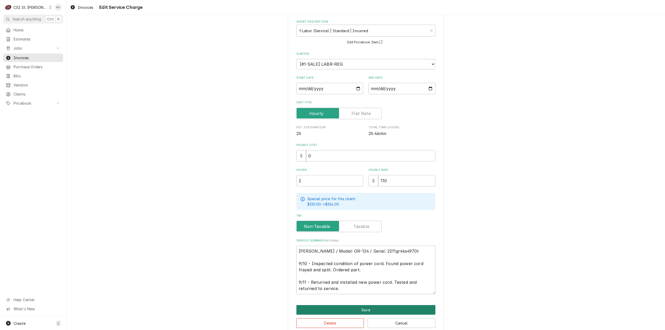
scroll to position [33, 0]
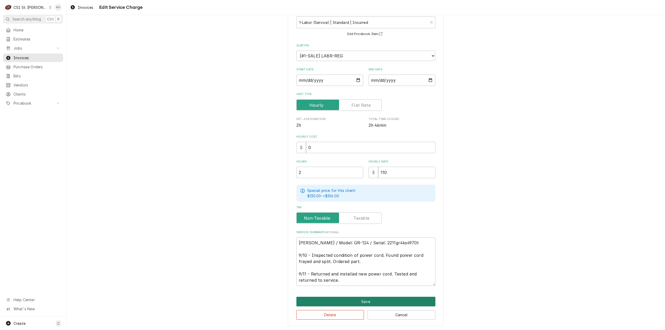
click at [341, 302] on button "Save" at bounding box center [365, 302] width 139 height 10
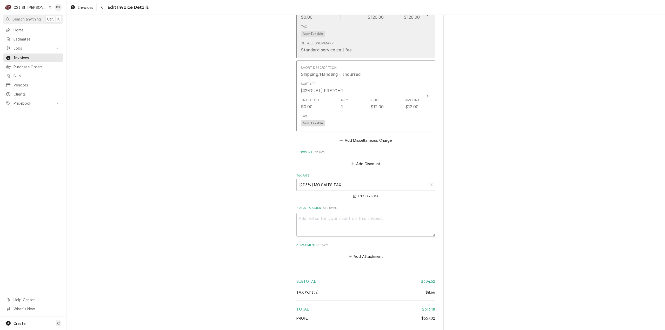
scroll to position [1155, 0]
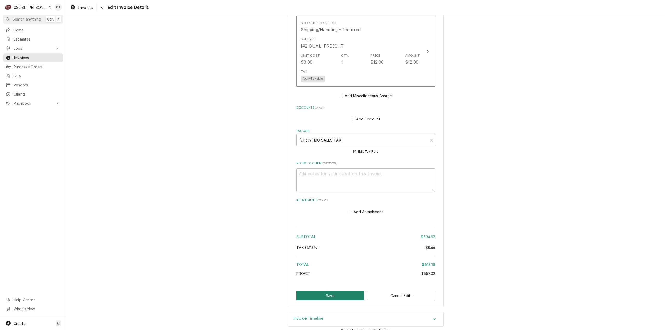
click at [341, 292] on button "Save" at bounding box center [330, 296] width 68 height 10
type textarea "x"
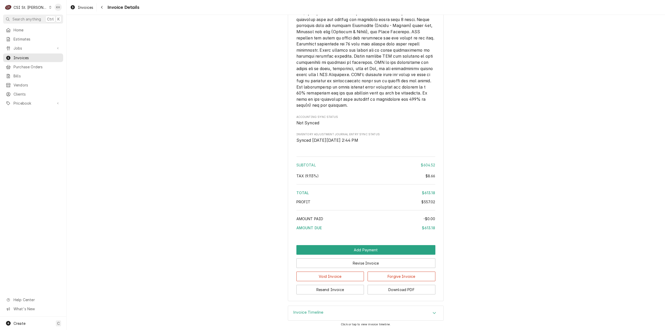
scroll to position [1009, 0]
click at [410, 287] on button "Download PDF" at bounding box center [401, 290] width 68 height 10
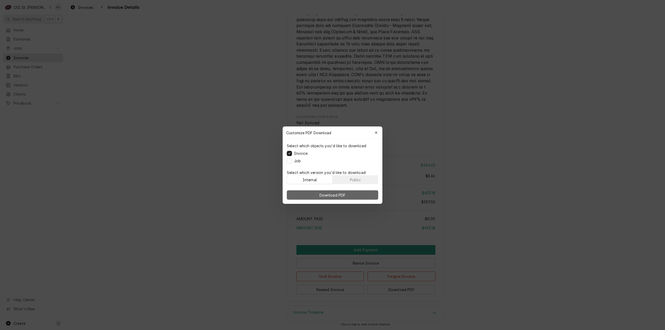
click at [323, 198] on button "Download PDF" at bounding box center [332, 194] width 91 height 9
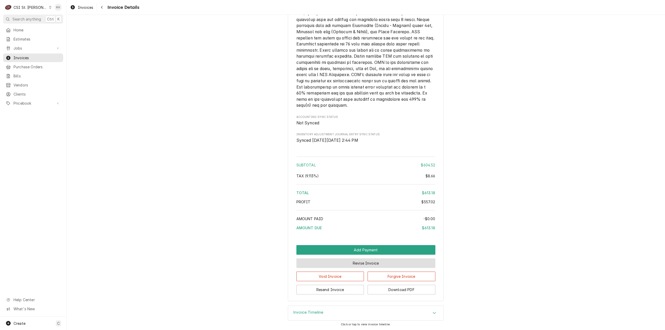
click at [367, 261] on button "Revise Invoice" at bounding box center [365, 263] width 139 height 10
click at [380, 264] on button "Revise Invoice" at bounding box center [365, 263] width 139 height 10
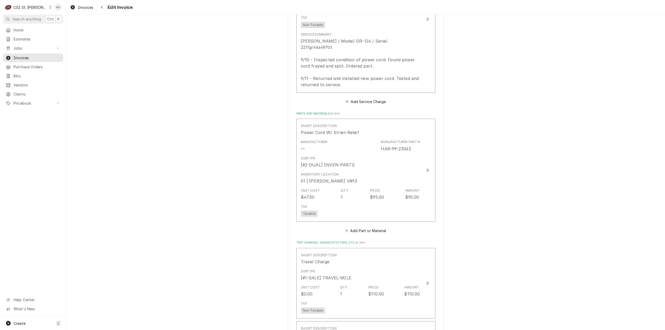
scroll to position [727, 0]
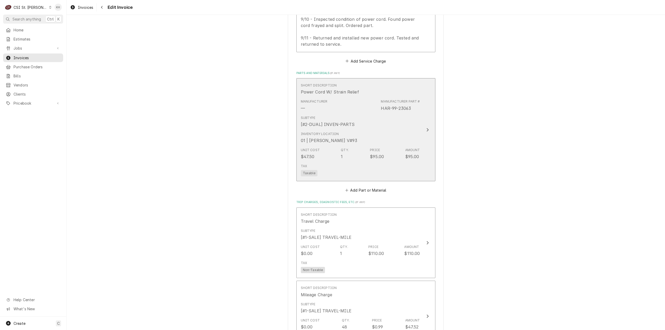
click at [410, 133] on div "Inventory Location 01 | CHUCK WAMBOLDT V#93" at bounding box center [360, 138] width 119 height 16
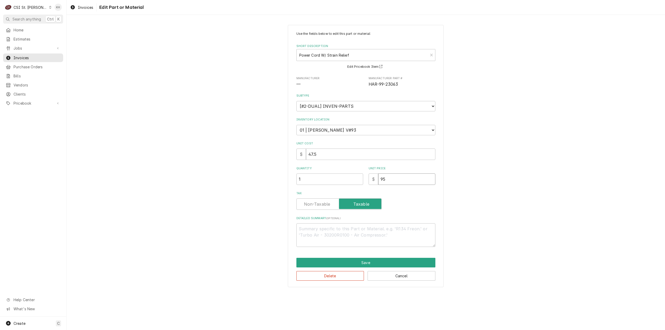
drag, startPoint x: 393, startPoint y: 177, endPoint x: 351, endPoint y: 176, distance: 42.1
click at [351, 176] on div "Quantity 1 Unit Price $ 95" at bounding box center [365, 175] width 139 height 18
paste input "71.2"
type textarea "x"
type input "71.25"
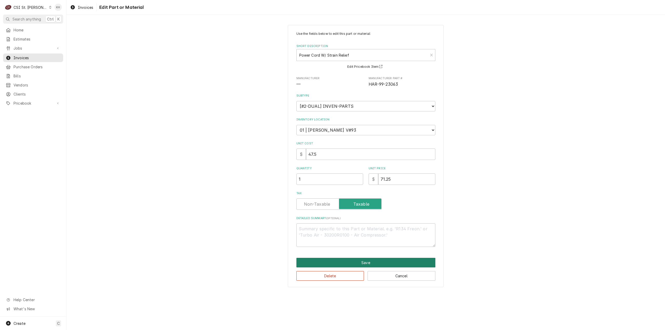
click at [390, 259] on button "Save" at bounding box center [365, 263] width 139 height 10
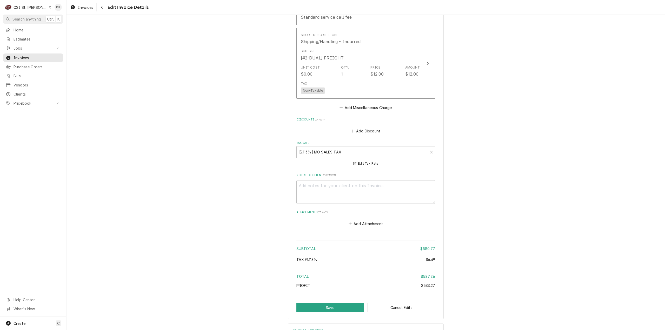
scroll to position [1155, 0]
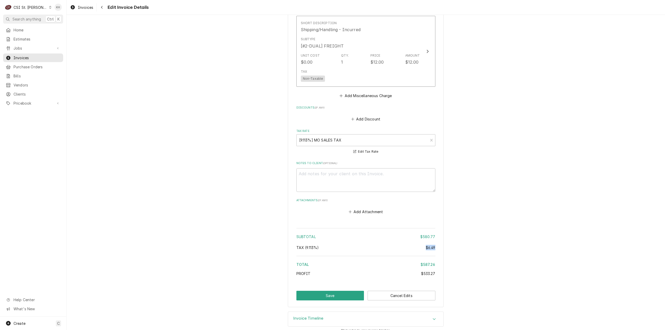
drag, startPoint x: 421, startPoint y: 243, endPoint x: 434, endPoint y: 244, distance: 12.8
copy div "$6.49"
click at [324, 291] on button "Save" at bounding box center [330, 296] width 68 height 10
type textarea "x"
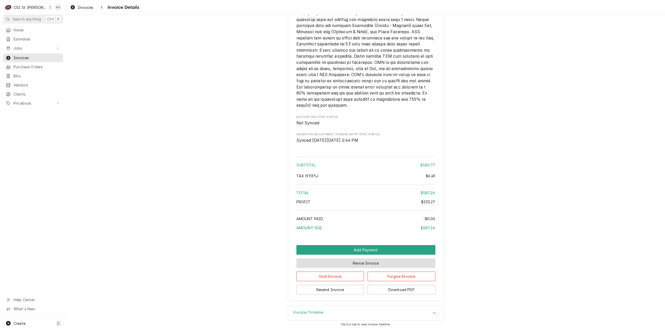
scroll to position [1009, 0]
click at [34, 18] on span "Search anything" at bounding box center [26, 18] width 29 height 5
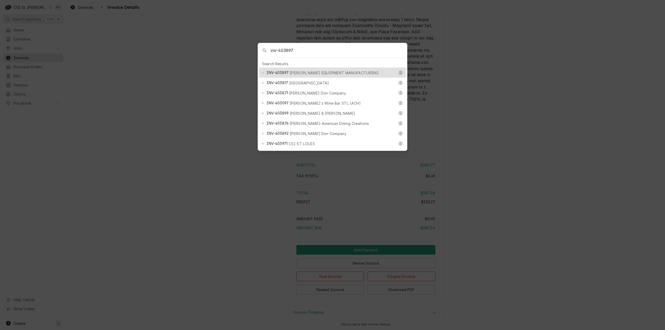
type input "inv-403897"
click at [293, 70] on div "INV-403897 HARDT EQUIPMENT MANUFACTURING" at bounding box center [330, 73] width 128 height 6
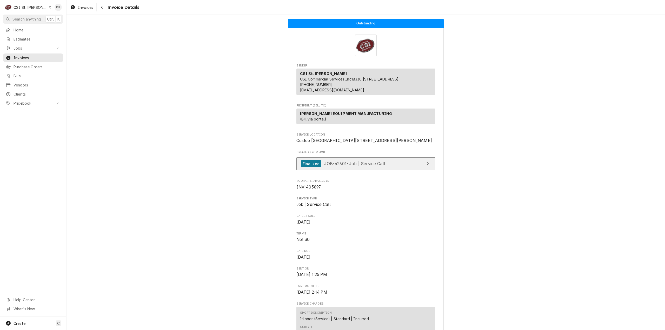
click at [355, 167] on div "Finalized JOB-42601 • Job | Service Call" at bounding box center [343, 163] width 84 height 7
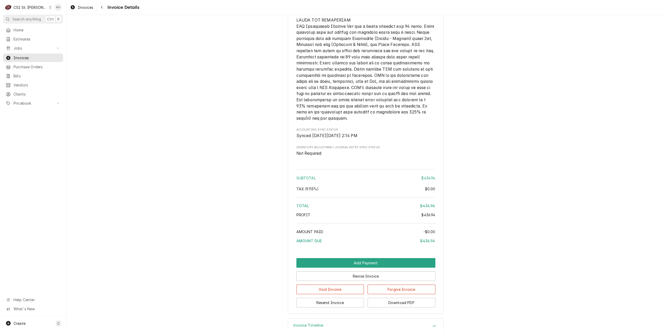
scroll to position [853, 0]
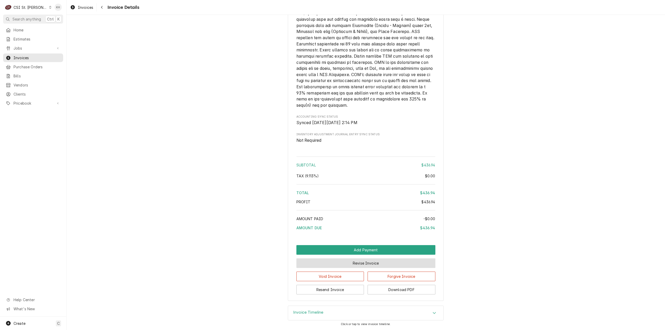
click at [380, 263] on button "Revise Invoice" at bounding box center [365, 263] width 139 height 10
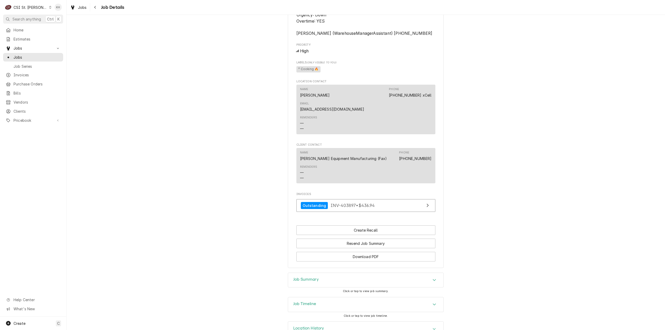
scroll to position [513, 0]
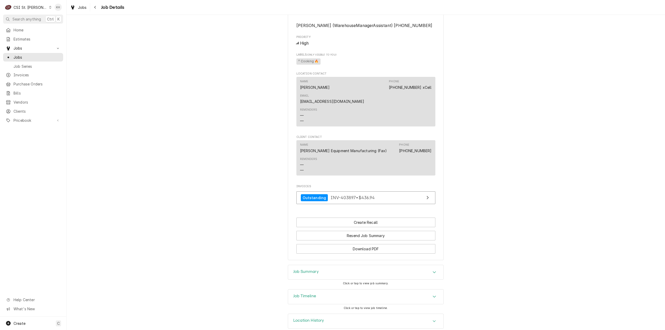
drag, startPoint x: 326, startPoint y: 290, endPoint x: 326, endPoint y: 286, distance: 4.4
click at [326, 290] on div "Job Timeline" at bounding box center [365, 297] width 155 height 15
click at [328, 267] on div "Job Summary" at bounding box center [365, 272] width 155 height 15
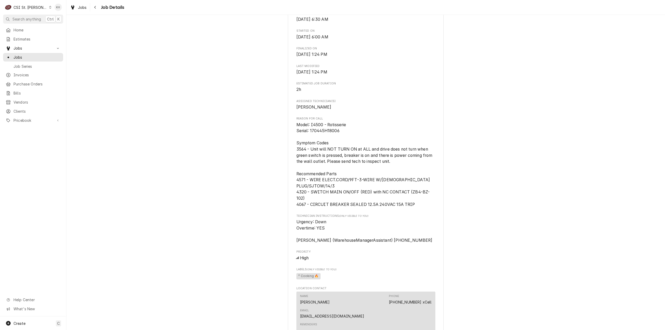
scroll to position [253, 0]
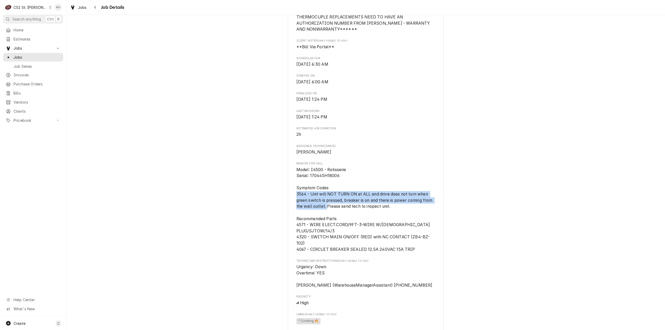
drag, startPoint x: 294, startPoint y: 207, endPoint x: 325, endPoint y: 218, distance: 32.8
click at [325, 218] on span "Model: I4500 - Rotisserie Serial: 170445H18006 Symptom Codes 3564 - Unit will N…" at bounding box center [364, 209] width 137 height 85
copy span "3564 - Unit will NOT TURN ON at ALL and drive does not turn when green switch i…"
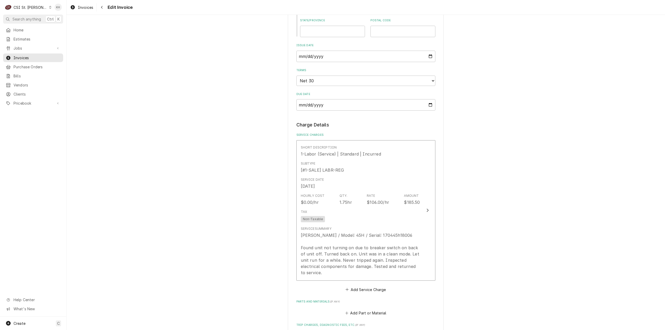
scroll to position [545, 0]
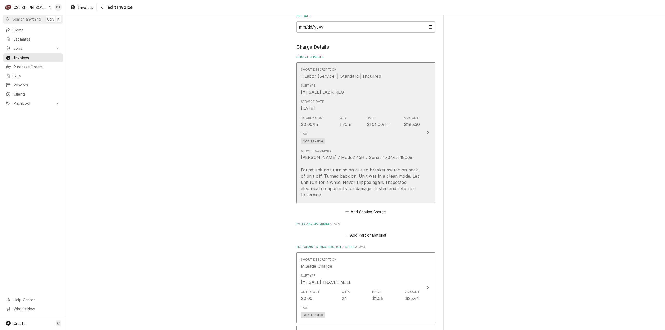
click at [420, 122] on button "Short Description 1-Labor (Service) | Standard | Incurred Subtype [#1-SALE] LAB…" at bounding box center [365, 132] width 139 height 140
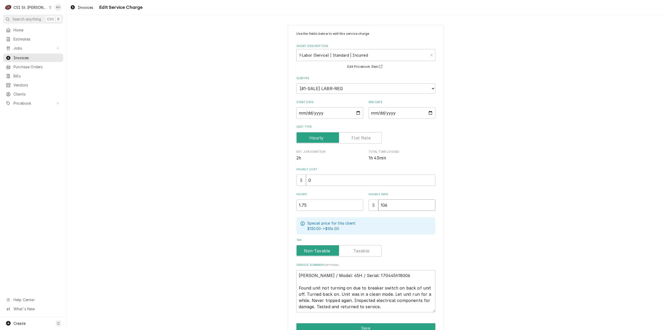
drag, startPoint x: 391, startPoint y: 206, endPoint x: 362, endPoint y: 208, distance: 29.4
click at [362, 208] on div "Hours 1.75 Hourly Rate $ 106" at bounding box center [365, 201] width 139 height 18
type textarea "x"
type input "1"
type textarea "x"
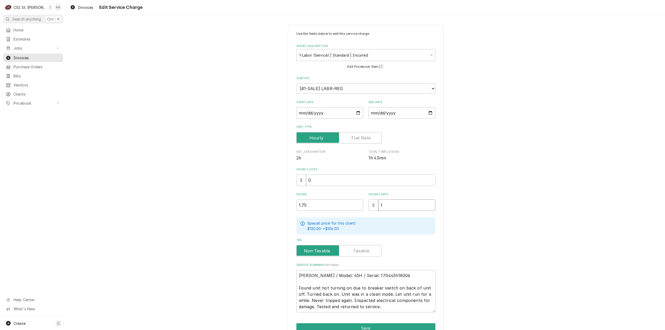
type input "11"
type textarea "x"
type input "110"
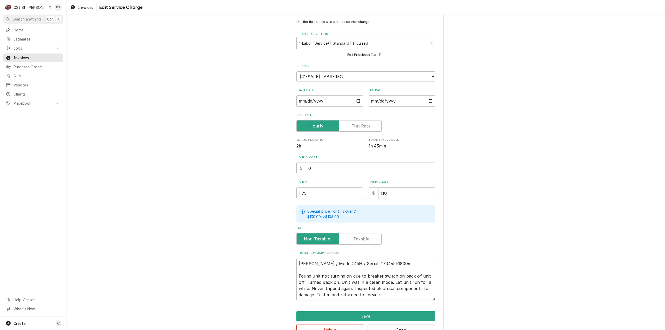
scroll to position [26, 0]
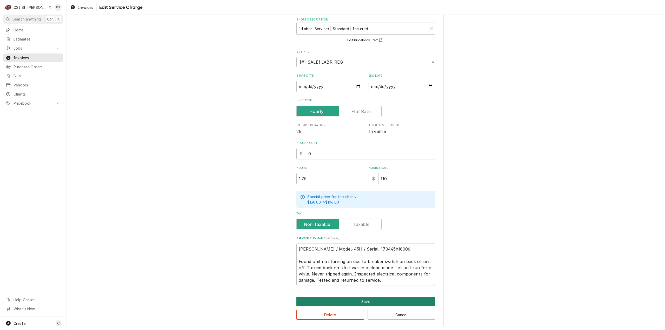
click at [347, 302] on button "Save" at bounding box center [365, 302] width 139 height 10
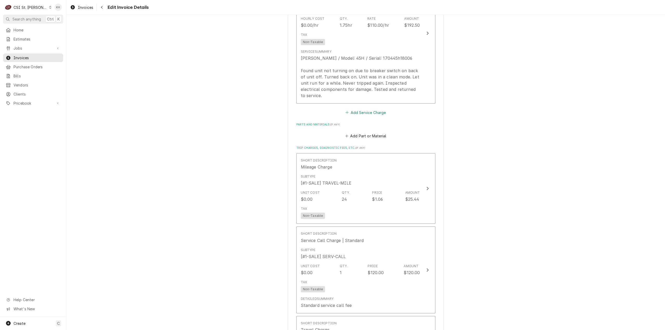
scroll to position [695, 0]
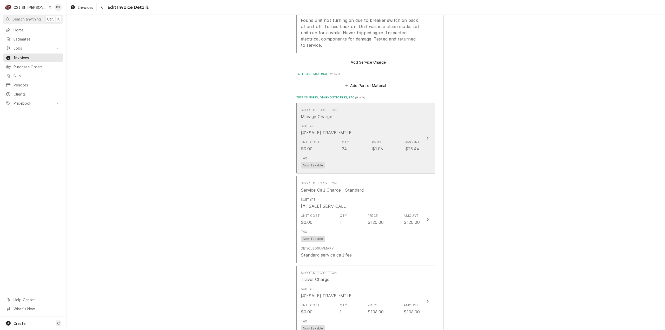
click at [386, 146] on div "Unit Cost $0.00 Qty. 24 Price $1.06 Amount $25.44" at bounding box center [360, 146] width 119 height 16
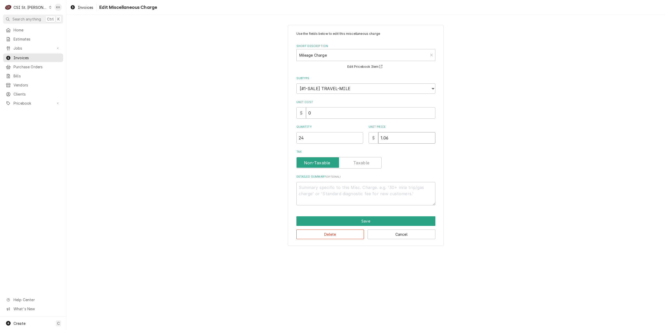
drag, startPoint x: 400, startPoint y: 138, endPoint x: 350, endPoint y: 137, distance: 50.4
click at [350, 137] on div "Quantity 24 Unit Price $ 1.06" at bounding box center [365, 134] width 139 height 18
type textarea "x"
type input "0"
type textarea "x"
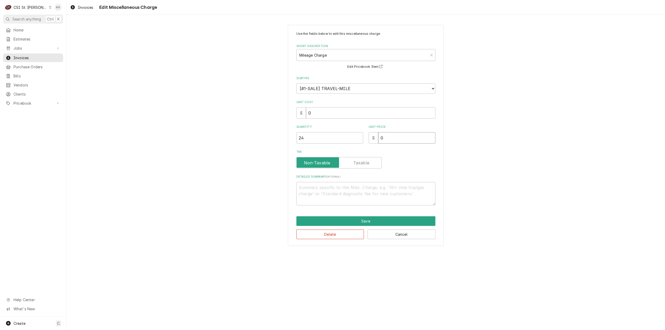
type input "0.9"
type textarea "x"
type input "0.99"
click at [399, 222] on button "Save" at bounding box center [365, 221] width 139 height 10
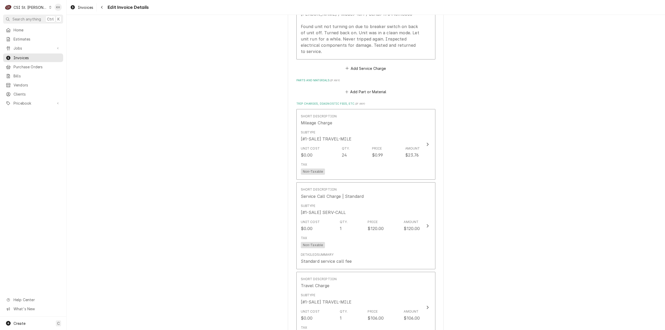
scroll to position [705, 0]
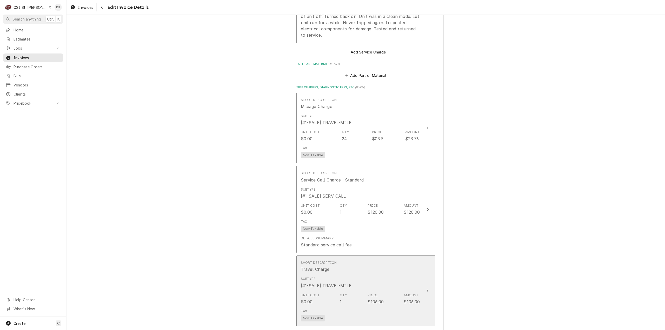
click at [396, 268] on div "Short Description Travel Charge" at bounding box center [360, 266] width 119 height 16
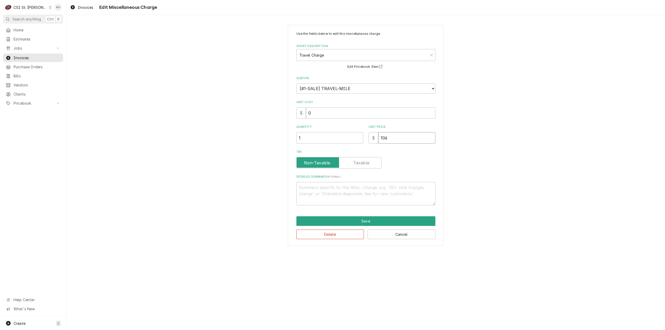
drag, startPoint x: 400, startPoint y: 143, endPoint x: 363, endPoint y: 142, distance: 37.4
click at [363, 142] on div "Quantity 1 Unit Price $ 106" at bounding box center [365, 134] width 139 height 18
type textarea "x"
type input "1"
type textarea "x"
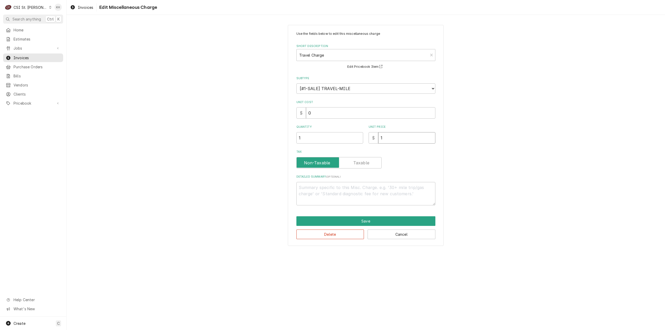
type input "11"
type textarea "x"
type input "110"
click at [372, 218] on button "Save" at bounding box center [365, 221] width 139 height 10
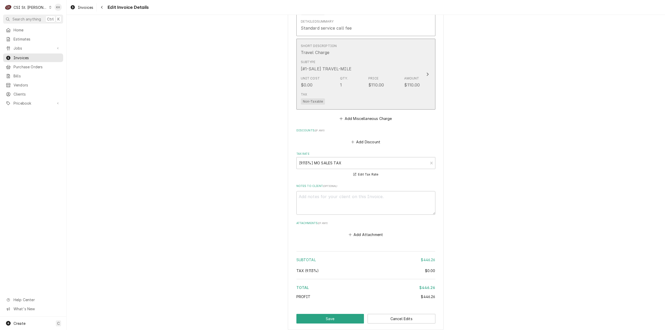
scroll to position [945, 0]
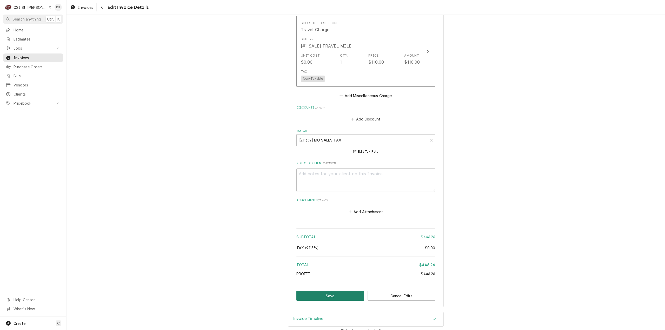
click at [336, 291] on button "Save" at bounding box center [330, 296] width 68 height 10
type textarea "x"
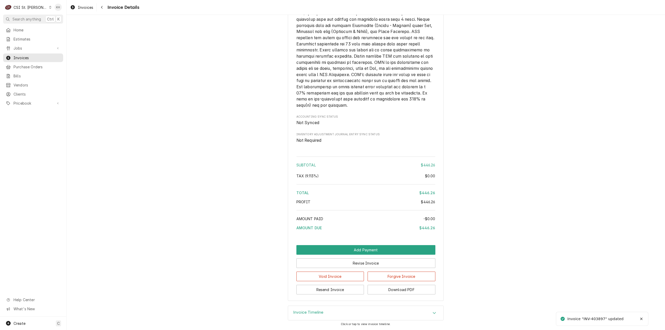
scroll to position [853, 0]
click at [381, 291] on button "Download PDF" at bounding box center [401, 290] width 68 height 10
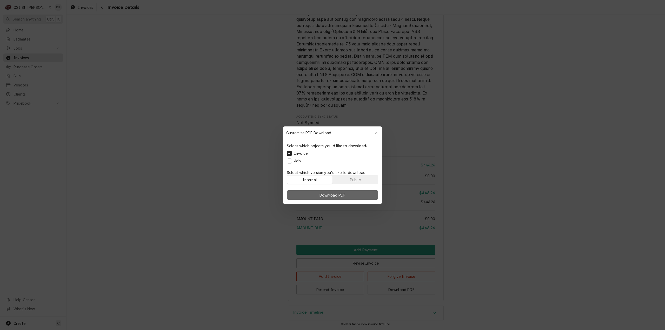
click at [330, 193] on span "Download PDF" at bounding box center [332, 194] width 28 height 5
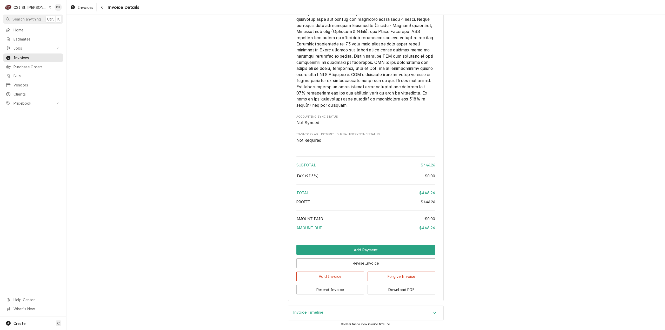
click at [30, 7] on div "CSI St. [PERSON_NAME]" at bounding box center [31, 7] width 34 height 5
click at [53, 12] on div "CSI [US_STATE][GEOGRAPHIC_DATA]" at bounding box center [79, 10] width 69 height 5
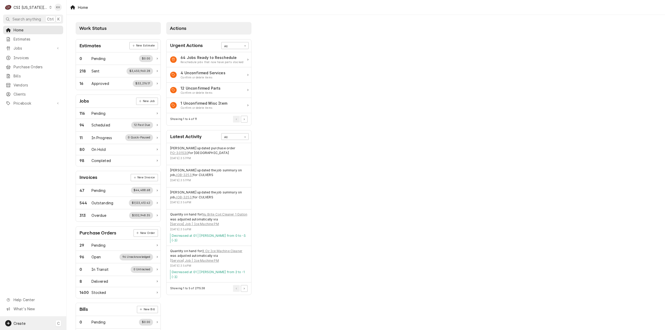
click at [34, 329] on div "Create C" at bounding box center [33, 324] width 66 height 14
drag, startPoint x: 86, startPoint y: 272, endPoint x: 41, endPoint y: 260, distance: 47.4
click at [86, 272] on div "Job" at bounding box center [93, 269] width 45 height 6
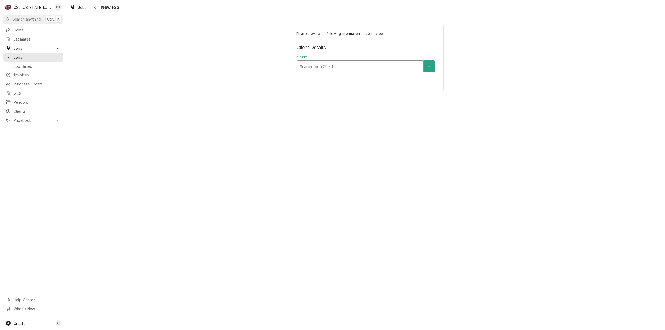
click at [410, 64] on div "Client" at bounding box center [360, 66] width 121 height 9
type input "9501"
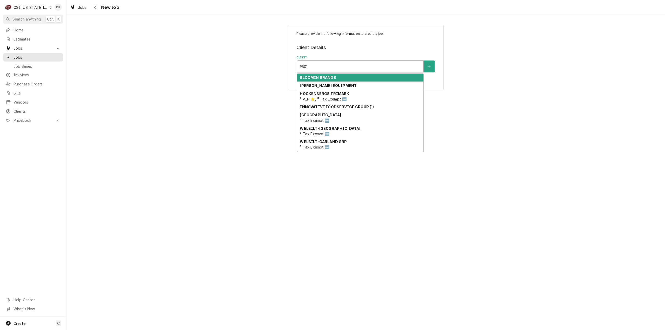
click at [357, 78] on div "BLOOMIN BRANDS" at bounding box center [360, 78] width 126 height 8
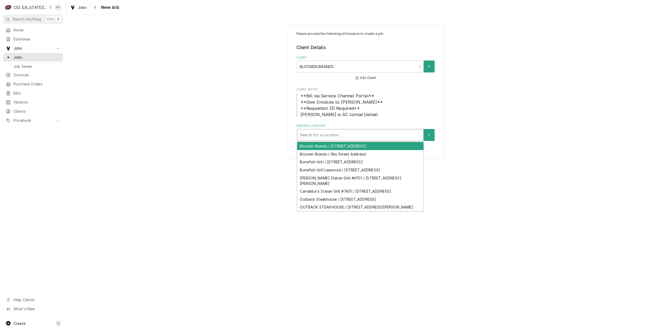
click at [378, 137] on div "Service Location" at bounding box center [360, 134] width 121 height 9
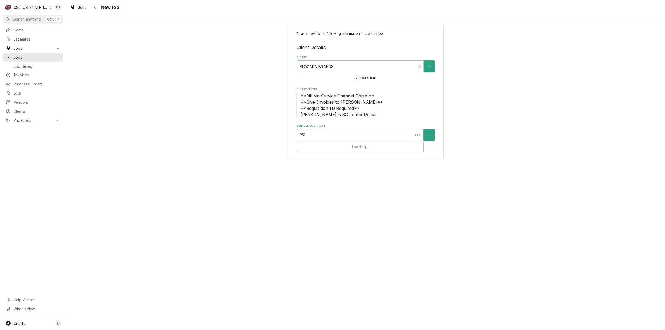
type input "9501"
drag, startPoint x: 374, startPoint y: 144, endPoint x: 366, endPoint y: 152, distance: 11.4
click at [372, 146] on div "Outback Steakhouse / 9501 S Quivira Rd, Overland Park, KS 66215" at bounding box center [360, 146] width 126 height 8
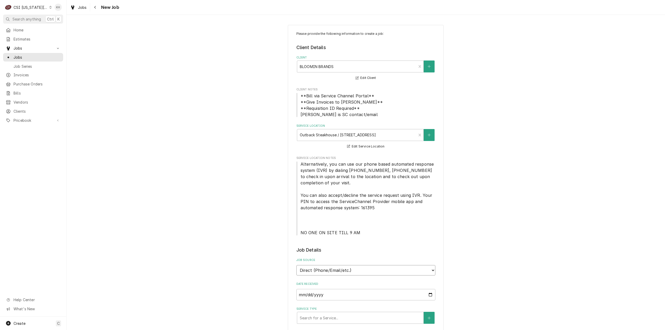
drag, startPoint x: 324, startPoint y: 270, endPoint x: 322, endPoint y: 273, distance: 3.7
click at [323, 271] on select "Direct (Phone/Email/etc.) Service Channel Corrigo Ecotrak Other" at bounding box center [365, 270] width 139 height 10
select select "1"
click at [319, 285] on label "Service Channel ID" at bounding box center [365, 284] width 139 height 4
click at [319, 289] on input "Service Channel ID" at bounding box center [365, 294] width 139 height 11
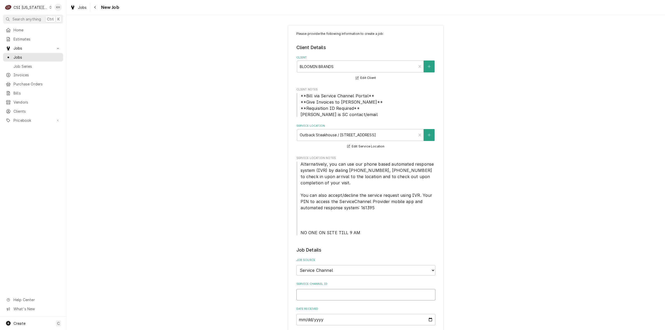
click at [321, 291] on input "Service Channel ID" at bounding box center [365, 294] width 139 height 11
paste input "326145013"
type textarea "x"
type input "326145013"
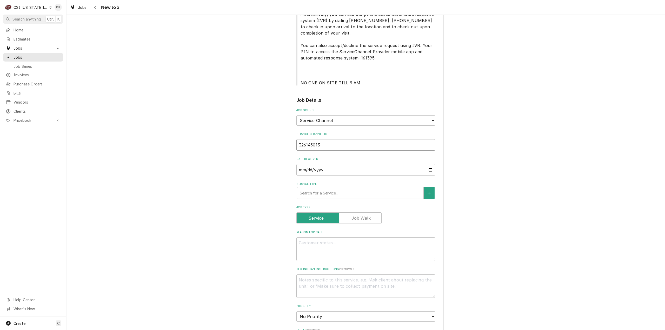
type textarea "x"
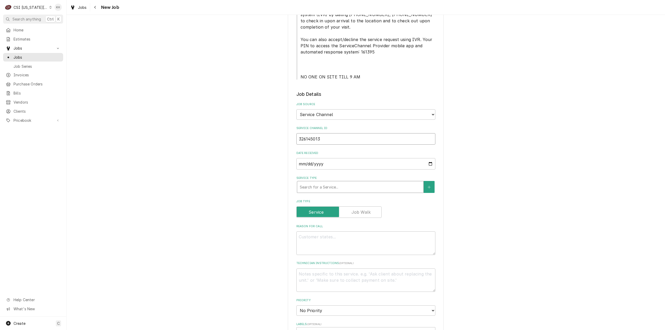
type input "326145013"
click at [319, 188] on div "Service Type" at bounding box center [360, 186] width 121 height 9
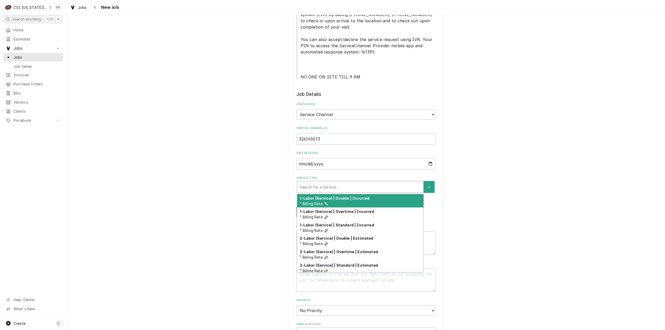
type textarea "x"
type input "s"
type textarea "x"
type input "se"
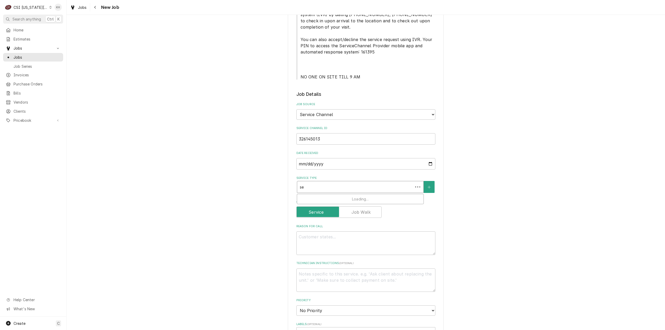
type textarea "x"
type input "ser"
type textarea "x"
type input "serv"
type textarea "x"
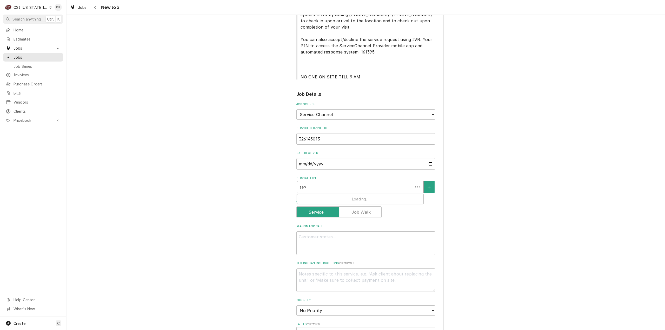
type input "servic"
type textarea "x"
type input "service"
type textarea "x"
type input "service c"
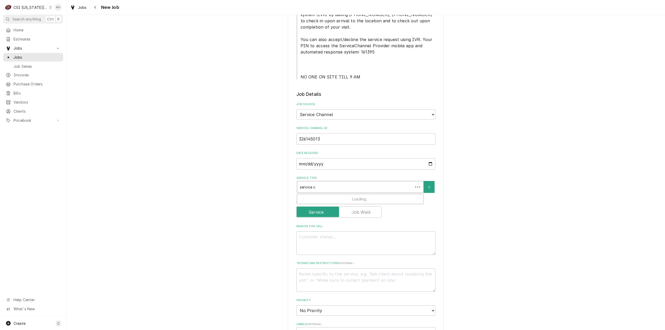
type textarea "x"
type input "service ca"
type textarea "x"
type input "service cal"
type textarea "x"
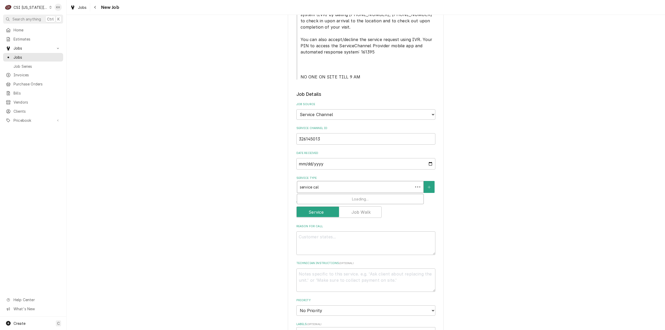
type input "service call"
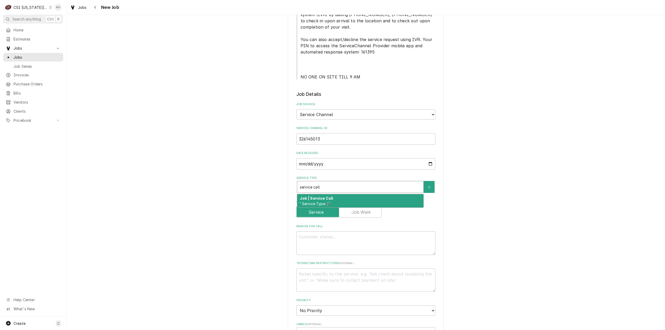
click at [322, 202] on span "¹ Service Type 🛠️" at bounding box center [315, 204] width 31 height 4
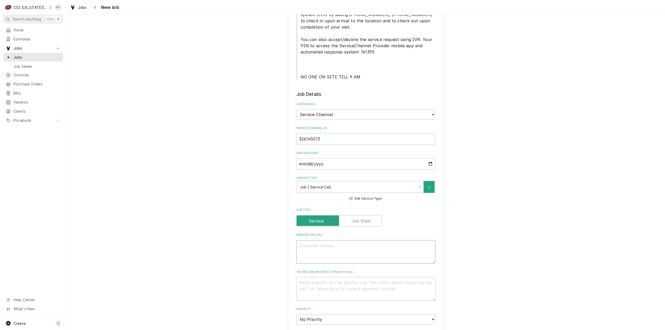
click at [350, 250] on textarea "Reason For Call" at bounding box center [365, 252] width 139 height 24
paste textarea "BAR / Bar/Beverage Equipment / Glass or Mug Froster "Equip:" KITCHEN "Tag ID"MF…"
type textarea "x"
type textarea "BAR / Bar/Beverage Equipment / Glass or Mug Froster "Equip:" KITCHEN "Tag ID"MF…"
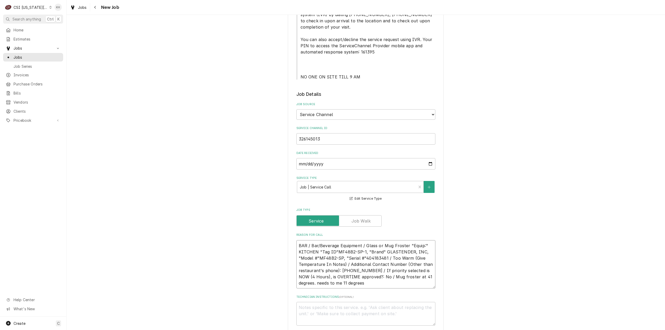
type textarea "x"
type textarea "BAR / Bar/Beverage Equipment / Glass or Mug Froster "Equip:" KITCHEN "Tag ID"MF…"
type textarea "x"
type textarea "BAR / Bar/Beverage Equipment / Glass or Mug Froster "Equip:" KITCHEN "Tag ID"MF…"
type textarea "x"
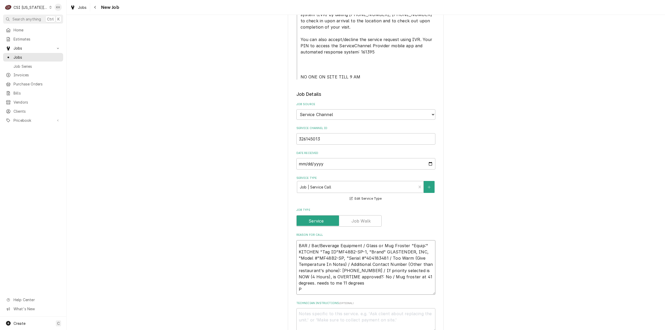
type textarea "BAR / Bar/Beverage Equipment / Glass or Mug Froster "Equip:" KITCHEN "Tag ID"MF…"
type textarea "x"
type textarea "BAR / Bar/Beverage Equipment / Glass or Mug Froster "Equip:" KITCHEN "Tag ID"MF…"
type textarea "x"
type textarea "BAR / Bar/Beverage Equipment / Glass or Mug Froster "Equip:" KITCHEN "Tag ID"MF…"
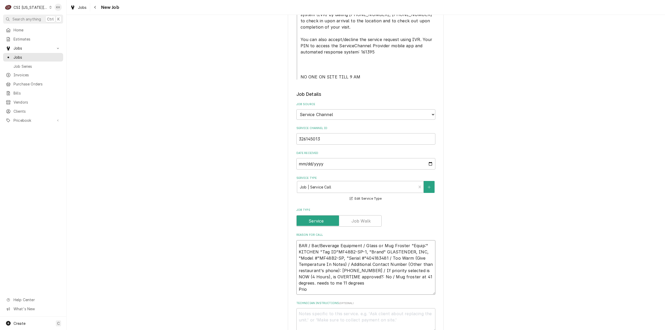
type textarea "x"
type textarea "BAR / Bar/Beverage Equipment / Glass or Mug Froster "Equip:" KITCHEN "Tag ID"MF…"
type textarea "x"
type textarea "BAR / Bar/Beverage Equipment / Glass or Mug Froster "Equip:" KITCHEN "Tag ID"MF…"
type textarea "x"
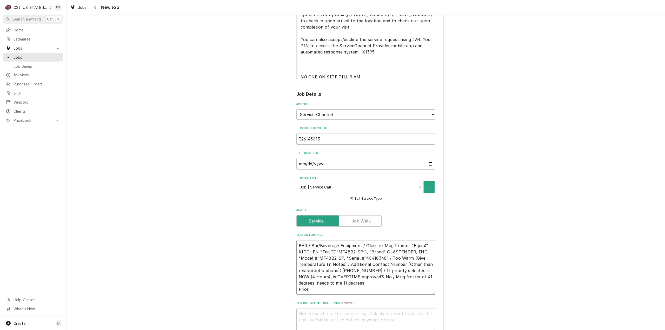
type textarea "BAR / Bar/Beverage Equipment / Glass or Mug Froster "Equip:" KITCHEN "Tag ID"MF…"
type textarea "x"
type textarea "BAR / Bar/Beverage Equipment / Glass or Mug Froster "Equip:" KITCHEN "Tag ID"MF…"
type textarea "x"
type textarea "BAR / Bar/Beverage Equipment / Glass or Mug Froster "Equip:" KITCHEN "Tag ID"MF…"
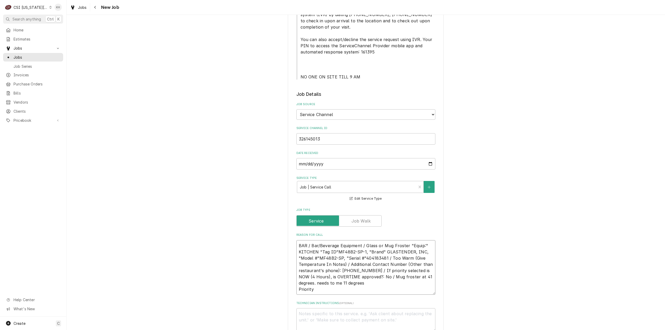
type textarea "x"
type textarea "BAR / Bar/Beverage Equipment / Glass or Mug Froster "Equip:" KITCHEN "Tag ID"MF…"
click at [331, 290] on textarea "BAR / Bar/Beverage Equipment / Glass or Mug Froster "Equip:" KITCHEN "Tag ID"MF…" at bounding box center [365, 267] width 139 height 55
paste textarea "Tomorrow (24 Hours)"
type textarea "x"
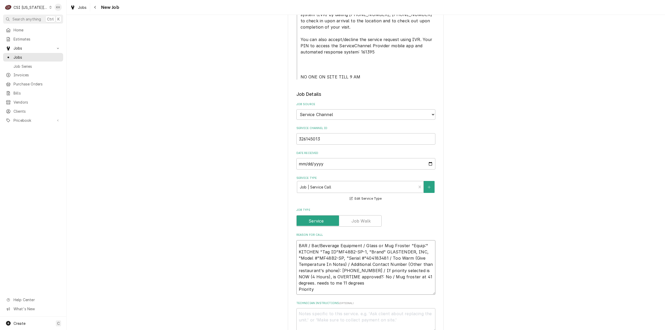
type textarea "BAR / Bar/Beverage Equipment / Glass or Mug Froster "Equip:" KITCHEN "Tag ID"MF…"
drag, startPoint x: 370, startPoint y: 277, endPoint x: 347, endPoint y: 266, distance: 25.1
click at [347, 266] on textarea "BAR / Bar/Beverage Equipment / Glass or Mug Froster "Equip:" KITCHEN "Tag ID"MF…" at bounding box center [365, 267] width 139 height 55
type textarea "x"
type textarea "BAR / Bar/Beverage Equipment / Glass or Mug Froster "Equip:" KITCHEN "Tag ID"MF…"
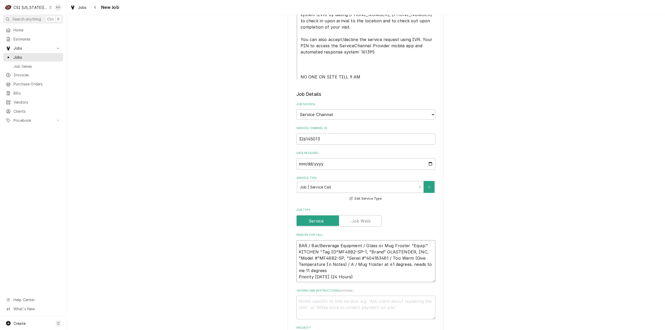
type textarea "x"
type textarea "BAR / Bar/Beverage Equipment / Glass or Mug Froster "Equip:" KITCHEN "Tag ID"MF…"
type textarea "x"
type textarea "BAR / Bar/Beverage Equipment / Glass or Mug Froster "Equip:" KITCHEN "Tag ID"MF…"
type textarea "x"
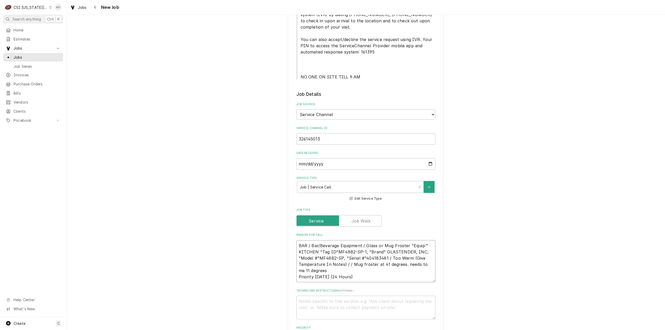
type textarea "BAR / Bar/Beverage Equipment / Glass or Mug Froster "Equip:" KITCHEN "Tag ID"MF…"
type textarea "x"
type textarea "BAR / Bar/Beverage Equipment / Glass or Mug Froster "Equip:" KITCHEN "Tag ID"MF…"
type textarea "x"
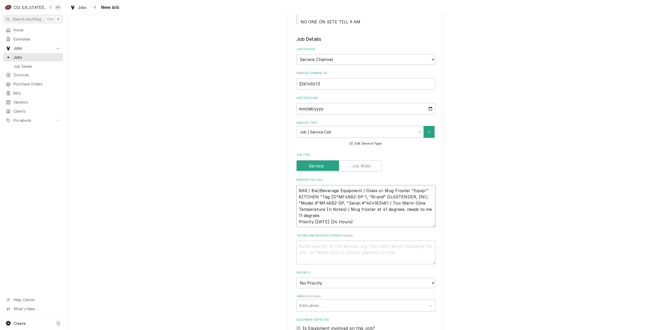
scroll to position [260, 0]
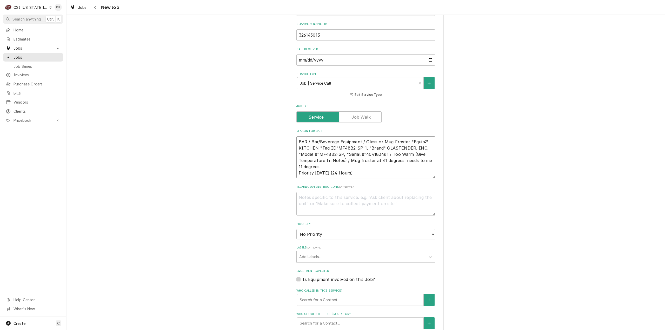
type textarea "BAR / Bar/Beverage Equipment / Glass or Mug Froster "Equip:" KITCHEN "Tag ID"MF…"
click at [326, 198] on textarea "Technician Instructions ( optional )" at bounding box center [365, 204] width 139 height 24
type textarea "x"
type textarea "N"
type textarea "x"
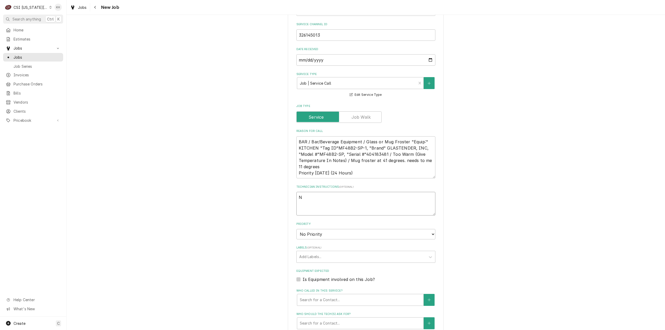
type textarea "NT"
type textarea "x"
type textarea "NTE"
type textarea "x"
type textarea "NTE"
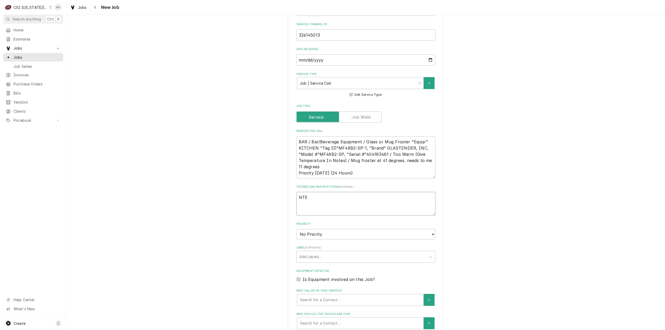
type textarea "x"
type textarea "NTE #"
type textarea "x"
type textarea "NTE #3"
type textarea "x"
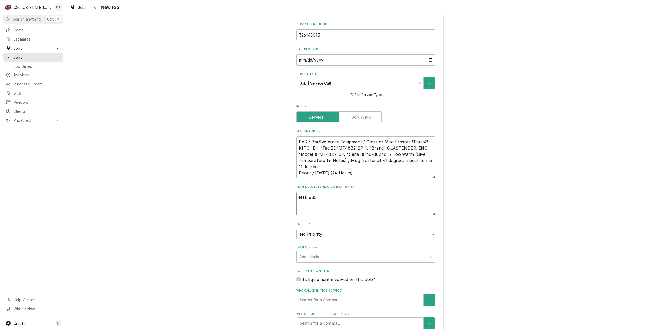
type textarea "NTE #350"
type textarea "x"
type textarea "NTE #350."
type textarea "x"
type textarea "NTE #350.0"
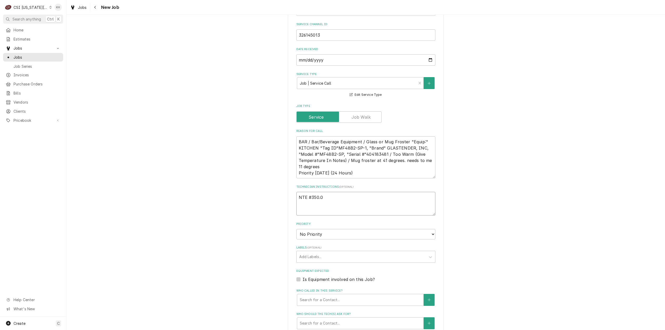
type textarea "x"
type textarea "NTE #350.00"
type textarea "x"
type textarea "NTE #350.0"
type textarea "x"
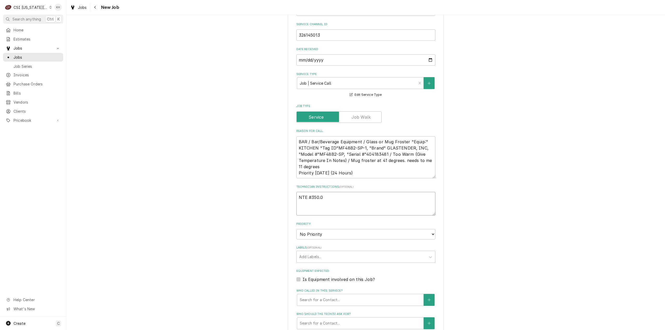
type textarea "NTE #350."
type textarea "x"
type textarea "NTE #350"
type textarea "x"
type textarea "NTE #35"
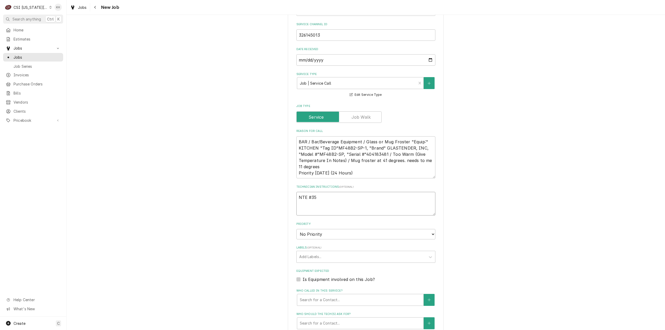
type textarea "x"
type textarea "NTE #3"
type textarea "x"
type textarea "NTE #"
type textarea "x"
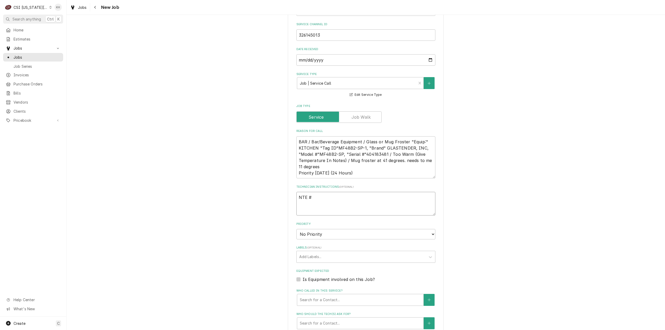
type textarea "NTE"
type textarea "x"
type textarea "NTE $"
type textarea "x"
type textarea "NTE $3"
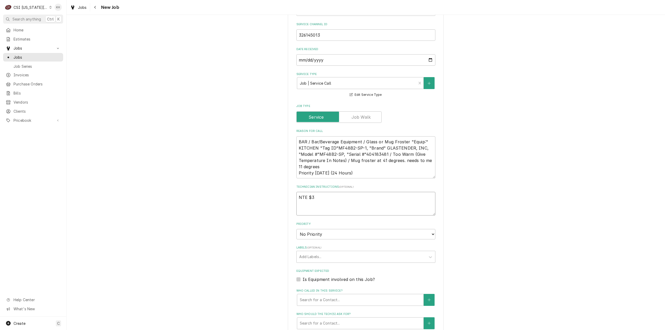
type textarea "x"
type textarea "NTE $350"
type textarea "x"
type textarea "NTE $350."
type textarea "x"
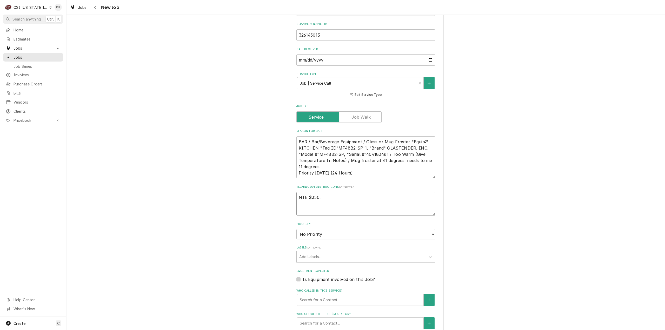
type textarea "NTE $350.0"
type textarea "x"
type textarea "NTE $350.00"
type textarea "x"
type textarea "NTE $350.00"
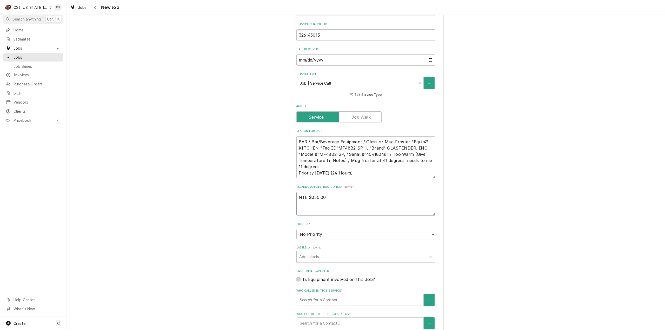
type textarea "x"
type textarea "NTE $350.00"
type textarea "x"
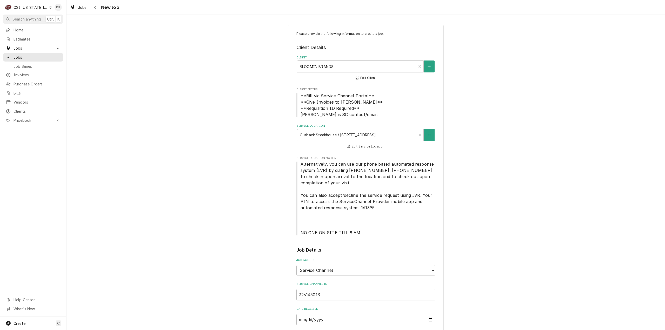
scroll to position [26, 0]
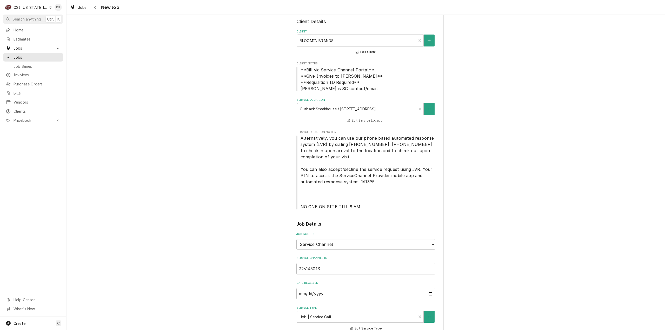
type textarea "NTE $350.00"
drag, startPoint x: 354, startPoint y: 206, endPoint x: 295, endPoint y: 205, distance: 59.7
click at [296, 205] on span "Alternatively, you can use our phone based automated response system (IVR) by d…" at bounding box center [365, 172] width 139 height 75
copy span "NO ONE ON SITE TILL 9 AM"
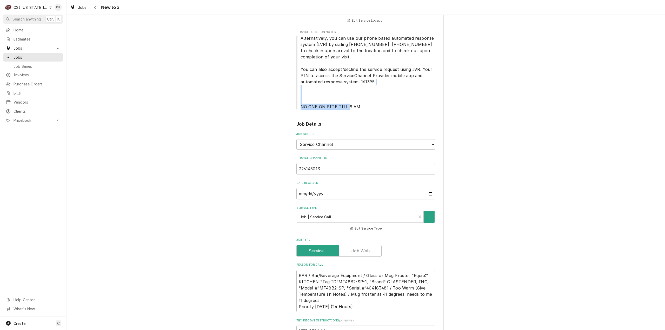
scroll to position [234, 0]
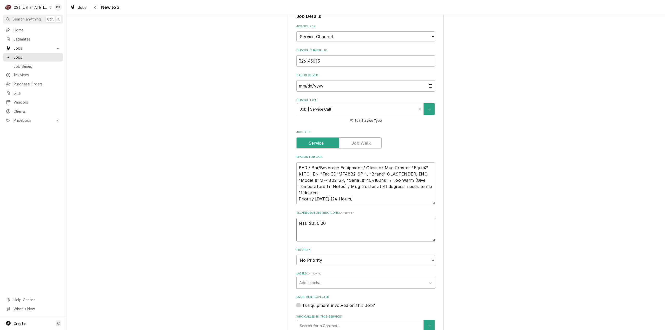
click at [317, 235] on textarea "NTE $350.00" at bounding box center [365, 230] width 139 height 24
paste textarea "NO ONE ON SITE TILL 9 AM"
type textarea "x"
type textarea "NTE $350.00 NO ONE ON SITE TILL 9 AM"
type textarea "x"
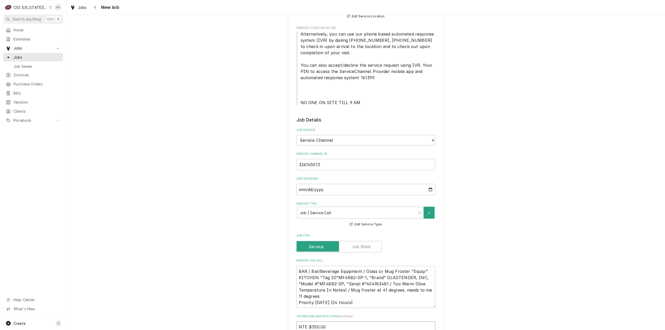
scroll to position [104, 0]
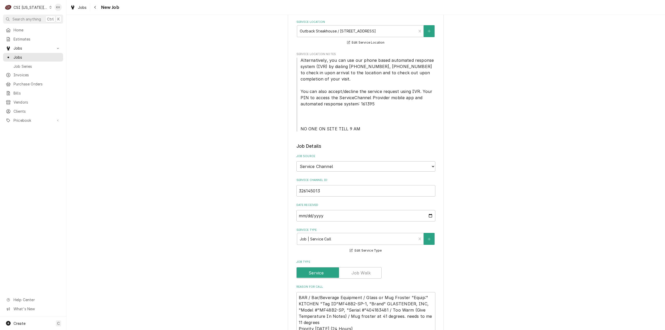
type textarea "NTE $350.00 NO ONE ON SITE TILL 9 AM"
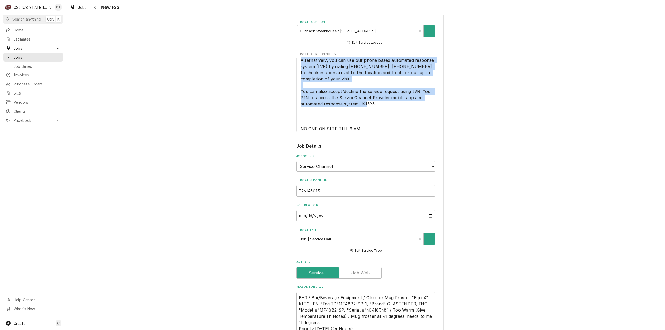
drag, startPoint x: 300, startPoint y: 59, endPoint x: 375, endPoint y: 104, distance: 87.5
click at [375, 104] on span "Alternatively, you can use our phone based automated response system (IVR) by d…" at bounding box center [365, 94] width 139 height 75
copy span "Alternatively, you can use our phone based automated response system (IVR) by d…"
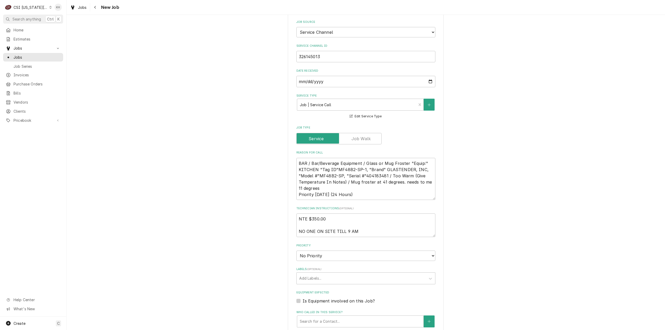
scroll to position [260, 0]
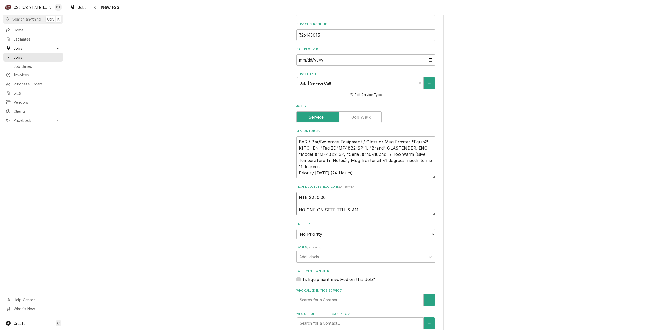
click at [329, 197] on textarea "NTE $350.00 NO ONE ON SITE TILL 9 AM" at bounding box center [365, 204] width 139 height 24
type textarea "x"
type textarea "NTE $350.00 NO ONE ON SITE TILL 9 AM"
type textarea "x"
type textarea "NTE $350.00 NO ONE ON SITE TILL 9 AM"
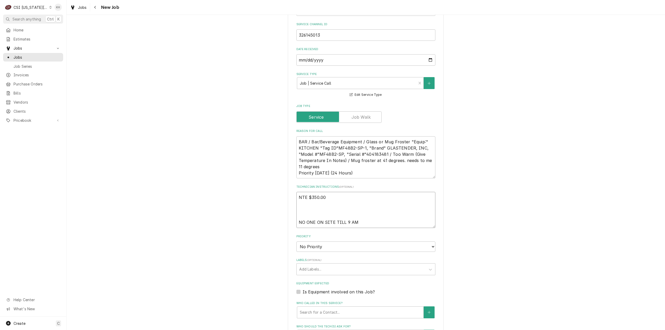
paste textarea "Alternatively, you can use our phone based automated response system (IVR) by d…"
type textarea "x"
type textarea "NTE $350.00 Alternatively, you can use our phone based automated response syste…"
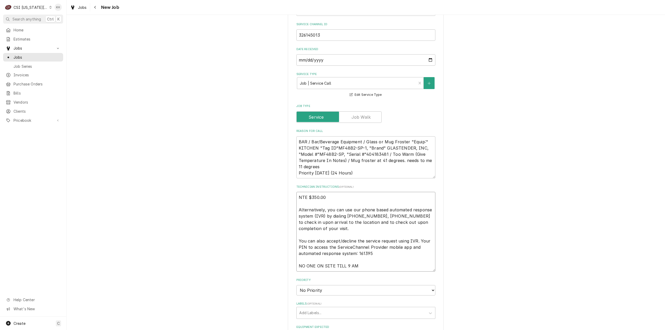
click at [313, 236] on textarea "NTE $350.00 Alternatively, you can use our phone based automated response syste…" at bounding box center [365, 232] width 139 height 80
type textarea "x"
type textarea "NTE $350.00 Alternatively, you can use our phone based automated response syste…"
type textarea "x"
type textarea "NTE $350.00 Alternatively, you can use our phone based automated response syste…"
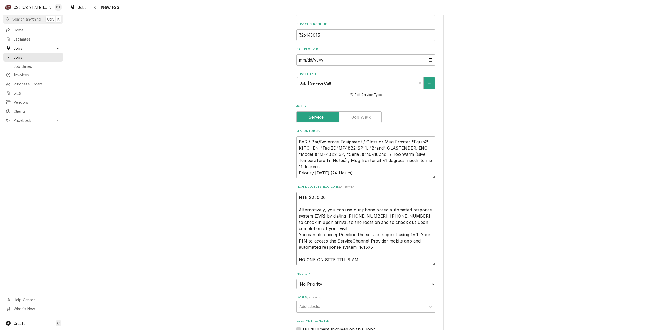
drag, startPoint x: 416, startPoint y: 236, endPoint x: 293, endPoint y: 236, distance: 122.3
click at [293, 236] on div "Please provide the following information to create a job: Client Details Client…" at bounding box center [366, 140] width 156 height 751
type textarea "x"
type textarea "NTE $350.00 Alternatively, you can use our phone based automated response syste…"
type textarea "x"
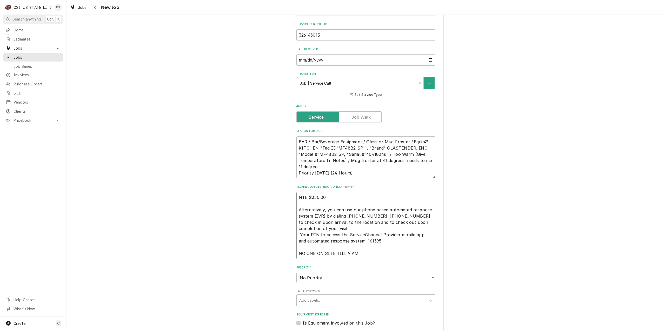
type textarea "NTE $350.00 Alternatively, you can use our phone based automated response syste…"
type textarea "x"
click at [372, 256] on textarea "NTE $350.00 Alternatively, you can use our phone based automated response syste…" at bounding box center [365, 225] width 139 height 67
type textarea "NTE $350.00 Alternatively, you can use our phone based automated response syste…"
click at [372, 254] on textarea "NTE $350.00 Alternatively, you can use our phone based automated response syste…" at bounding box center [365, 225] width 139 height 67
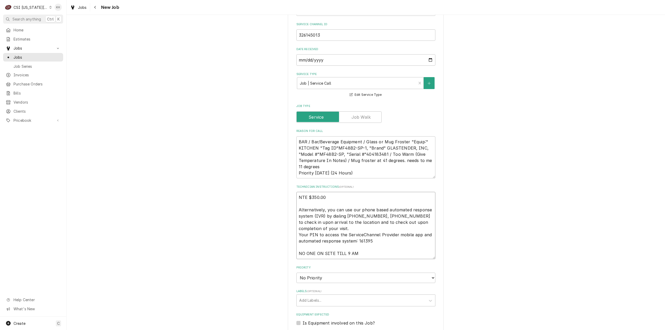
type textarea "x"
type textarea "NTE $350.00 Alternatively, you can use our phone based automated response syste…"
type textarea "x"
type textarea "NTE $350.00 Alternatively, you can use our phone based automated response syste…"
type textarea "x"
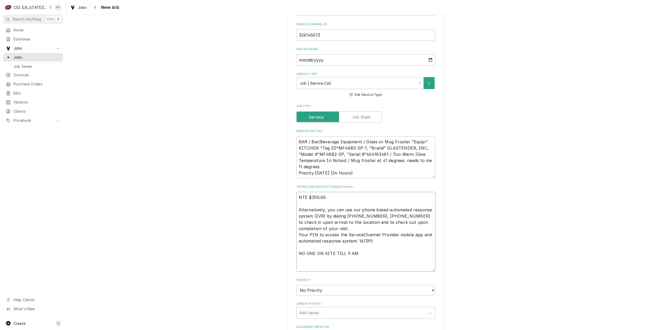
type textarea "NTE $350.00 Alternatively, you can use our phone based automated response syste…"
type textarea "x"
type textarea "NTE $350.00 Alternatively, you can use our phone based automated response syste…"
type textarea "x"
type textarea "NTE $350.00 Alternatively, you can use our phone based automated response syste…"
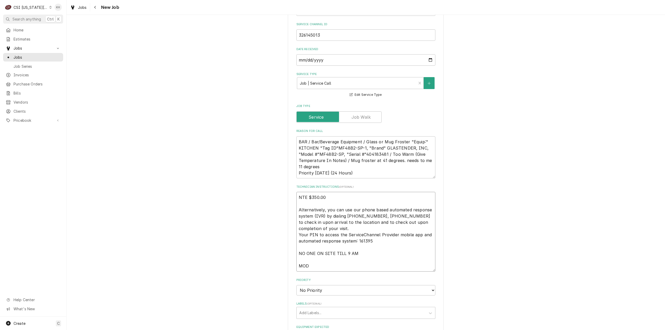
type textarea "x"
type textarea "NTE $350.00 Alternatively, you can use our phone based automated response syste…"
paste textarea "913-894-5115"
type textarea "x"
type textarea "NTE $350.00 Alternatively, you can use our phone based automated response syste…"
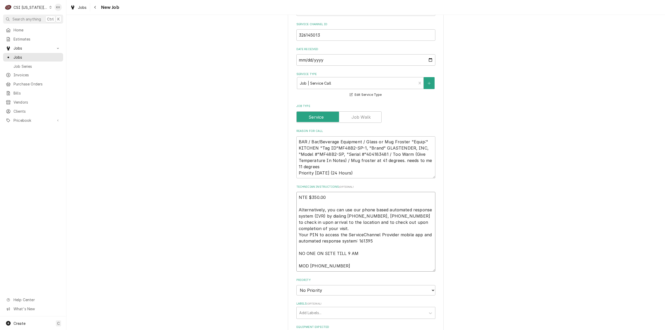
type textarea "x"
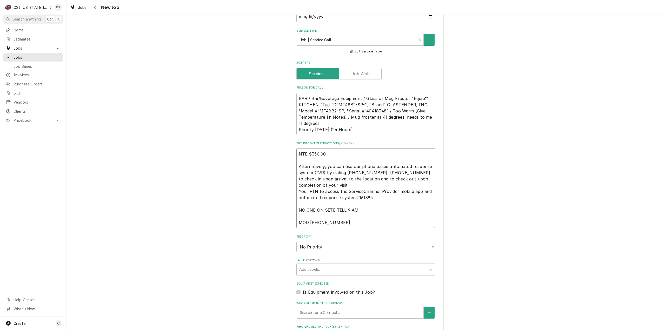
scroll to position [338, 0]
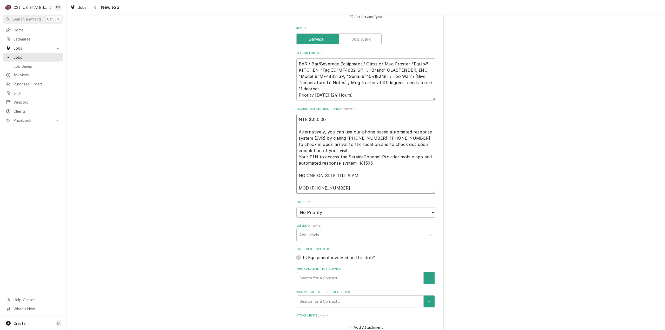
type textarea "NTE $350.00 Alternatively, you can use our phone based automated response syste…"
click at [334, 215] on select "No Priority Urgent High Medium Low" at bounding box center [365, 212] width 139 height 10
select select "3"
click at [296, 207] on select "No Priority Urgent High Medium Low" at bounding box center [365, 212] width 139 height 10
type textarea "x"
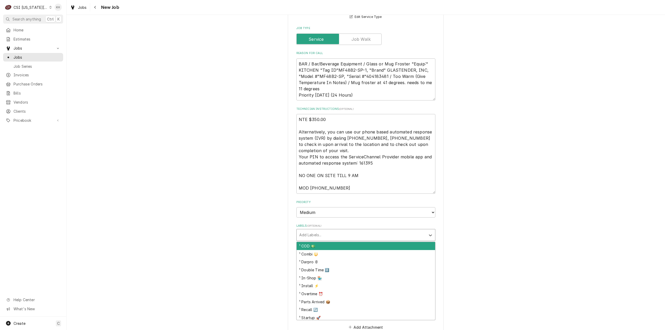
click at [324, 234] on div "Labels" at bounding box center [361, 234] width 124 height 9
type input "b"
type textarea "x"
type input "re"
type textarea "x"
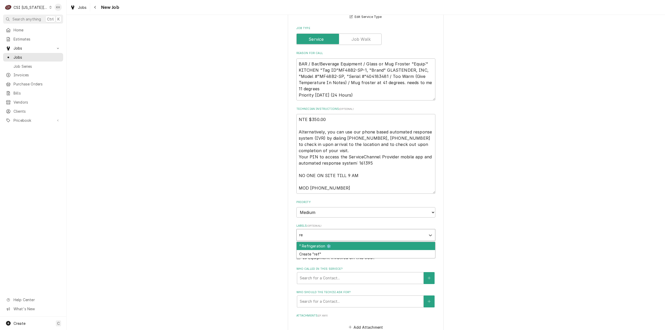
type input "r"
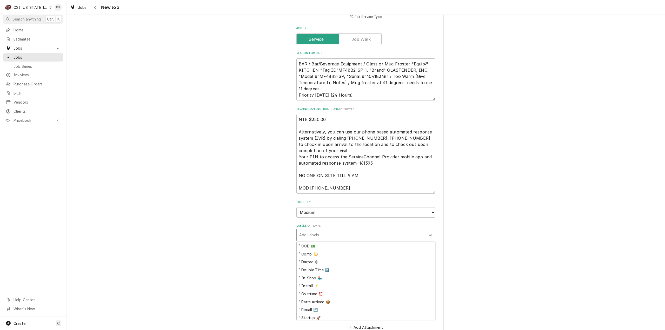
type textarea "x"
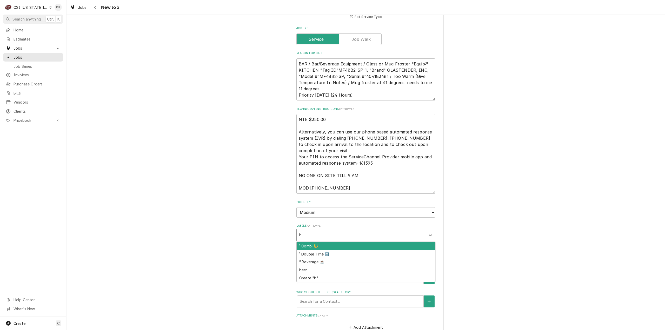
type input "be"
type textarea "x"
type input "bev"
drag, startPoint x: 325, startPoint y: 245, endPoint x: 312, endPoint y: 253, distance: 14.9
click at [325, 245] on div "² Beverage ☕️" at bounding box center [366, 246] width 138 height 8
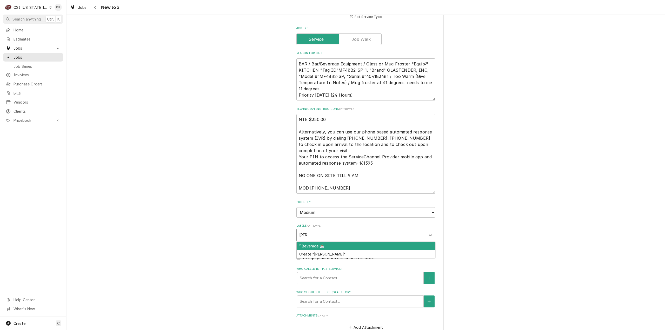
type textarea "x"
drag, startPoint x: 297, startPoint y: 257, endPoint x: 105, endPoint y: 236, distance: 192.3
click at [303, 257] on label "Is Equipment involved on this Job?" at bounding box center [339, 257] width 72 height 6
click at [303, 257] on input "Equipment Expected" at bounding box center [372, 259] width 139 height 11
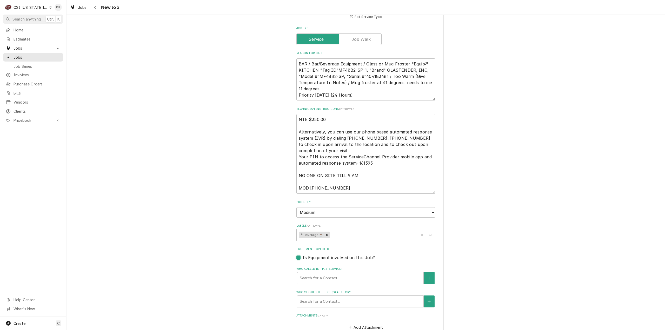
checkbox input "true"
type textarea "x"
drag, startPoint x: 404, startPoint y: 64, endPoint x: 381, endPoint y: 64, distance: 22.3
click at [381, 64] on textarea "BAR / Bar/Beverage Equipment / Glass or Mug Froster "Equip:" KITCHEN "Tag ID"MF…" at bounding box center [365, 79] width 139 height 42
click at [337, 278] on div "Equipment" at bounding box center [360, 277] width 121 height 9
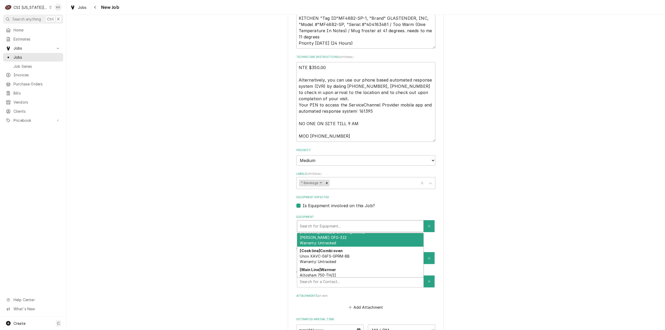
scroll to position [0, 0]
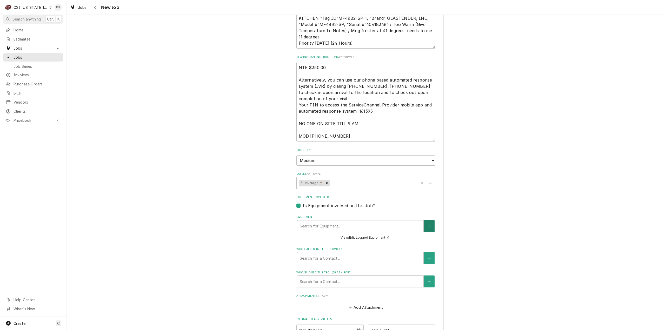
click at [425, 225] on button "Equipment" at bounding box center [429, 226] width 11 height 12
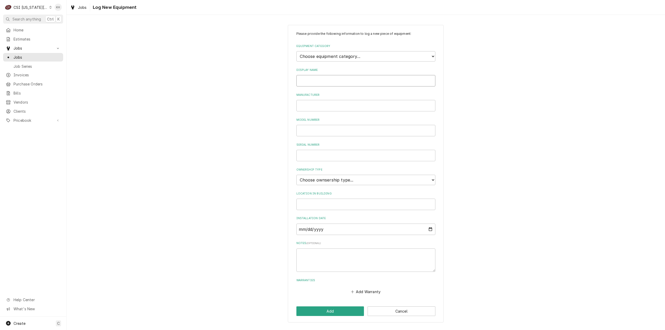
click at [351, 78] on input "Display Name" at bounding box center [365, 80] width 139 height 11
paste input "Mug Froster"
type input "Mug Froster"
click at [379, 58] on select "Choose equipment category... Cooking Equipment Fryers Ice Machines Ovens and Ra…" at bounding box center [365, 56] width 139 height 10
select select "9"
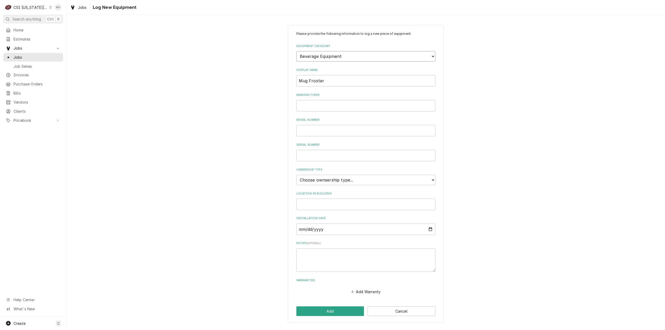
click at [296, 51] on select "Choose equipment category... Cooking Equipment Fryers Ice Machines Ovens and Ra…" at bounding box center [365, 56] width 139 height 10
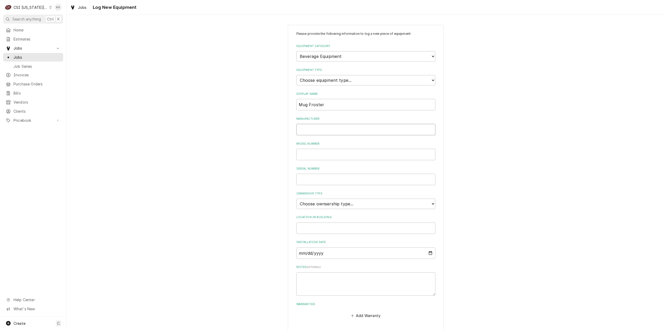
click at [304, 133] on input "Manufacturer" at bounding box center [365, 129] width 139 height 11
paste input "GLASTENDER"
type input "GLASTENDER"
click at [376, 157] on input "Model Number" at bounding box center [365, 154] width 139 height 11
paste input "MF48B2"
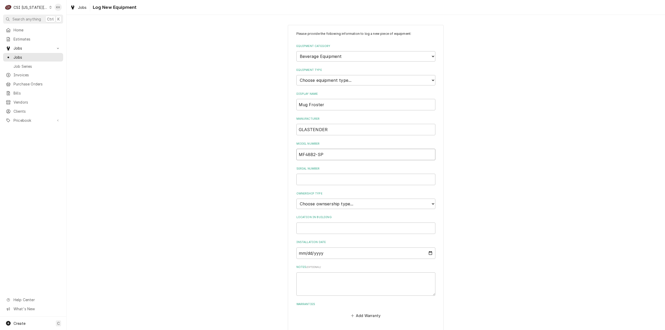
type input "MF48B2-SP"
click at [373, 183] on input "Serial Number" at bounding box center [365, 179] width 139 height 11
paste input "404183481"
type input "404183481"
click at [360, 203] on select "Choose ownsership type... Unknown Owned Leased Rented" at bounding box center [365, 204] width 139 height 10
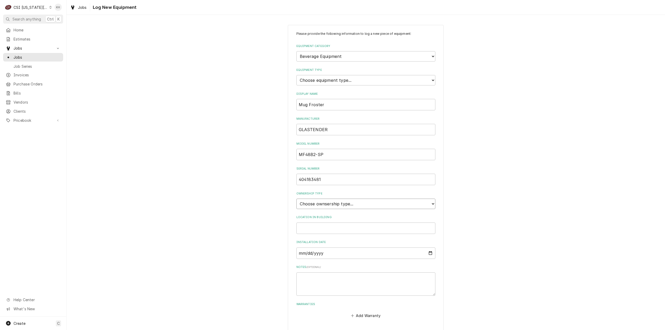
select select "1"
click at [296, 199] on select "Choose ownsership type... Unknown Owned Leased Rented" at bounding box center [365, 204] width 139 height 10
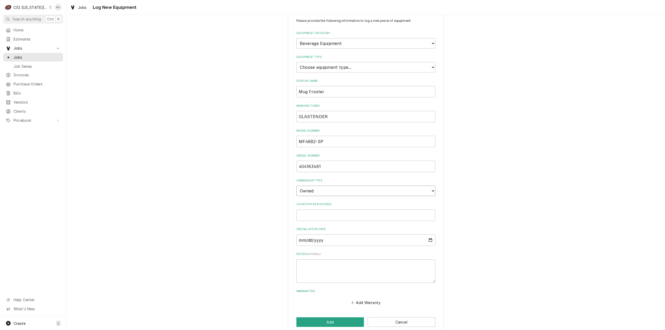
scroll to position [20, 0]
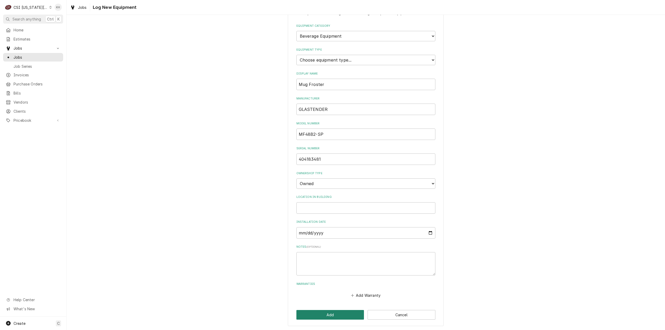
click at [329, 313] on button "Add" at bounding box center [330, 315] width 68 height 10
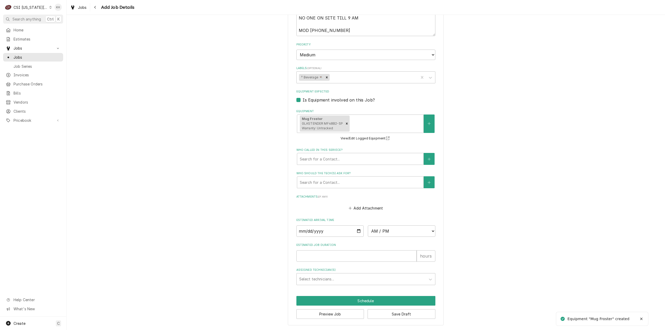
scroll to position [496, 0]
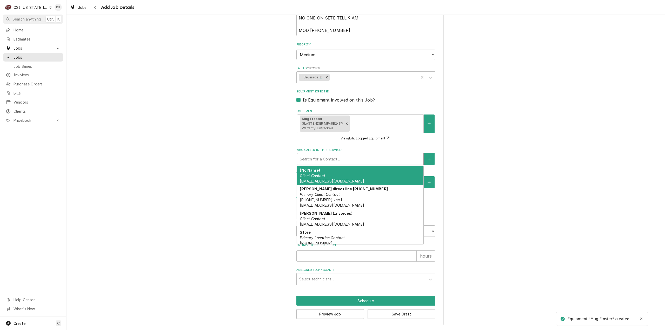
drag, startPoint x: 354, startPoint y: 152, endPoint x: 352, endPoint y: 155, distance: 3.2
click at [353, 153] on div "Search for a Contact..." at bounding box center [360, 159] width 127 height 12
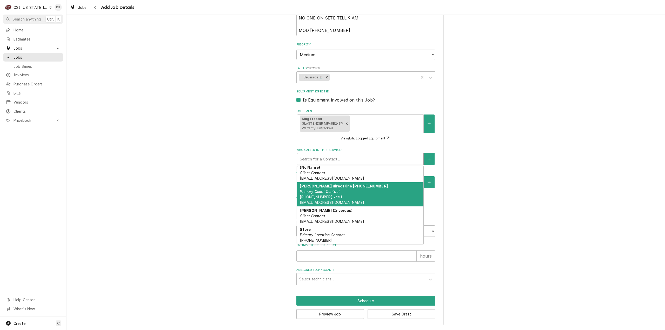
scroll to position [0, 0]
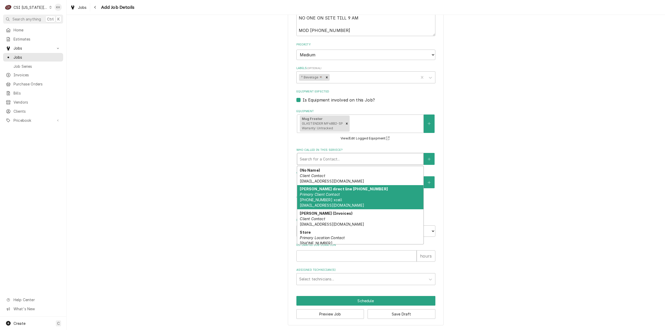
click at [367, 200] on div "Barbara Gerlach direct line 405-435-8898 Primary Client Contact (405) 237-4264 …" at bounding box center [360, 197] width 126 height 24
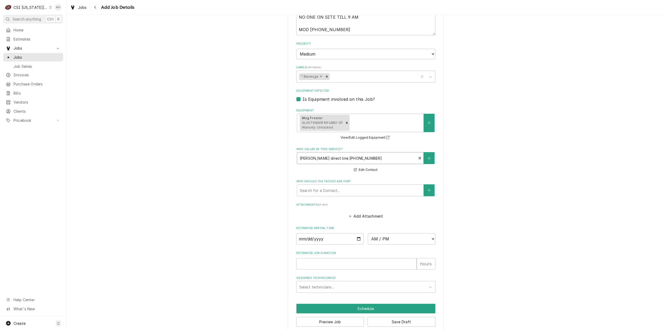
scroll to position [505, 0]
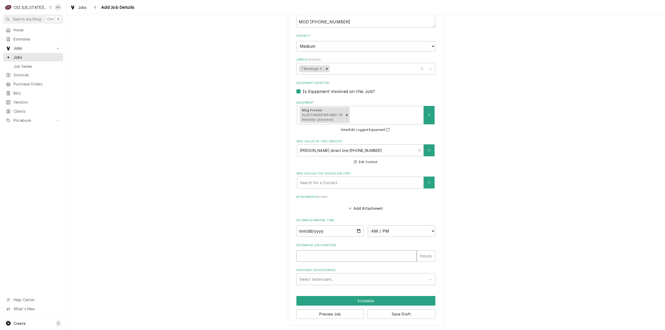
click at [352, 258] on input "Estimated Job Duration" at bounding box center [356, 255] width 120 height 11
type textarea "x"
type input "2"
type textarea "x"
type input "2"
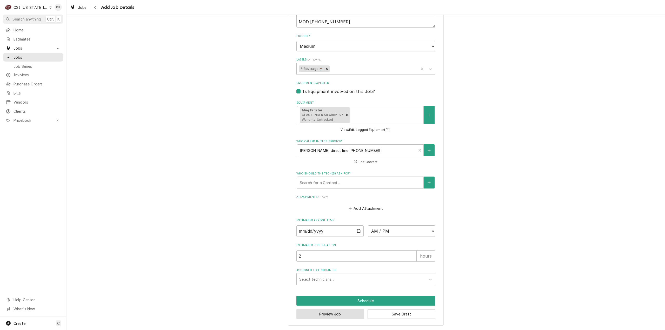
click at [336, 316] on button "Preview Job" at bounding box center [330, 314] width 68 height 10
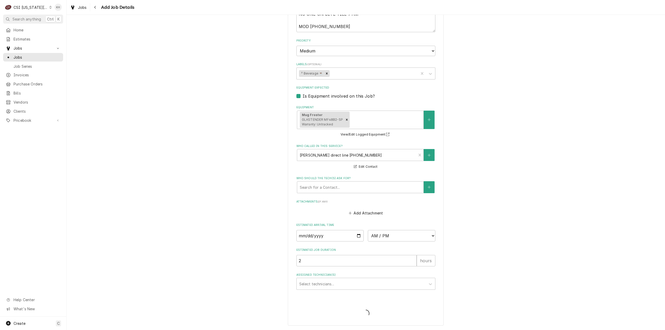
type textarea "x"
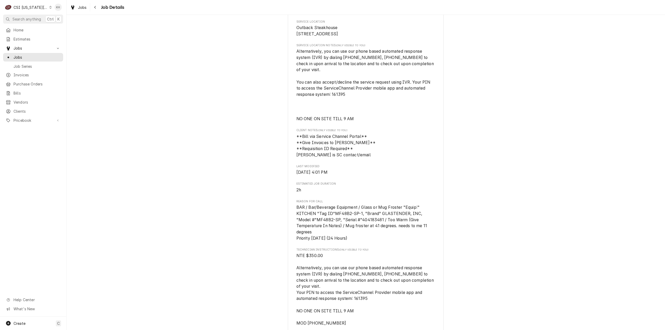
scroll to position [156, 0]
